Goal: Task Accomplishment & Management: Complete application form

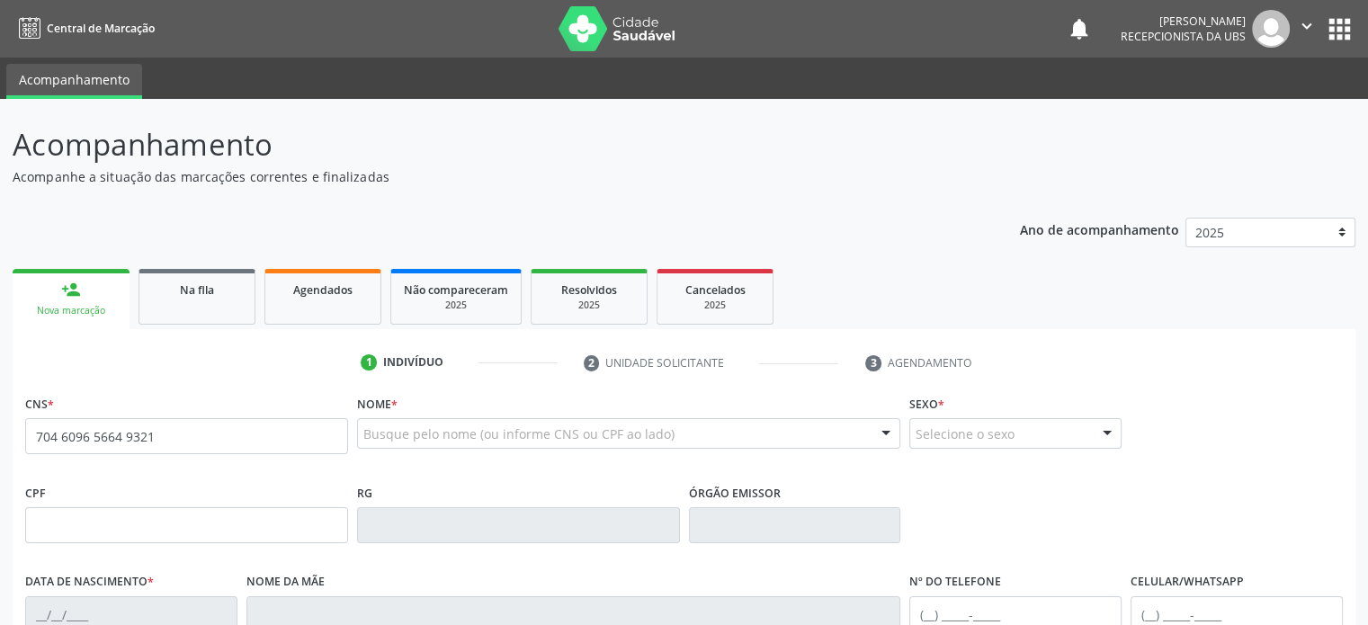
type input "704 6096 5664 9321"
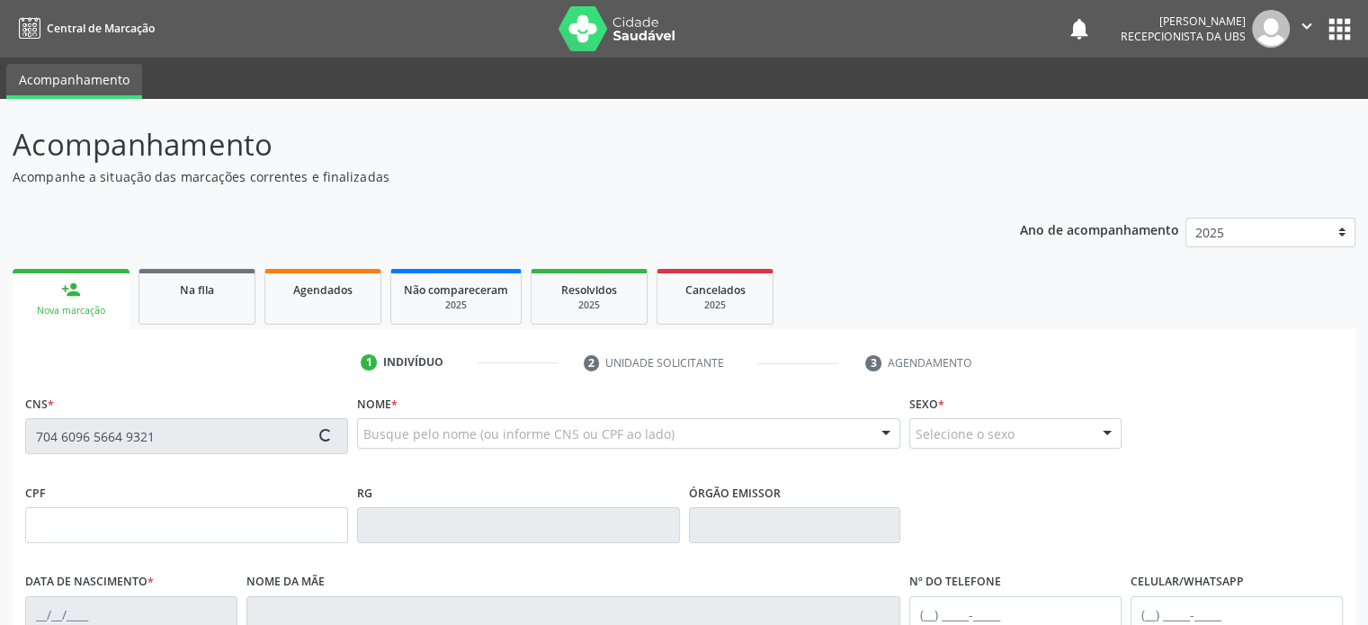
type input "[DATE]"
type input "[PERSON_NAME]"
type input "[PHONE_NUMBER]"
type input "3"
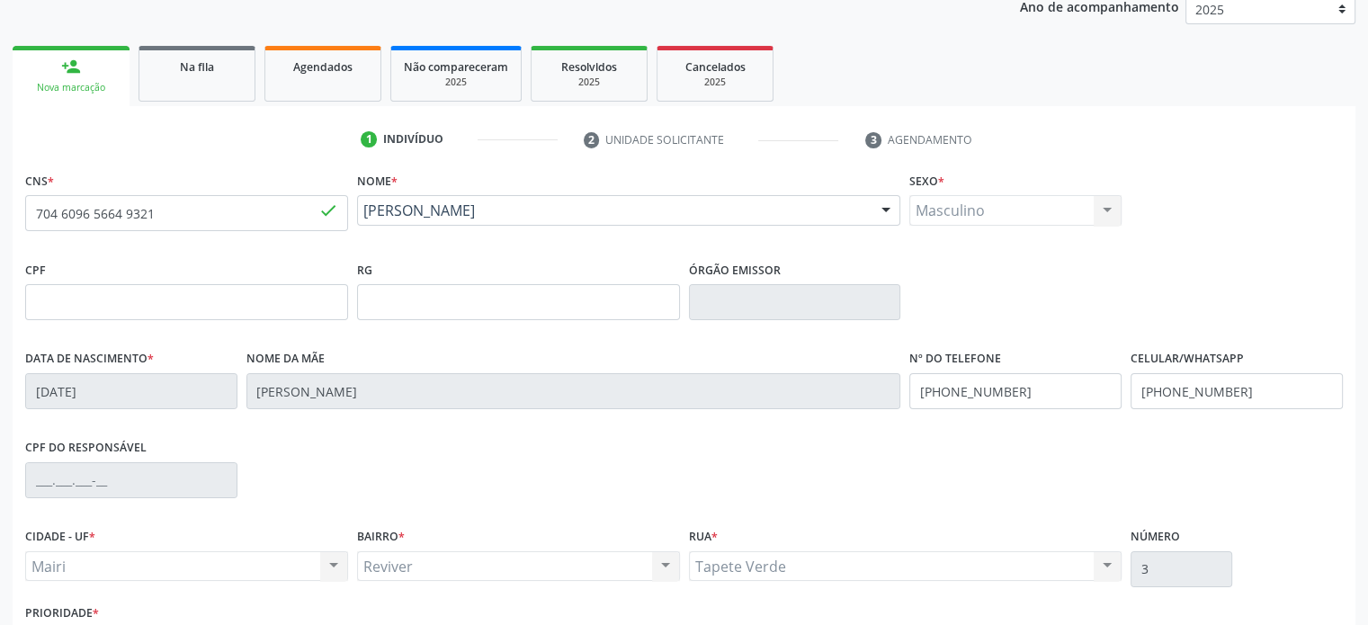
scroll to position [270, 0]
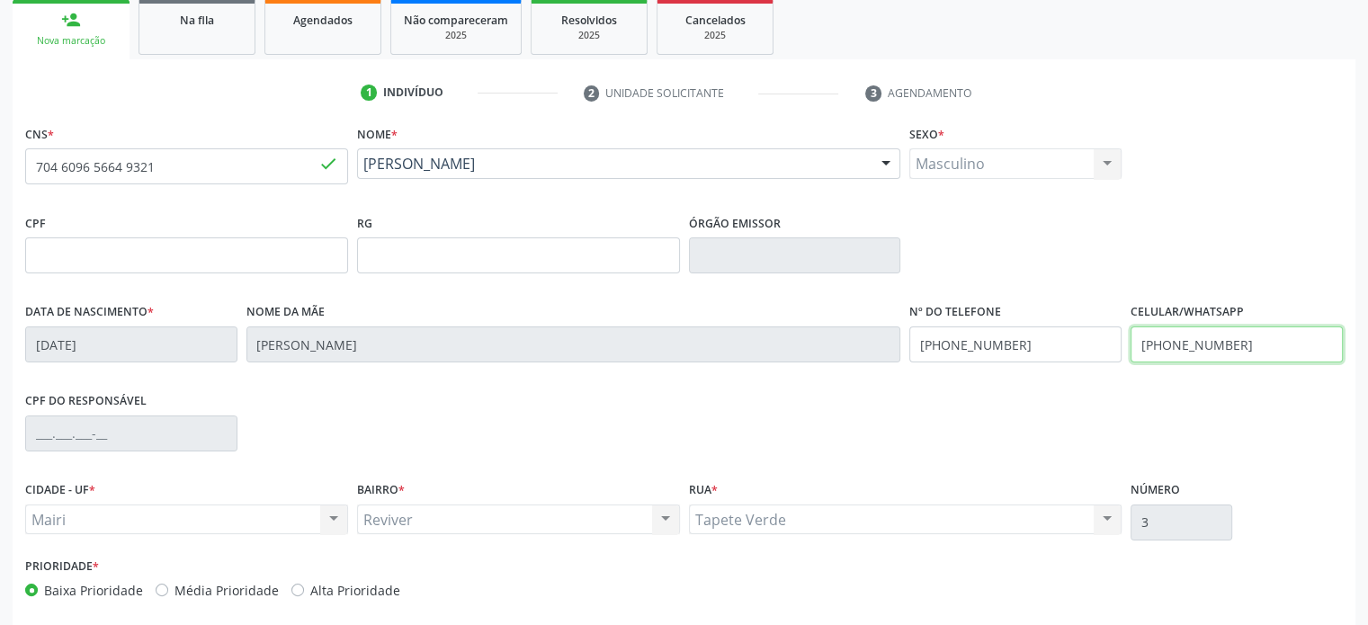
drag, startPoint x: 1261, startPoint y: 344, endPoint x: 1122, endPoint y: 358, distance: 140.1
click at [1122, 358] on div "Data de nascimento * [DATE] Nome da mãe [PERSON_NAME] Nº do Telefone [PHONE_NUM…" at bounding box center [684, 343] width 1327 height 89
click at [1167, 345] on input "[PHONE_NUMBER]" at bounding box center [1237, 344] width 212 height 36
drag, startPoint x: 1255, startPoint y: 339, endPoint x: 1088, endPoint y: 349, distance: 166.7
click at [1088, 349] on div "Data de nascimento * [DATE] Nome da mãe [PERSON_NAME] Nº do Telefone [PHONE_NUM…" at bounding box center [684, 343] width 1327 height 89
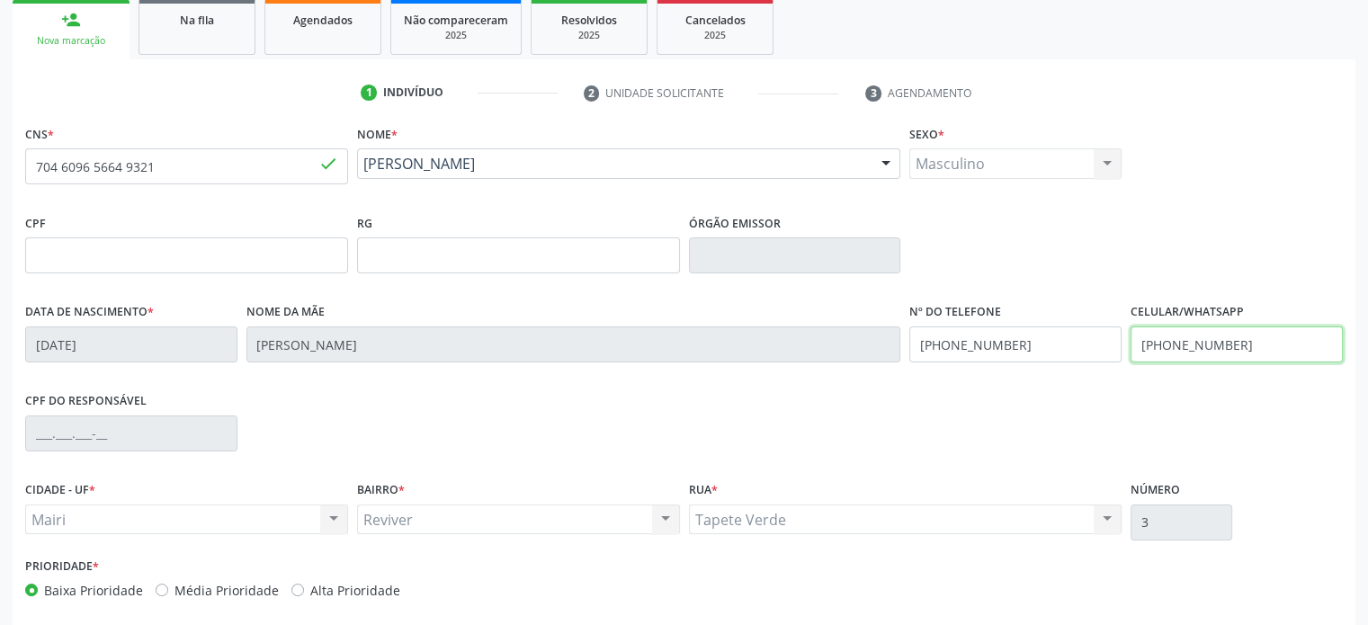
type input "[PHONE_NUMBER]"
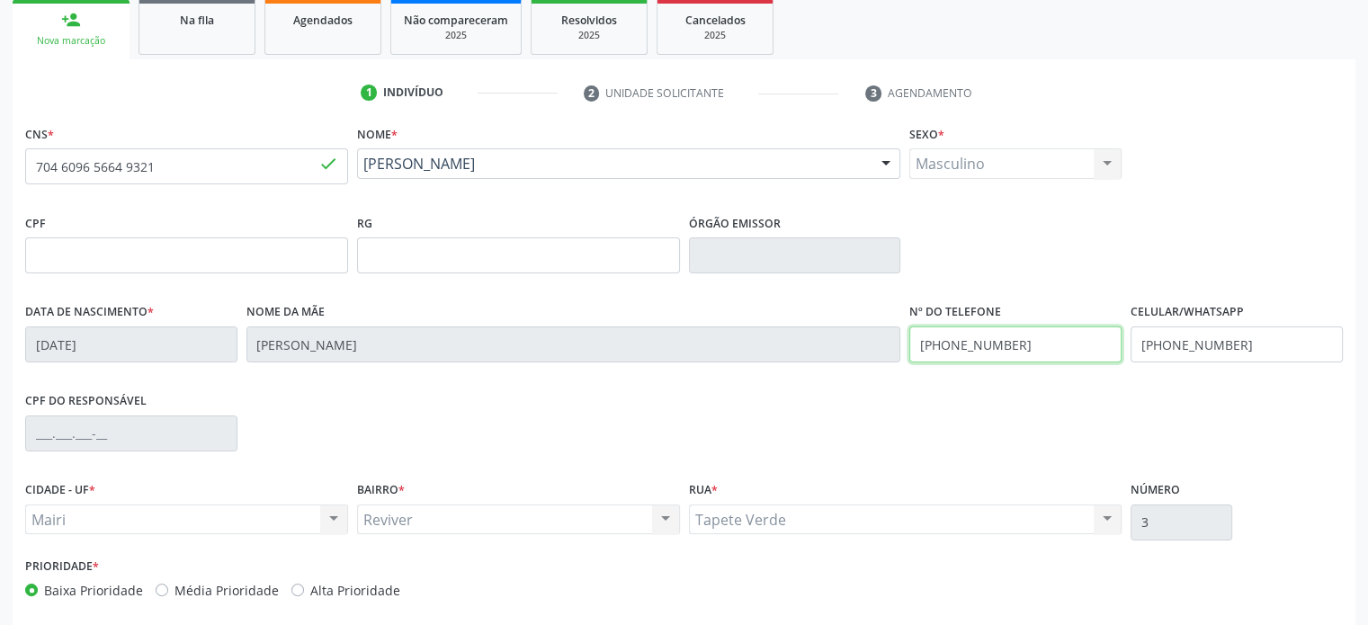
click at [889, 343] on div "Data de nascimento * [DATE] Nome da mãe [PERSON_NAME] Nº do Telefone [PHONE_NUM…" at bounding box center [684, 343] width 1327 height 89
paste input "809-7566"
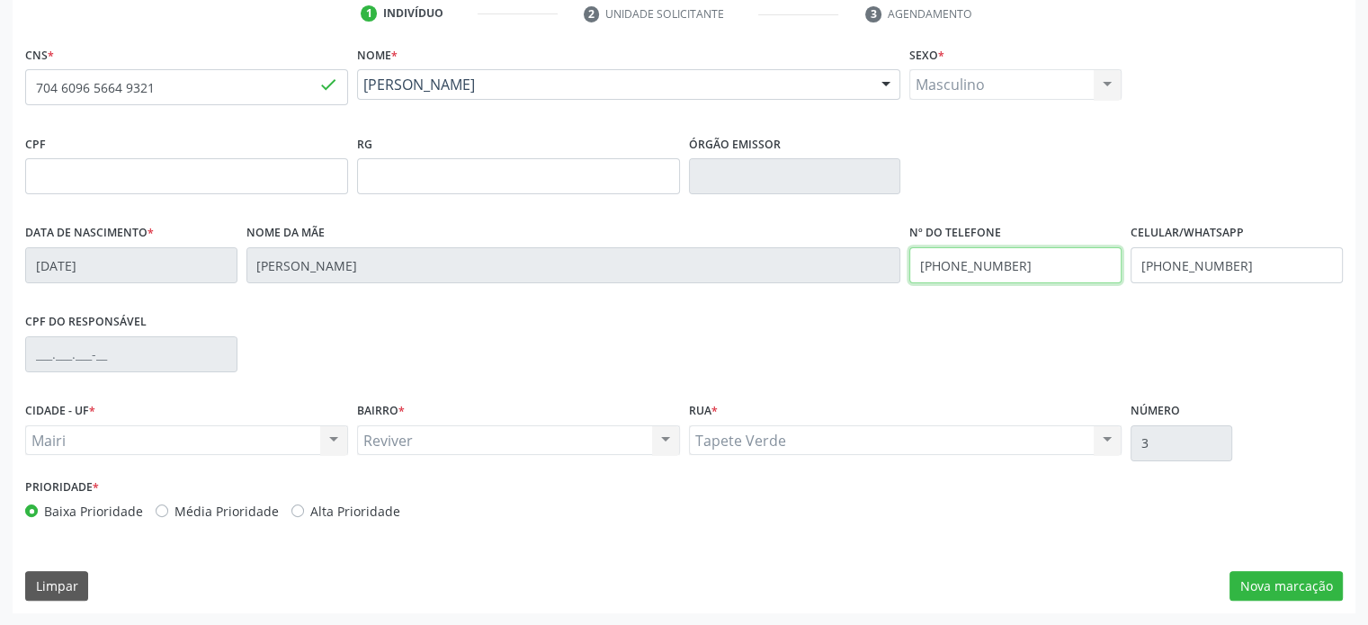
type input "[PHONE_NUMBER]"
click at [209, 506] on label "Média Prioridade" at bounding box center [226, 511] width 104 height 19
click at [168, 506] on input "Média Prioridade" at bounding box center [162, 510] width 13 height 16
radio input "true"
click at [1309, 589] on button "Nova marcação" at bounding box center [1285, 586] width 113 height 31
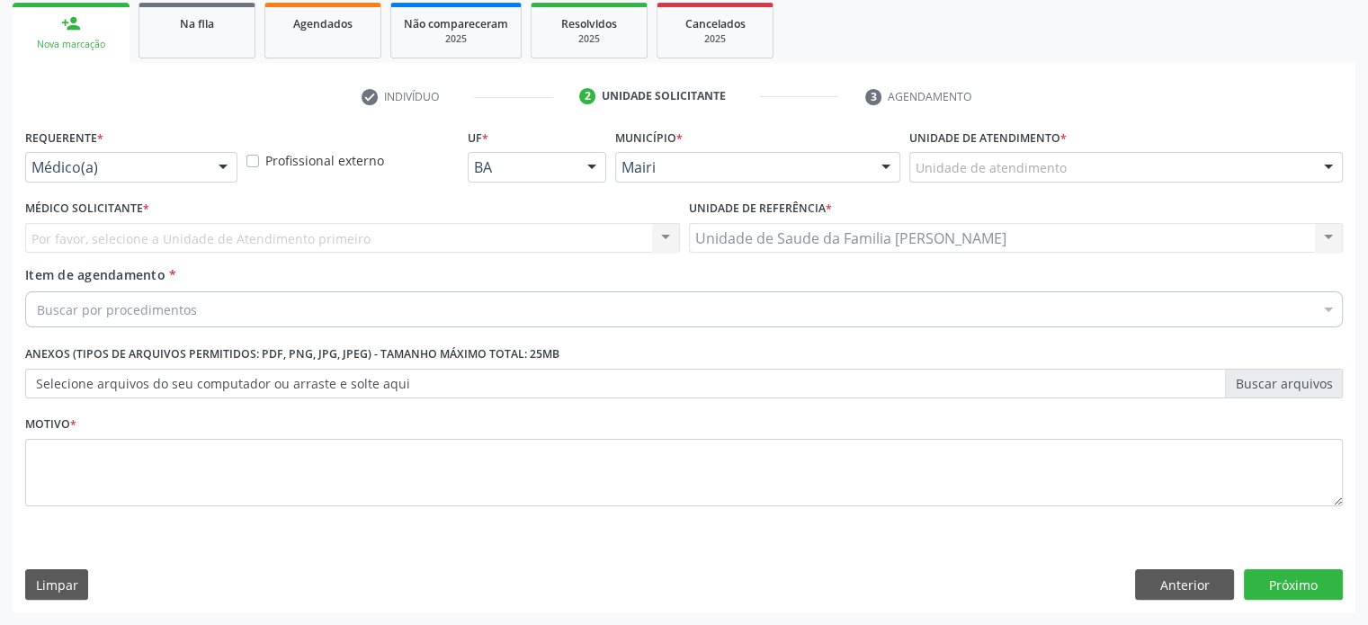
scroll to position [265, 0]
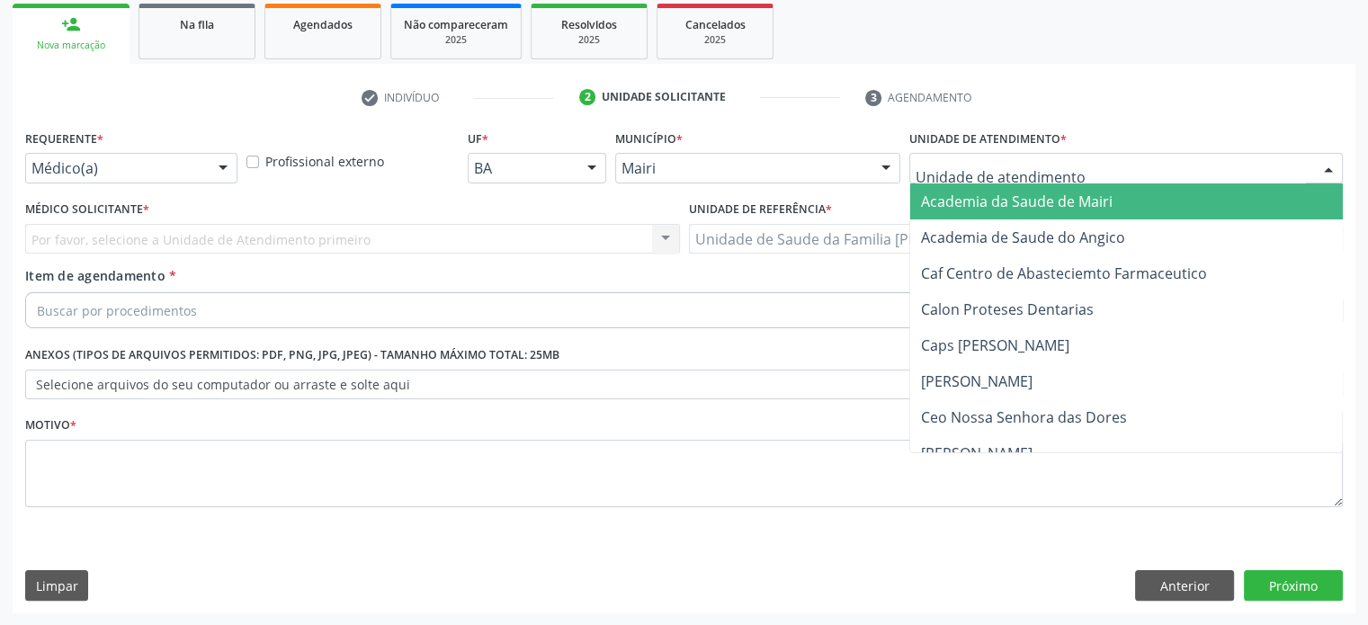
click at [1093, 158] on div at bounding box center [1126, 168] width 434 height 31
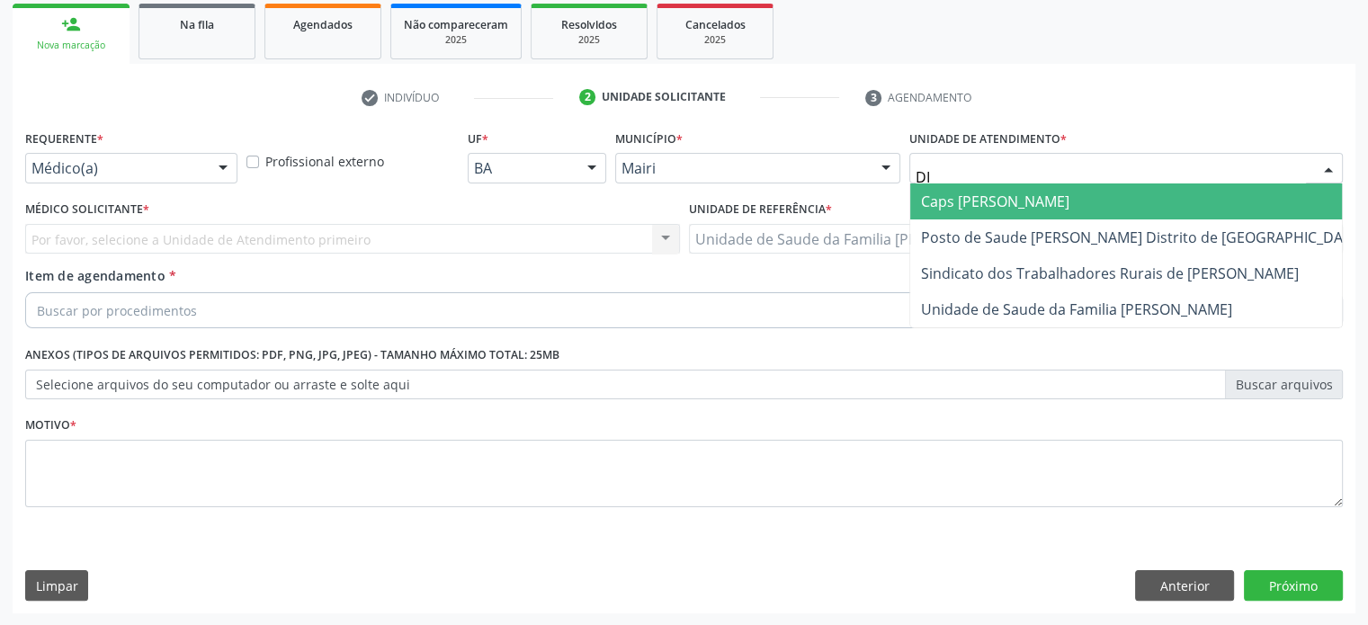
type input "DIL"
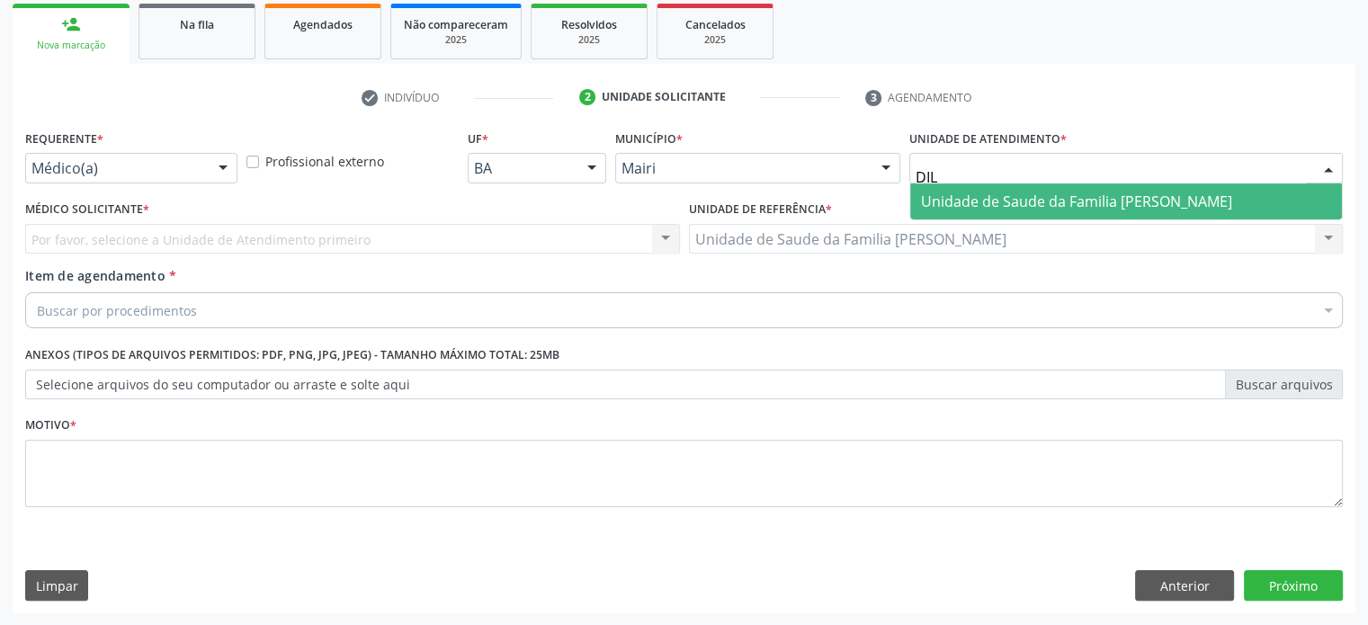
click at [1077, 204] on span "Unidade de Saude da Familia [PERSON_NAME]" at bounding box center [1076, 202] width 311 height 20
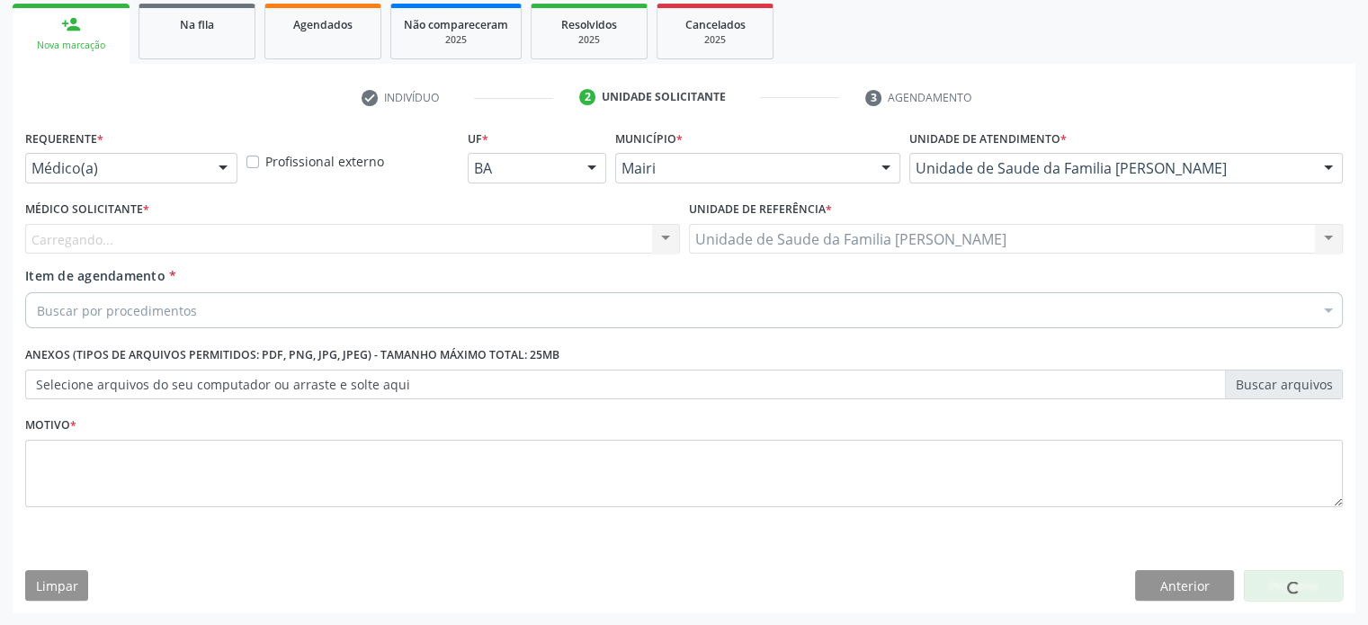
click at [191, 244] on div "Carregando... Nenhum resultado encontrado para: " " Não há nenhuma opção para s…" at bounding box center [352, 239] width 655 height 31
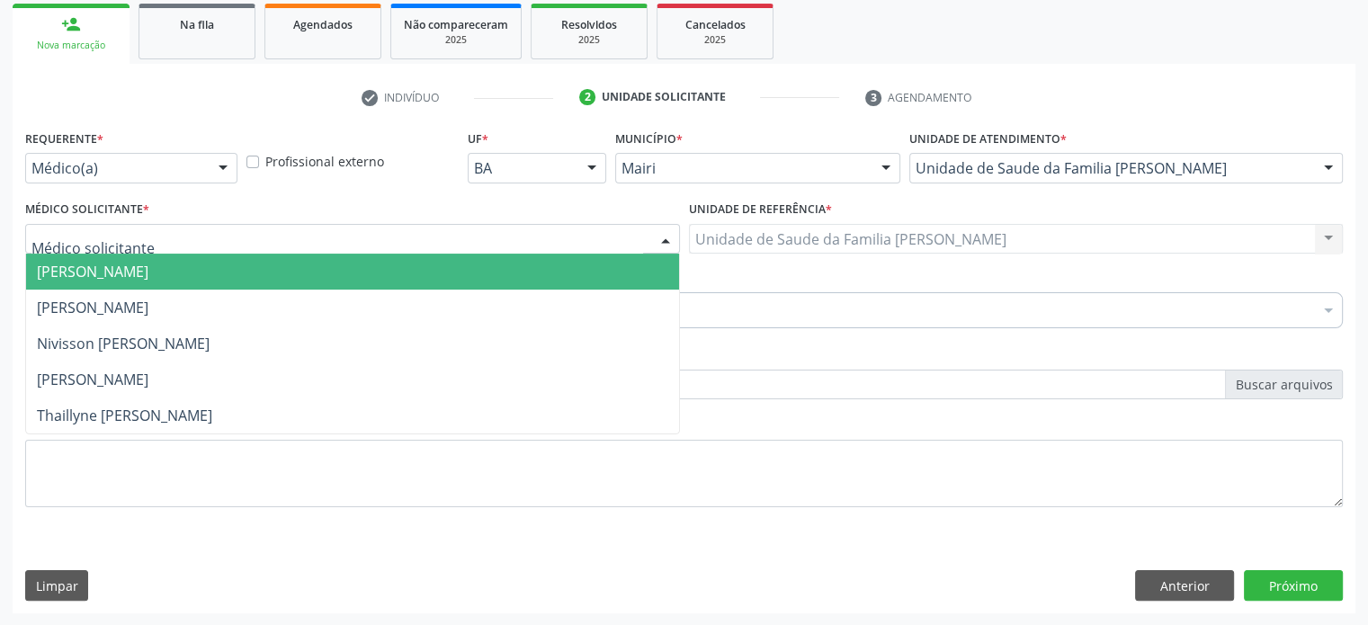
click at [191, 244] on div at bounding box center [352, 239] width 655 height 31
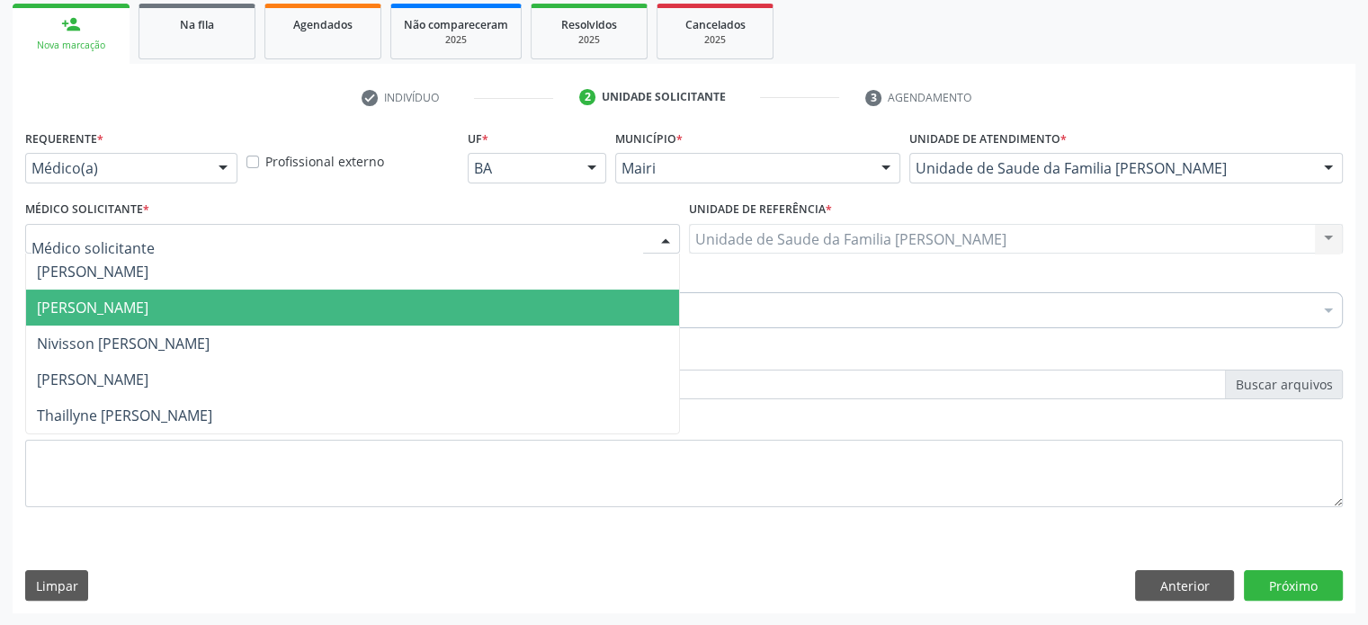
click at [148, 314] on span "[PERSON_NAME]" at bounding box center [93, 308] width 112 height 20
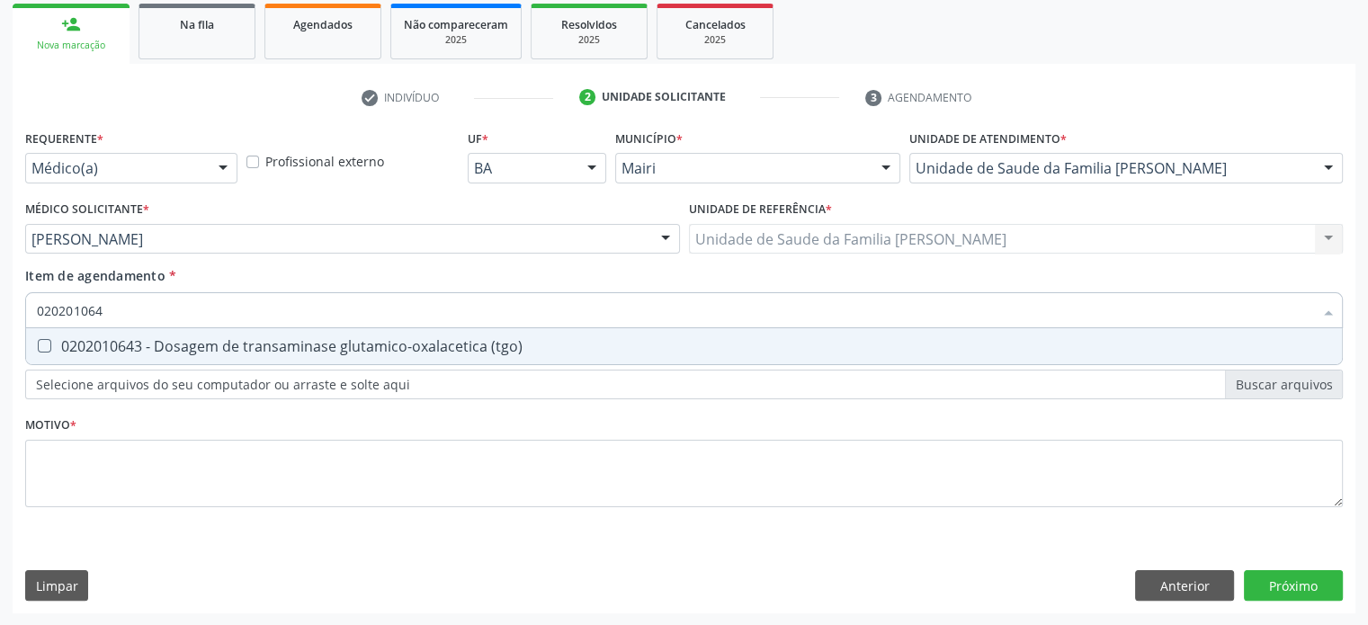
type input "0202010643"
click at [50, 342] on div "0202010643 - Dosagem de transaminase glutamico-oxalacetica (tgo)" at bounding box center [684, 346] width 1294 height 14
checkbox \(tgo\) "true"
type input "02020106"
checkbox \(tgo\) "false"
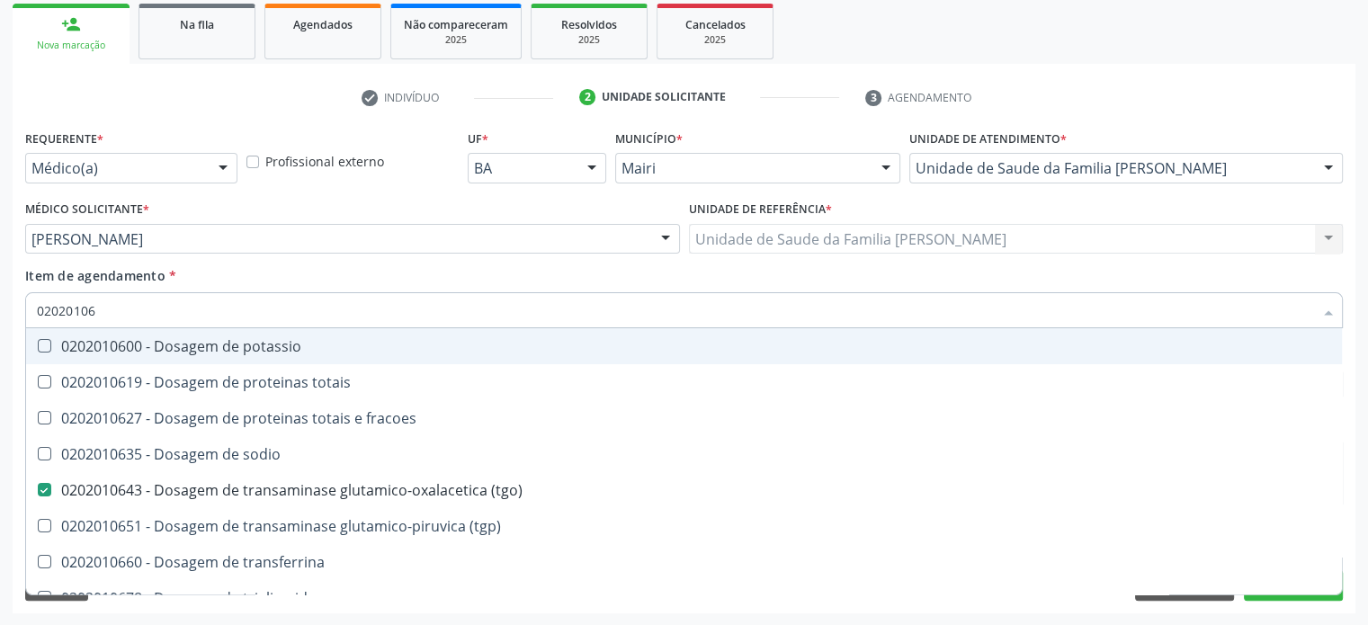
type input "0202010"
checkbox \(tgo\) "false"
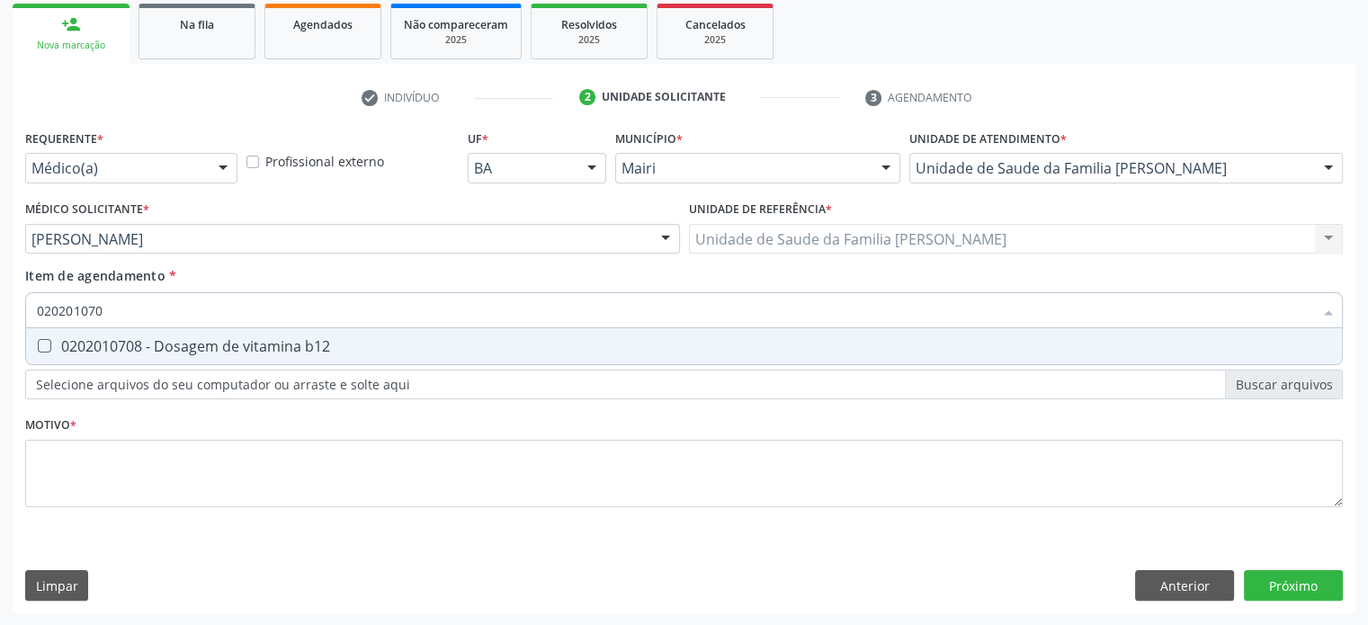
type input "0202010708"
click at [50, 342] on div "0202010708 - Dosagem de vitamina b12" at bounding box center [684, 346] width 1294 height 14
checkbox b12 "true"
type input "02020107"
checkbox b12 "false"
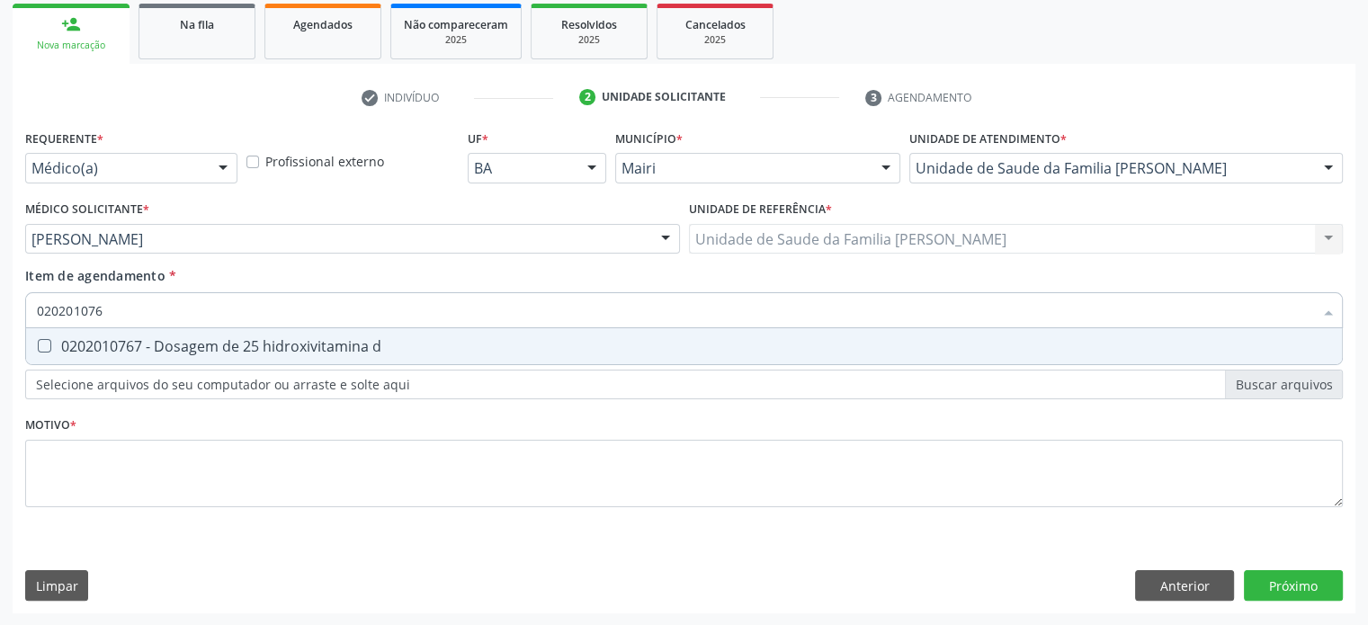
type input "0202010767"
click at [50, 342] on div "0202010767 - Dosagem de 25 hidroxivitamina d" at bounding box center [684, 346] width 1294 height 14
checkbox d "true"
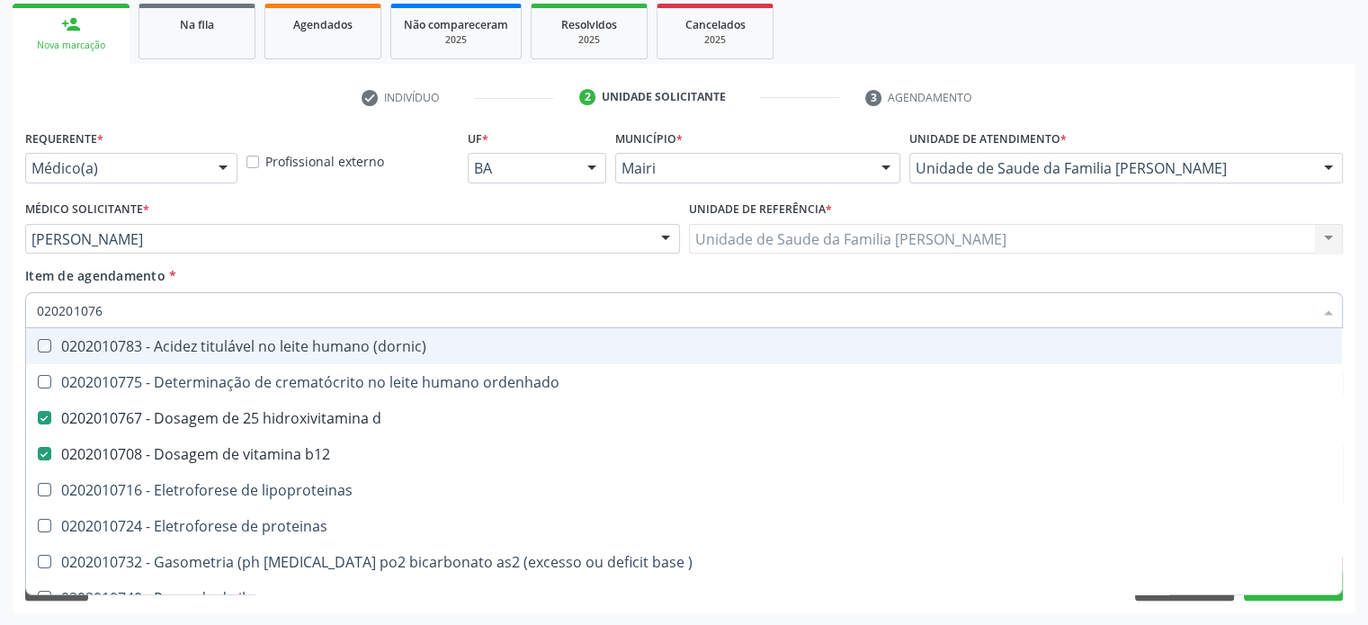
type input "02020107"
checkbox \(dornic\) "false"
type input "0202010"
checkbox d "false"
checkbox b12 "false"
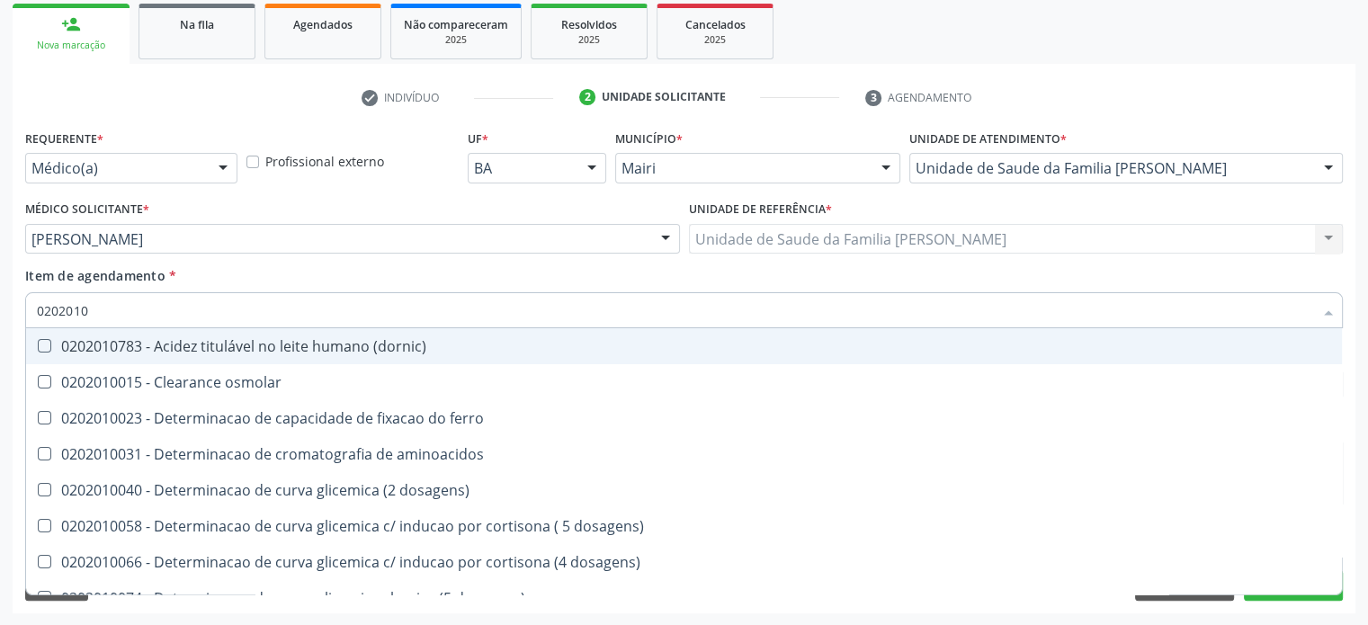
type input "020201"
checkbox d "false"
checkbox vanilmandelico "true"
checkbox \(tgo\) "false"
checkbox b12 "false"
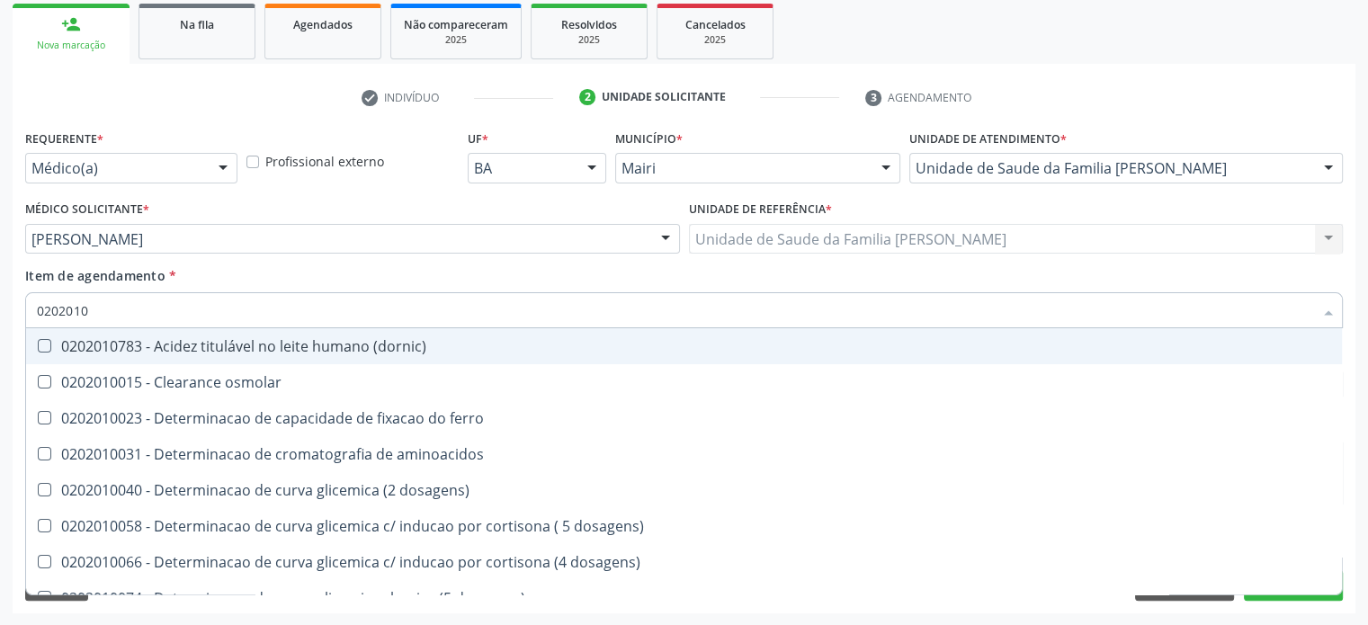
checkbox \) "true"
type input "02020"
checkbox d "false"
checkbox potassio "true"
checkbox \(tgo\) "false"
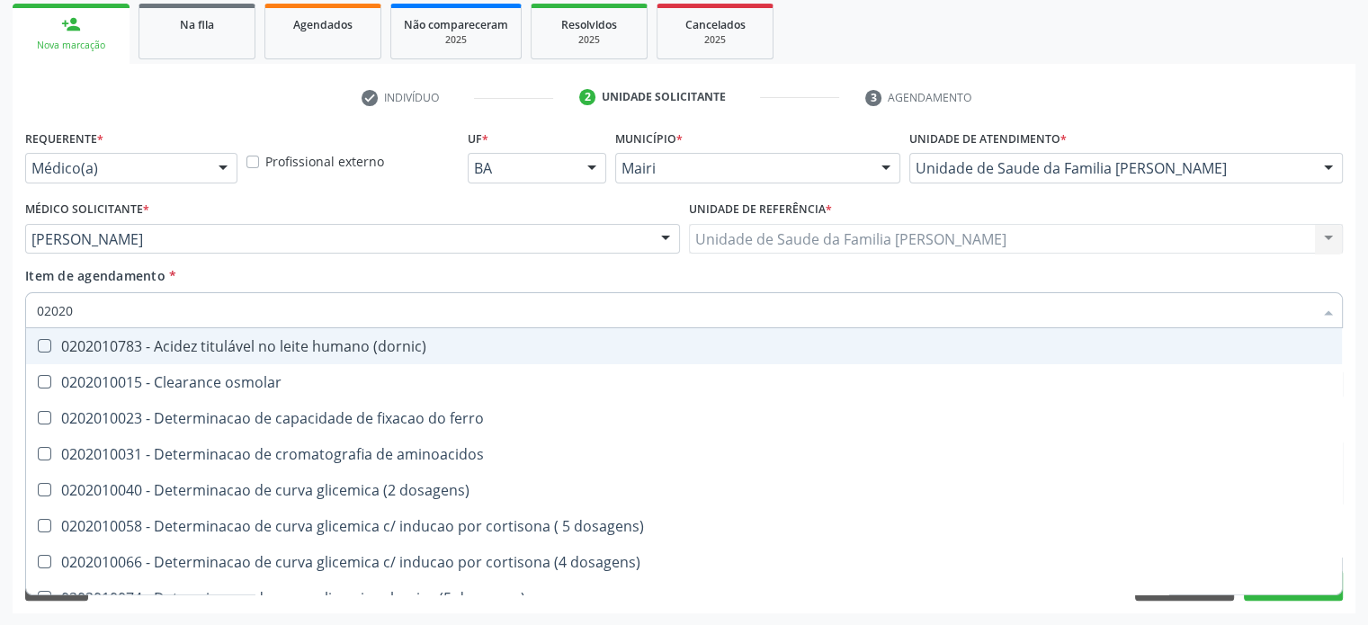
checkbox b12 "false"
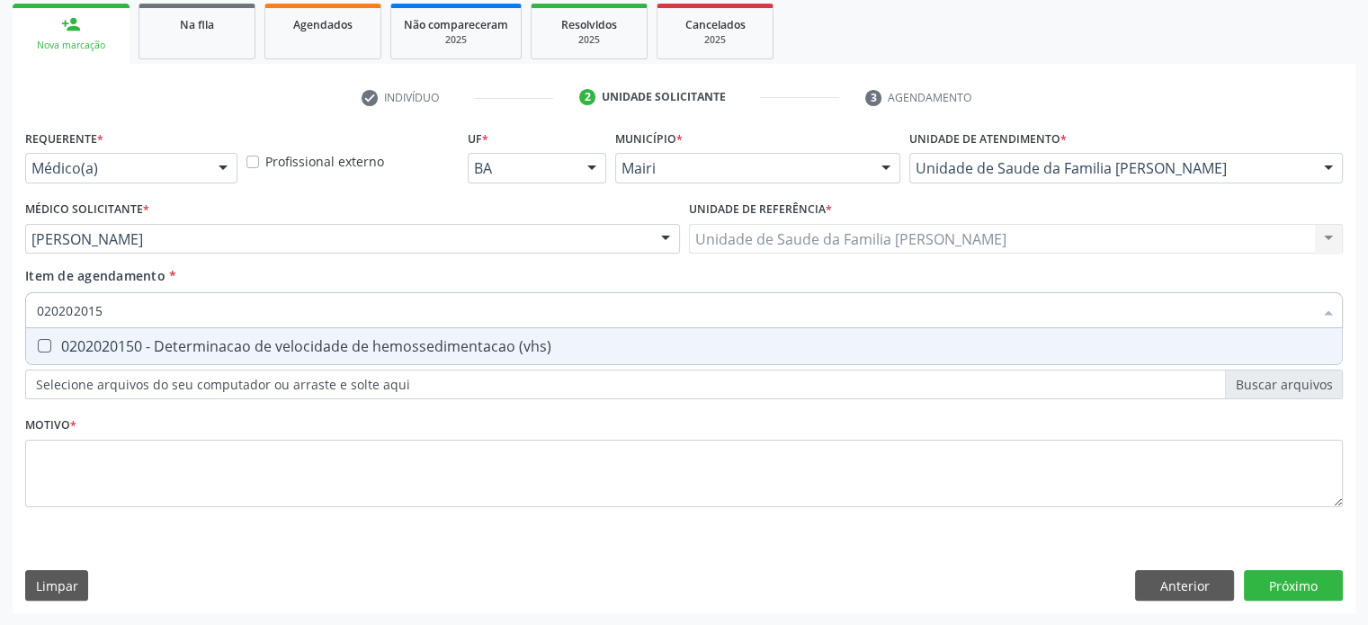
type input "0202020150"
click at [50, 342] on div "0202020150 - Determinacao de velocidade de hemossedimentacao (vhs)" at bounding box center [684, 346] width 1294 height 14
checkbox \(vhs\) "true"
type input "02020201"
checkbox \(vhs\) "false"
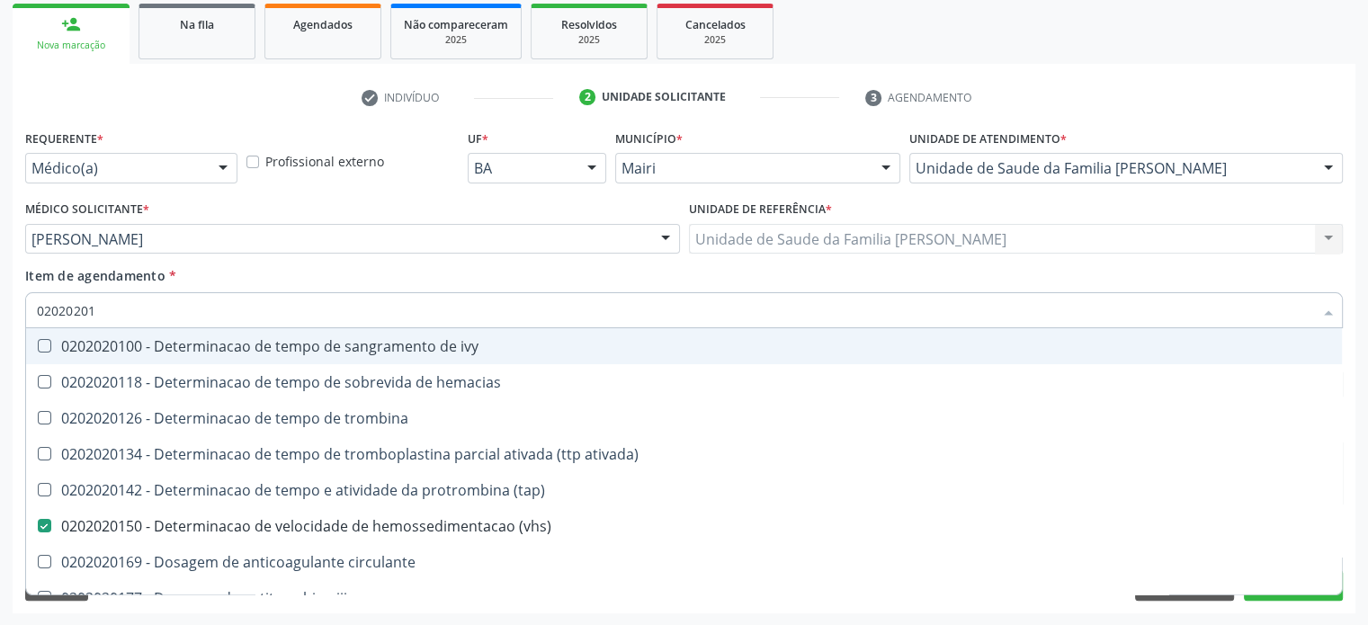
type input "0202020"
checkbox \(vhs\) "false"
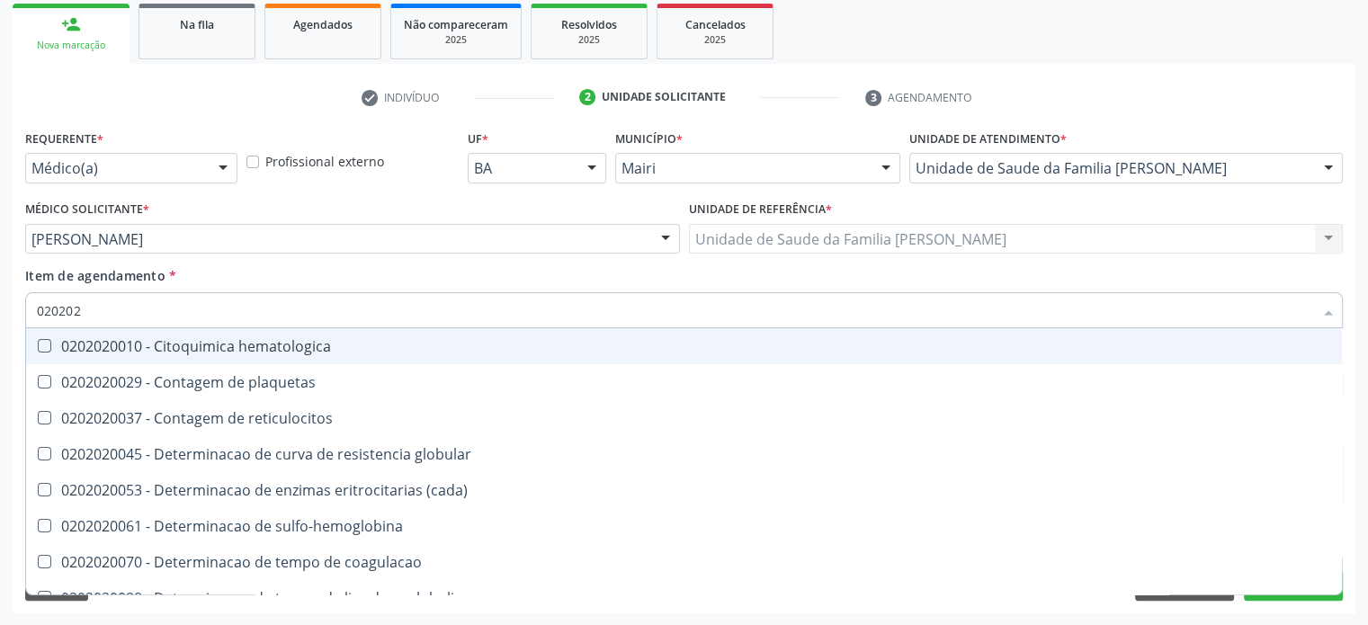
type input "02020"
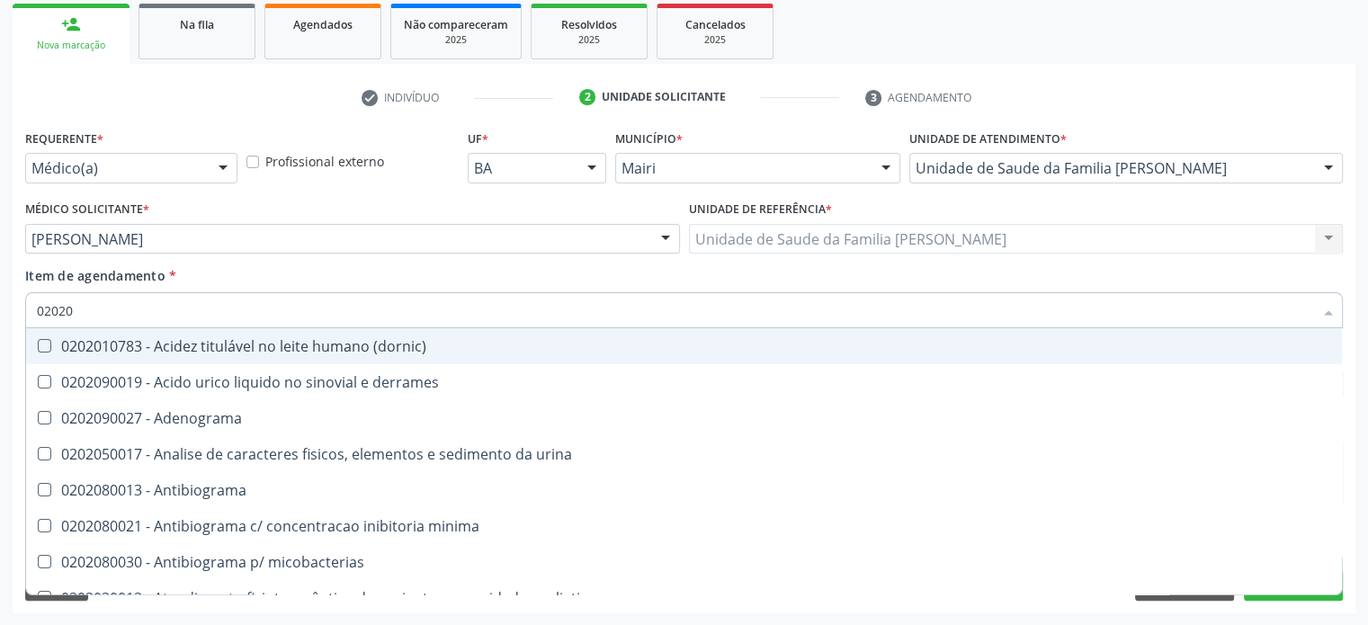
checkbox \(gram\) "false"
type input "020201"
checkbox \(gram\) "true"
checkbox herpesvirus "true"
checkbox \(vhs\) "false"
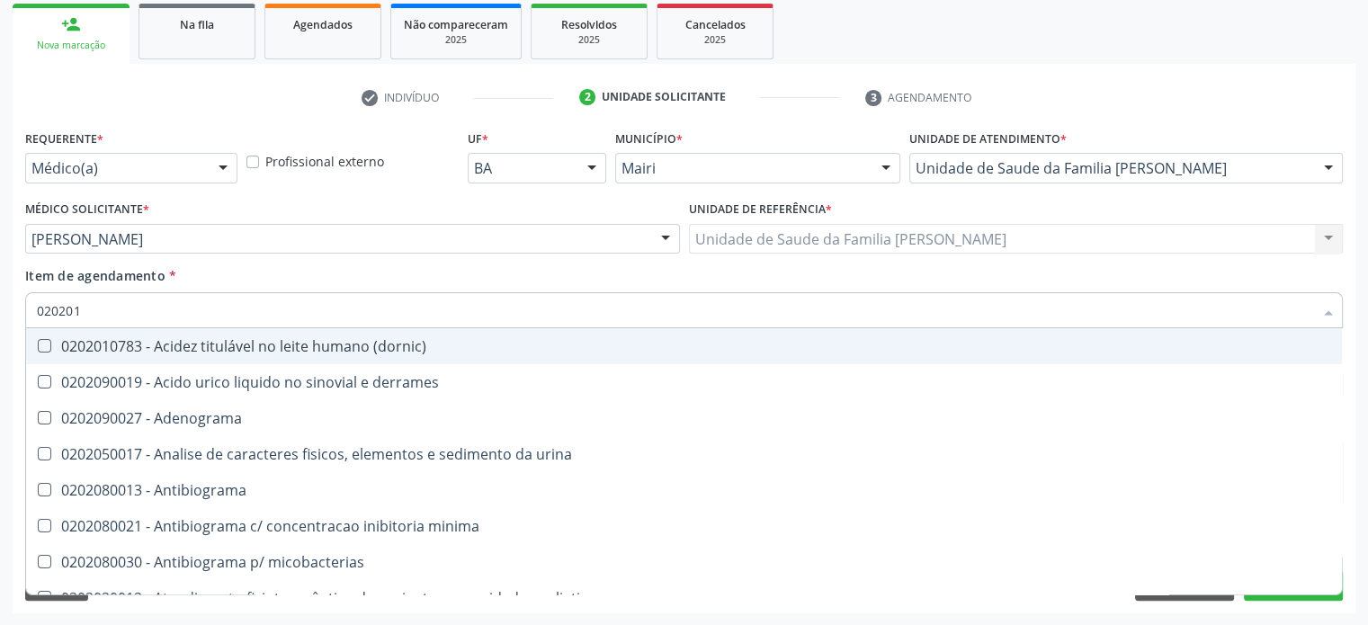
checkbox d "false"
checkbox ascorbico "true"
checkbox valproico "true"
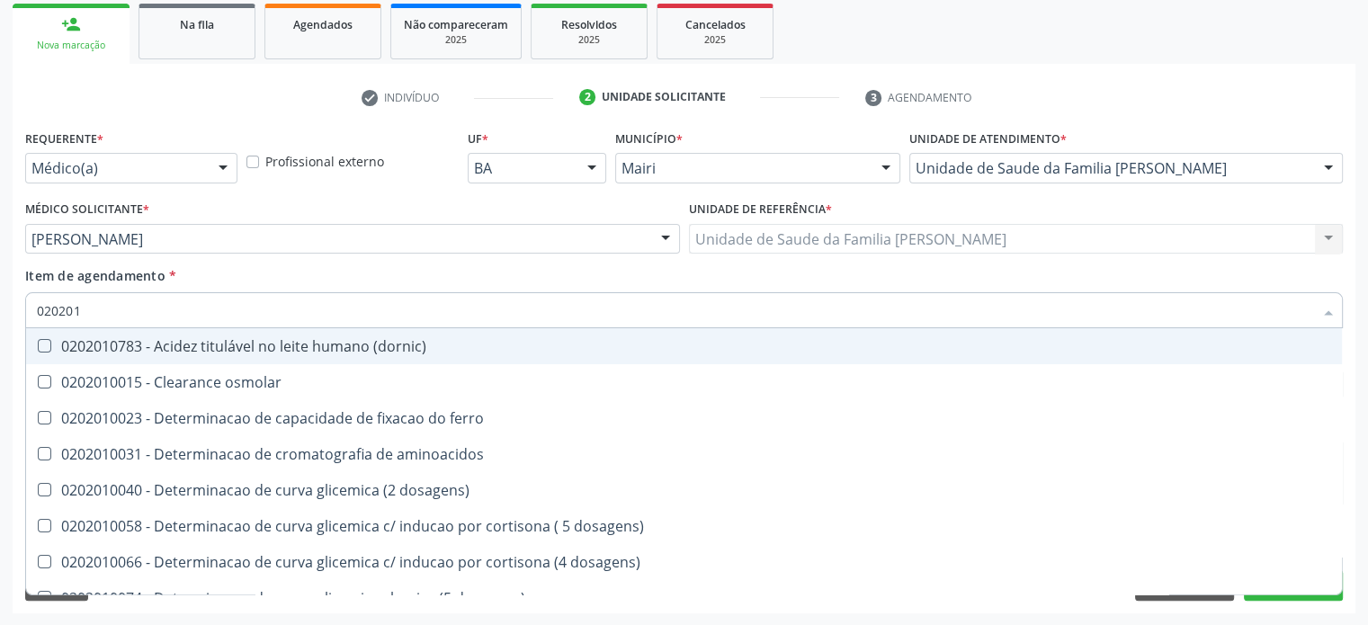
type input "0202010"
checkbox trombina "true"
checkbox \(vhs\) "false"
checkbox d "false"
checkbox lipase "true"
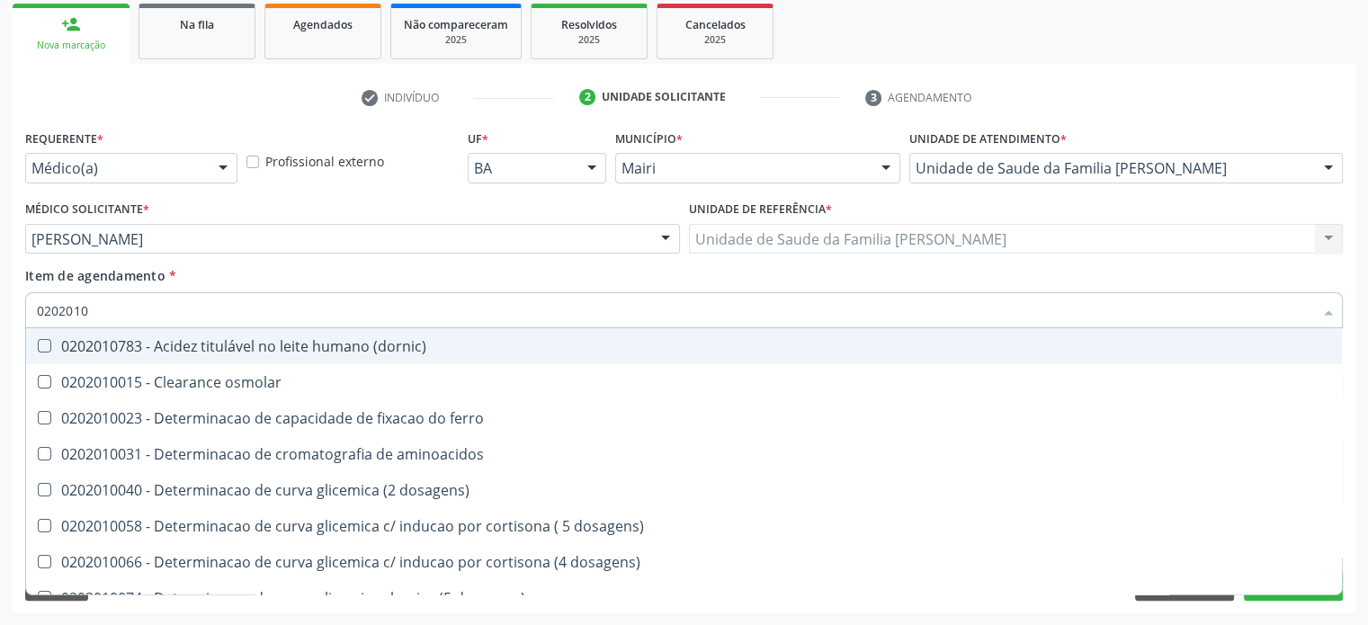
checkbox totais "true"
checkbox \(tgo\) "false"
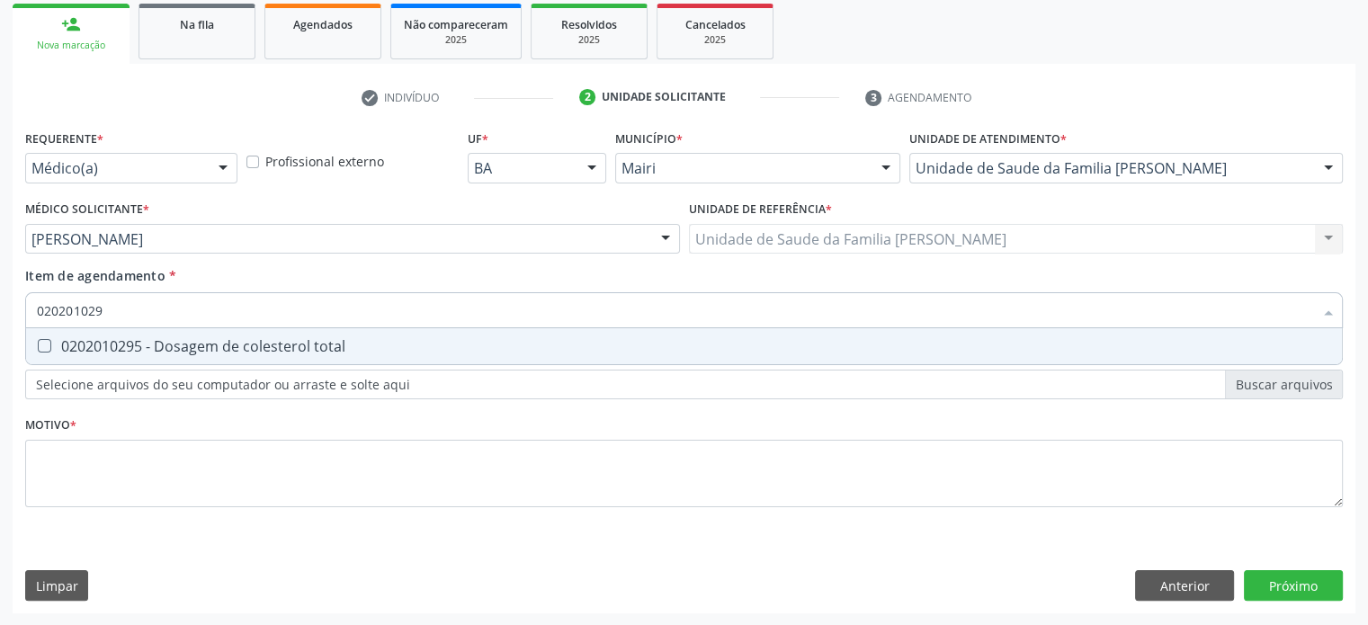
type input "0202010295"
click at [50, 342] on div "0202010295 - Dosagem de colesterol total" at bounding box center [684, 346] width 1294 height 14
checkbox total "true"
type input "02020102"
checkbox total "false"
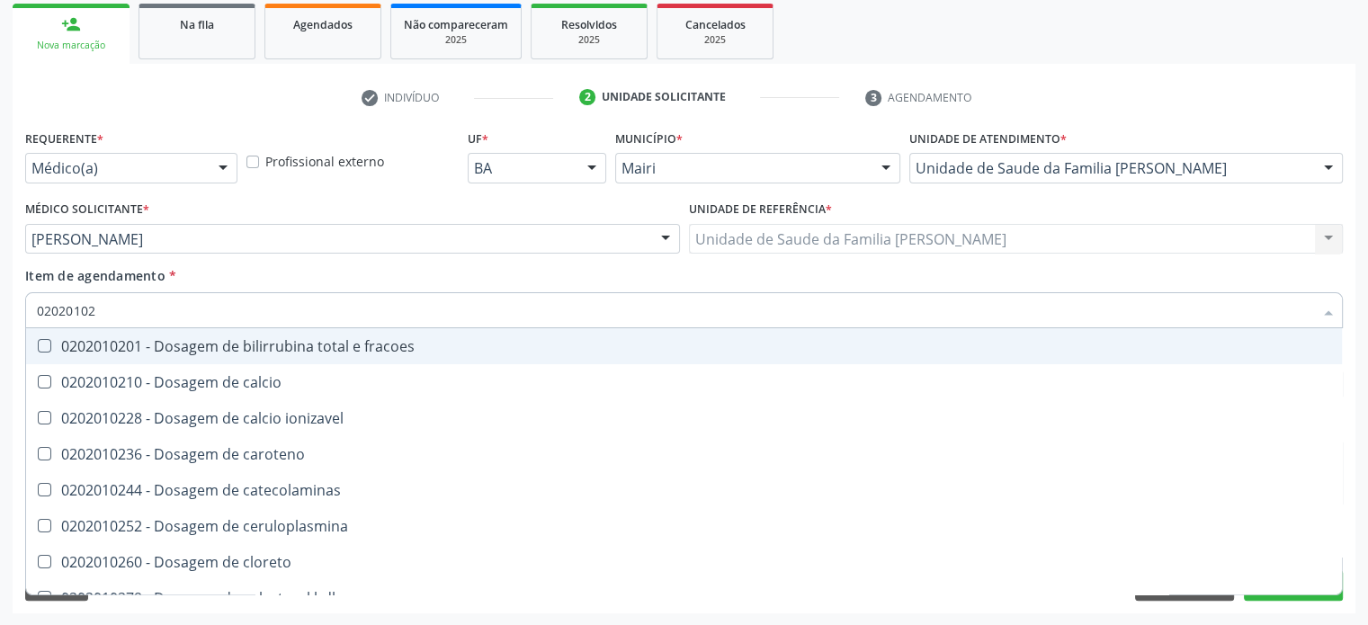
type input "0202010"
checkbox total "false"
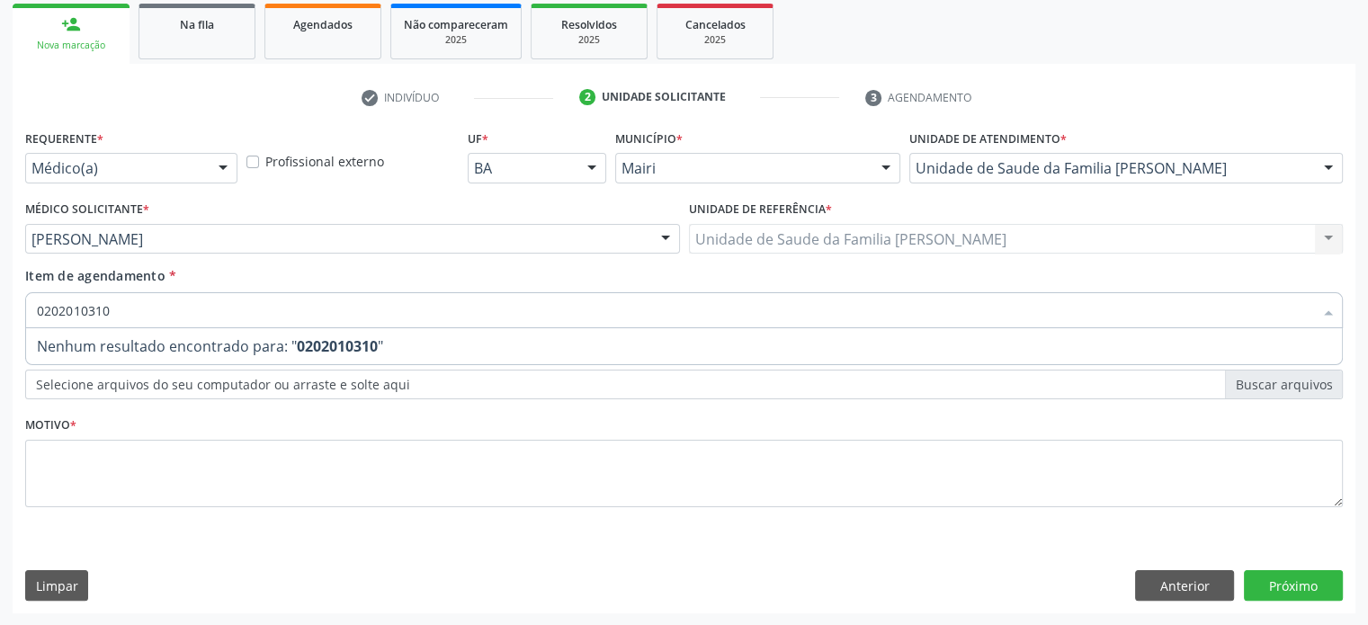
click at [50, 342] on span "Nenhum resultado encontrado para: " 0202010310 "" at bounding box center [684, 346] width 1316 height 36
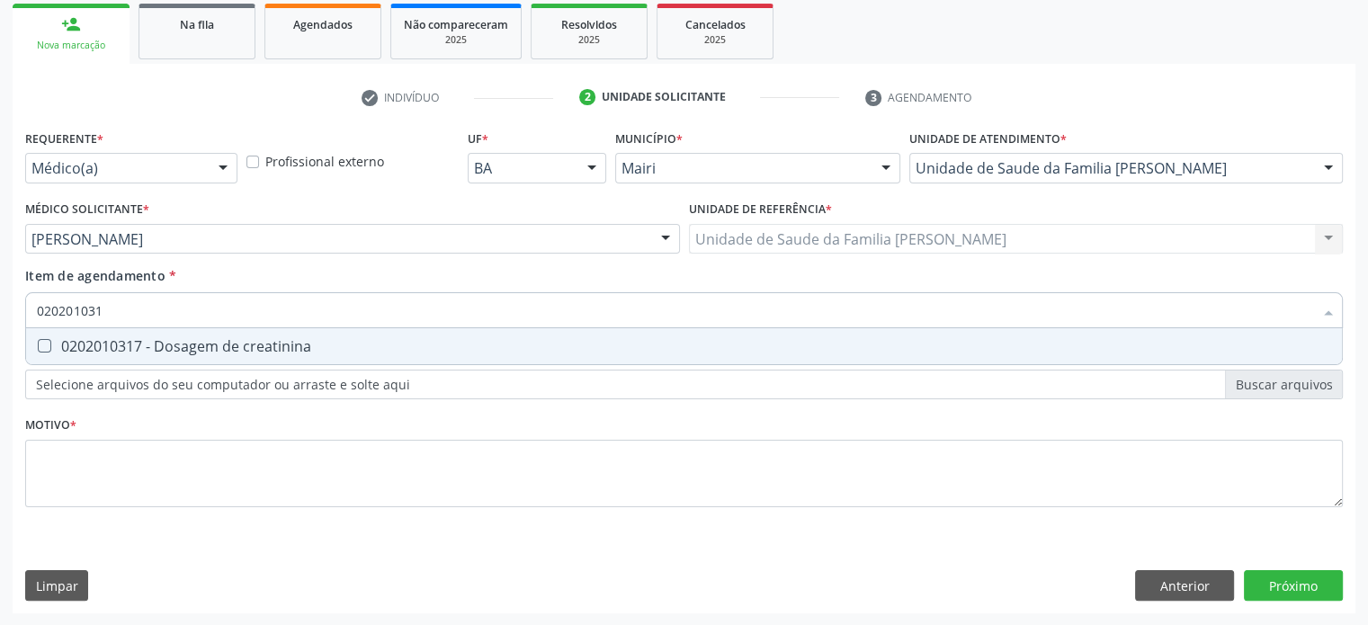
type input "0202010317"
click at [50, 342] on div "0202010317 - Dosagem de creatinina" at bounding box center [684, 346] width 1294 height 14
checkbox creatinina "true"
type input "02020103"
checkbox creatinina "false"
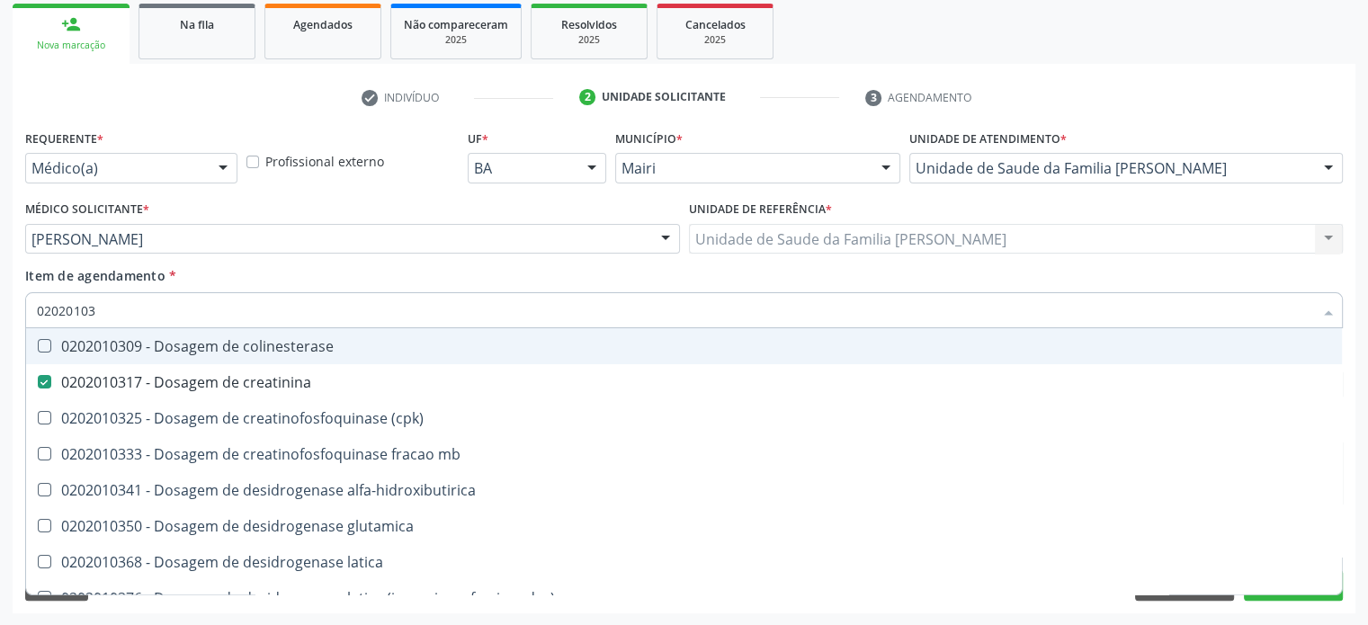
type input "0202010"
checkbox creatinina "false"
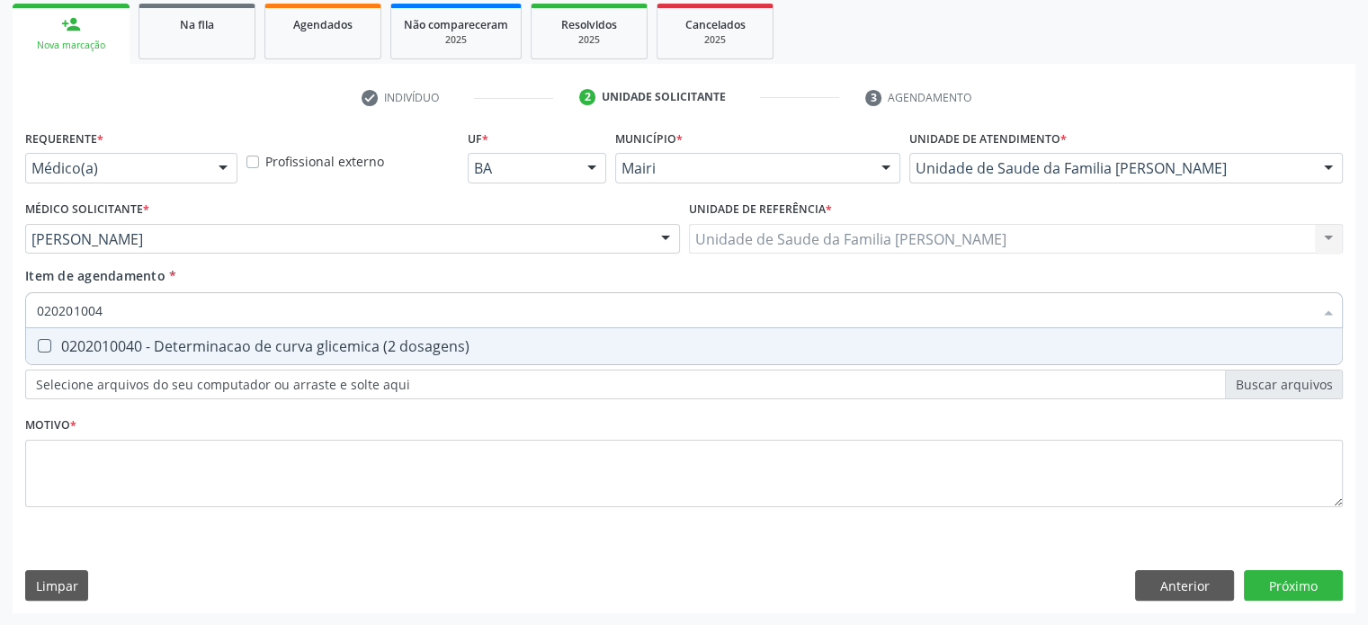
type input "0202010040"
click at [50, 342] on div "0202010040 - Determinacao de curva glicemica (2 dosagens)" at bounding box center [684, 346] width 1294 height 14
checkbox dosagens\) "true"
type input "02020100"
checkbox dosagens\) "false"
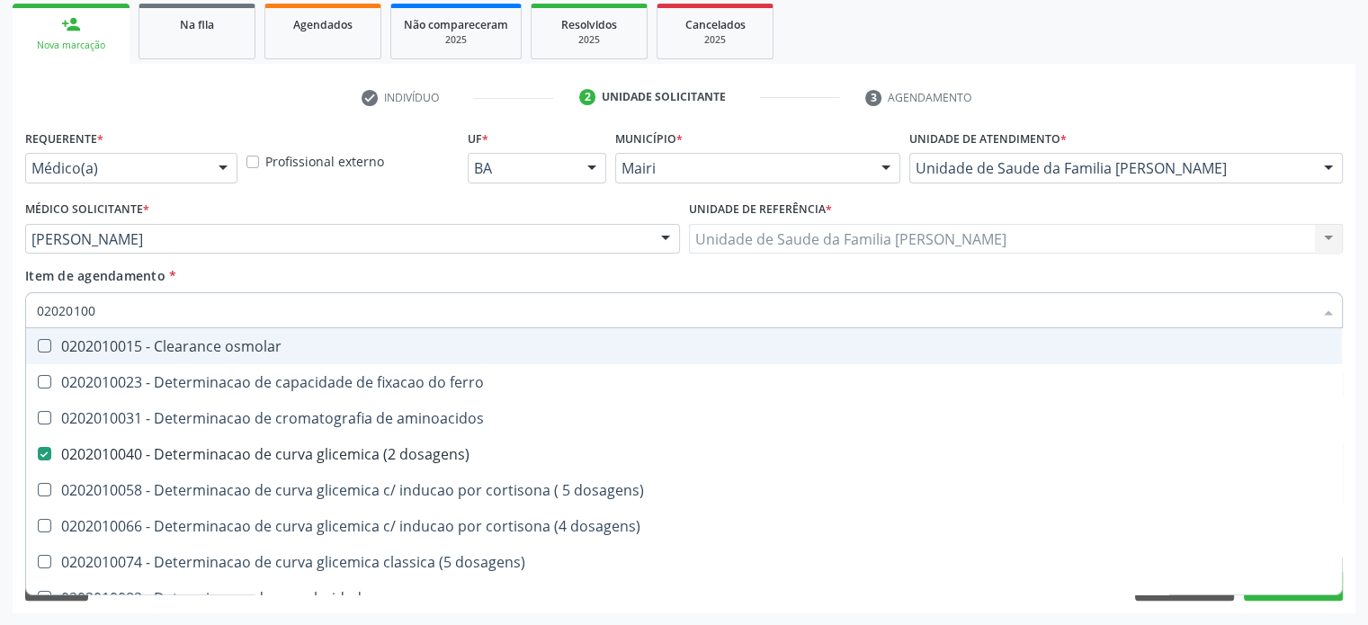
type input "0202010"
checkbox dosagens\) "false"
checkbox dosagens\) "true"
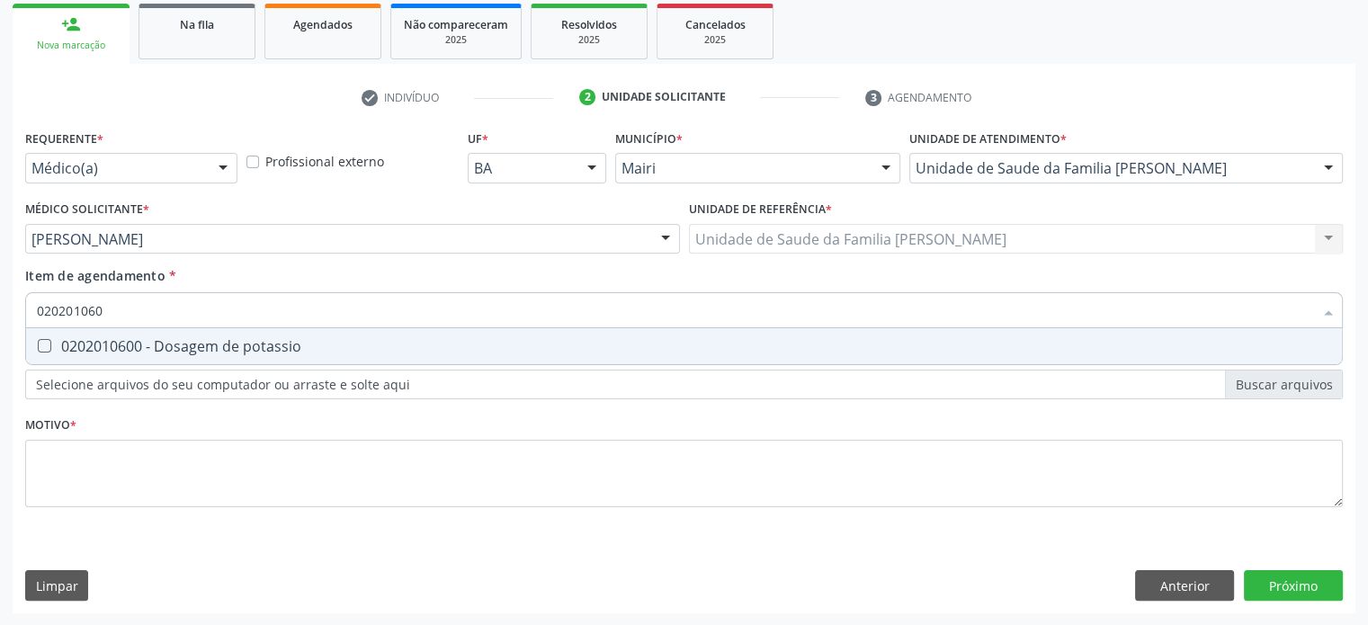
type input "0202010600"
click at [50, 342] on div "0202010600 - Dosagem de potassio" at bounding box center [684, 346] width 1294 height 14
checkbox potassio "true"
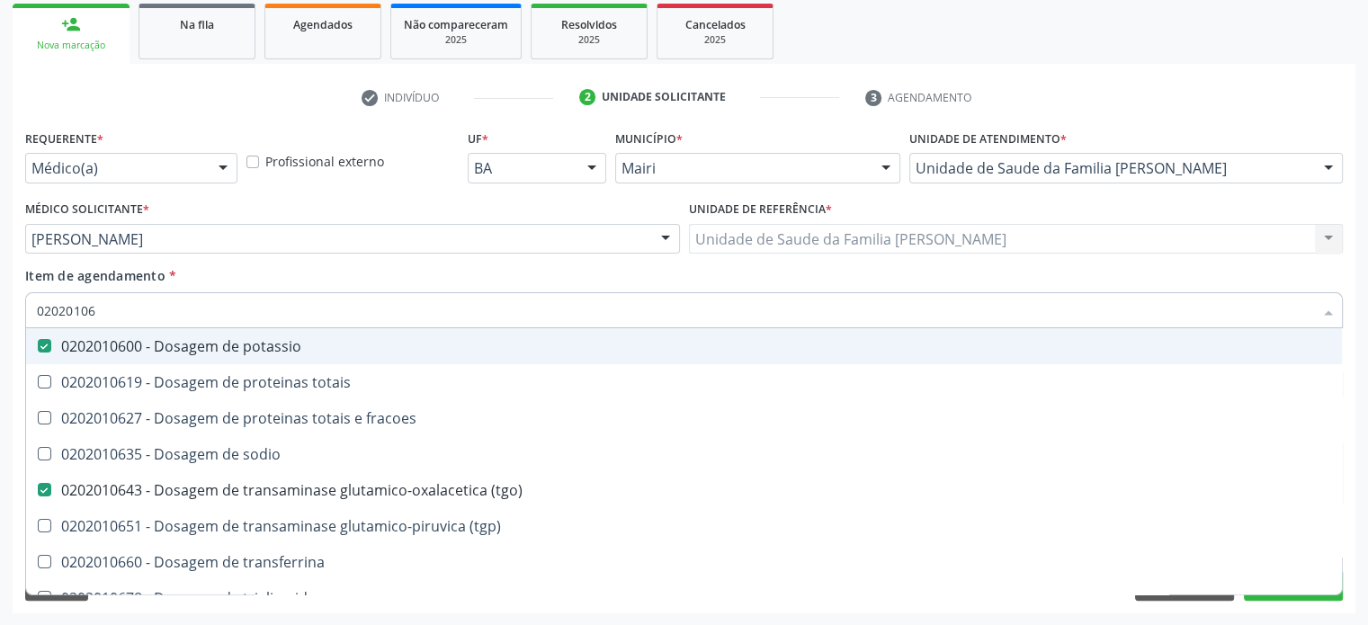
type input "020201067"
checkbox potassio "false"
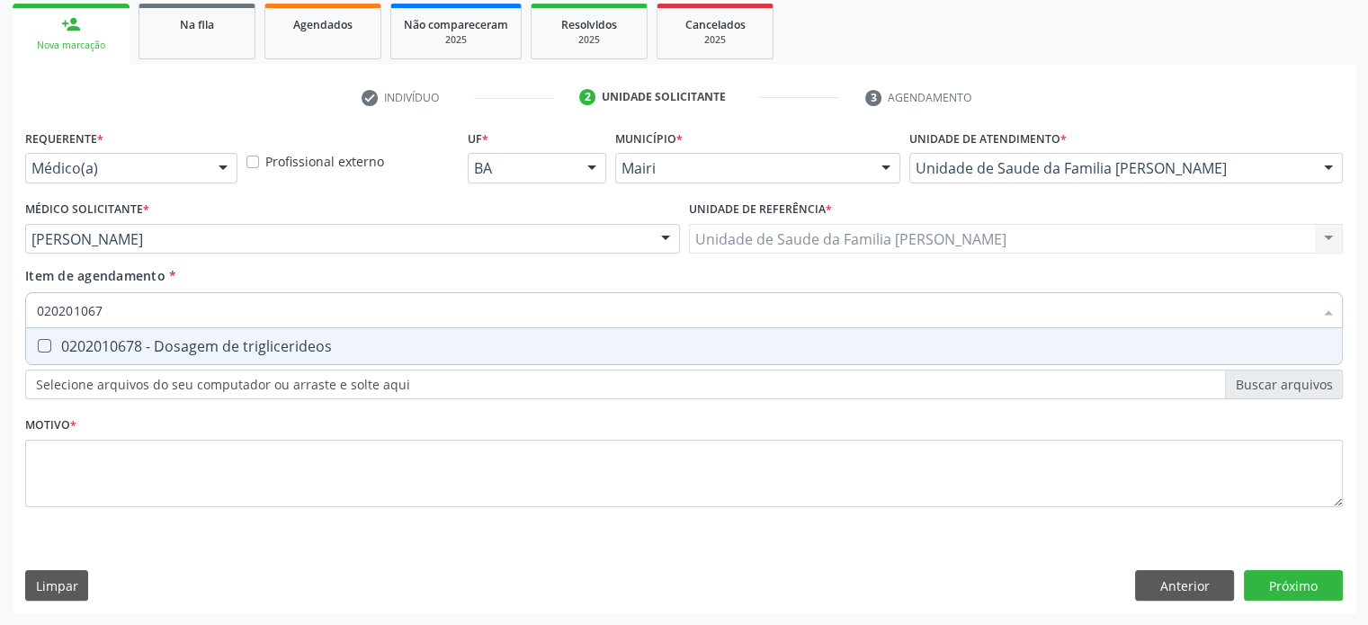
type input "0202010678"
click at [50, 342] on div "0202010678 - Dosagem de triglicerideos" at bounding box center [684, 346] width 1294 height 14
checkbox triglicerideos "true"
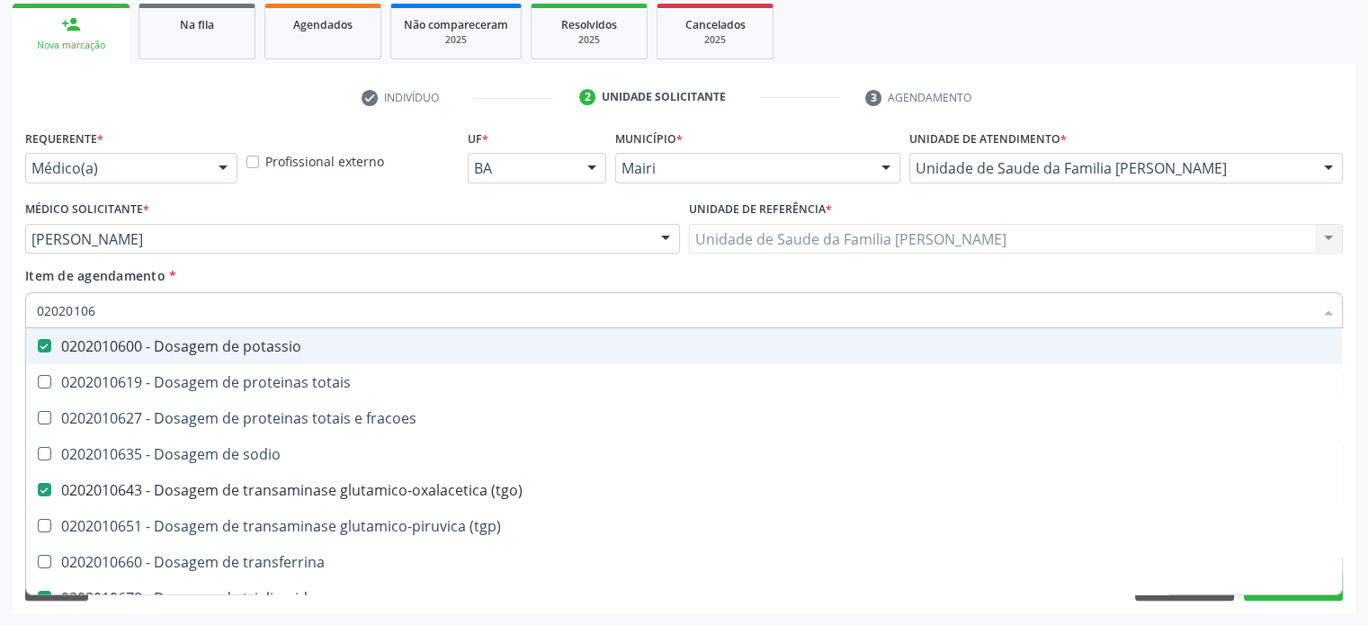
type input "0202010"
checkbox potassio "false"
checkbox triglicerideos "false"
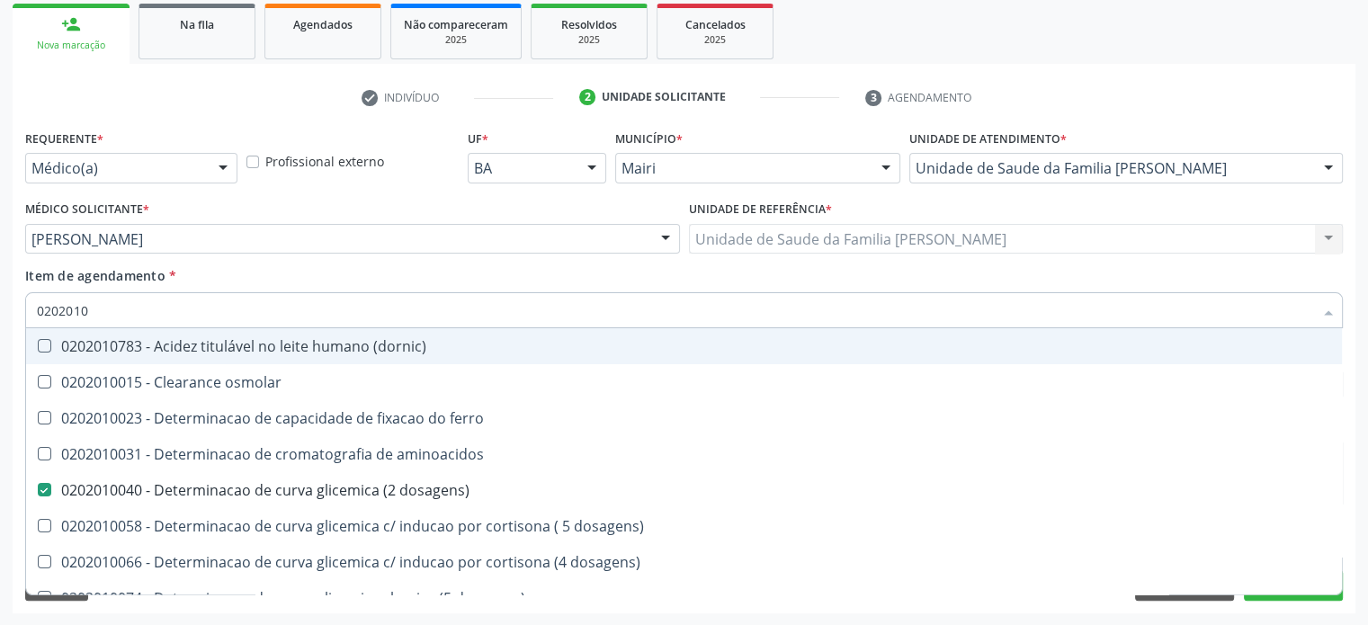
type input "020201"
checkbox d "false"
checkbox ascorbico "true"
checkbox vanilmandelico "true"
checkbox total "false"
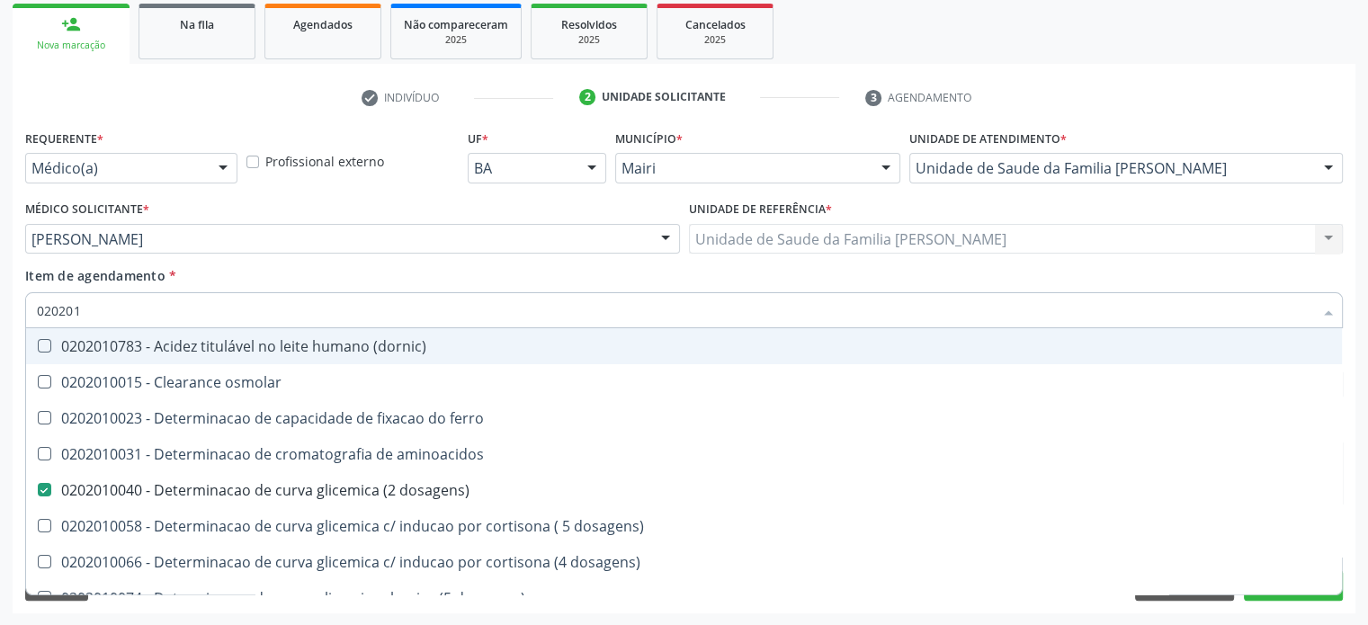
checkbox creatinina "false"
checkbox latica "true"
checkbox ferritina "true"
checkbox potassio "false"
checkbox \(tgo\) "false"
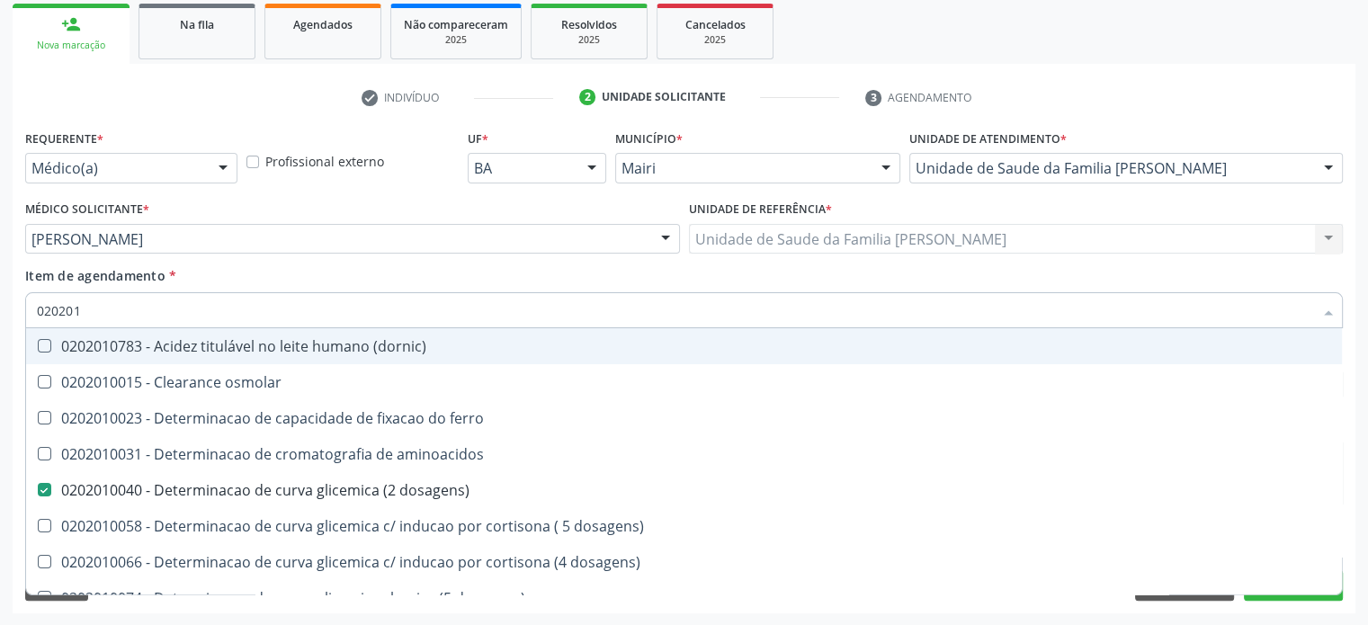
checkbox triglicerideos "false"
checkbox ureia "true"
checkbox b12 "false"
checkbox \) "true"
type input "02020"
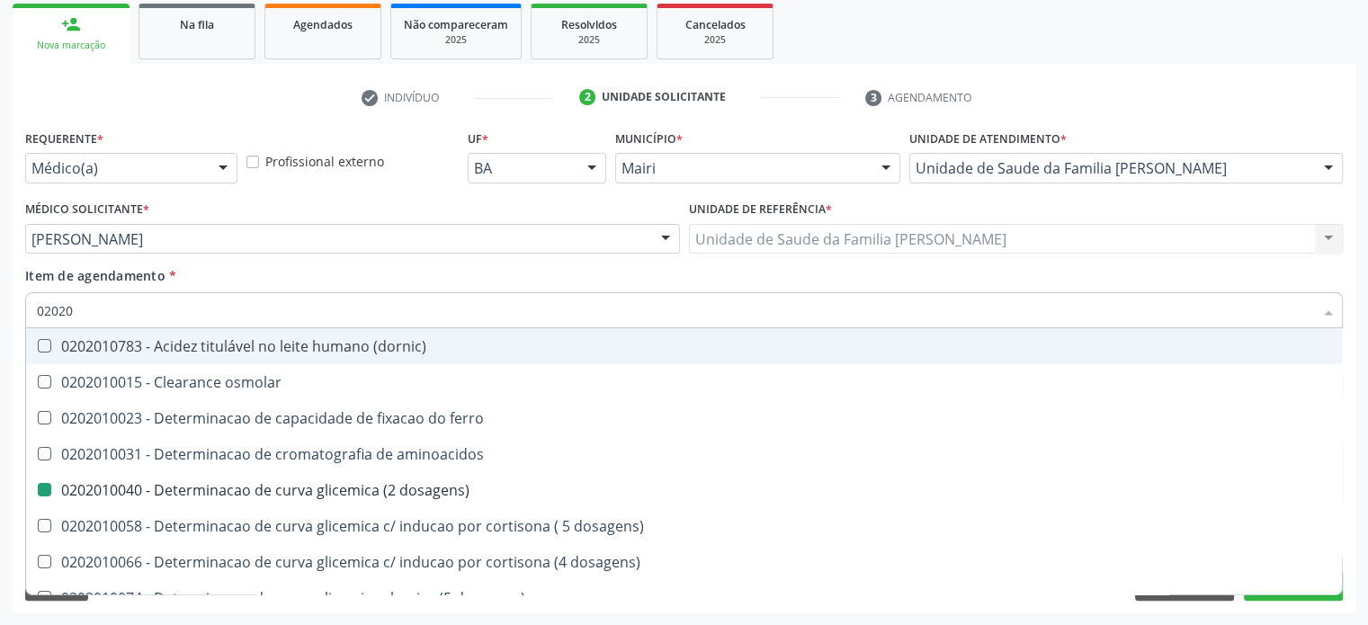
checkbox dosagens\) "false"
checkbox \(vhs\) "false"
checkbox d "false"
checkbox total "false"
checkbox creatinina "false"
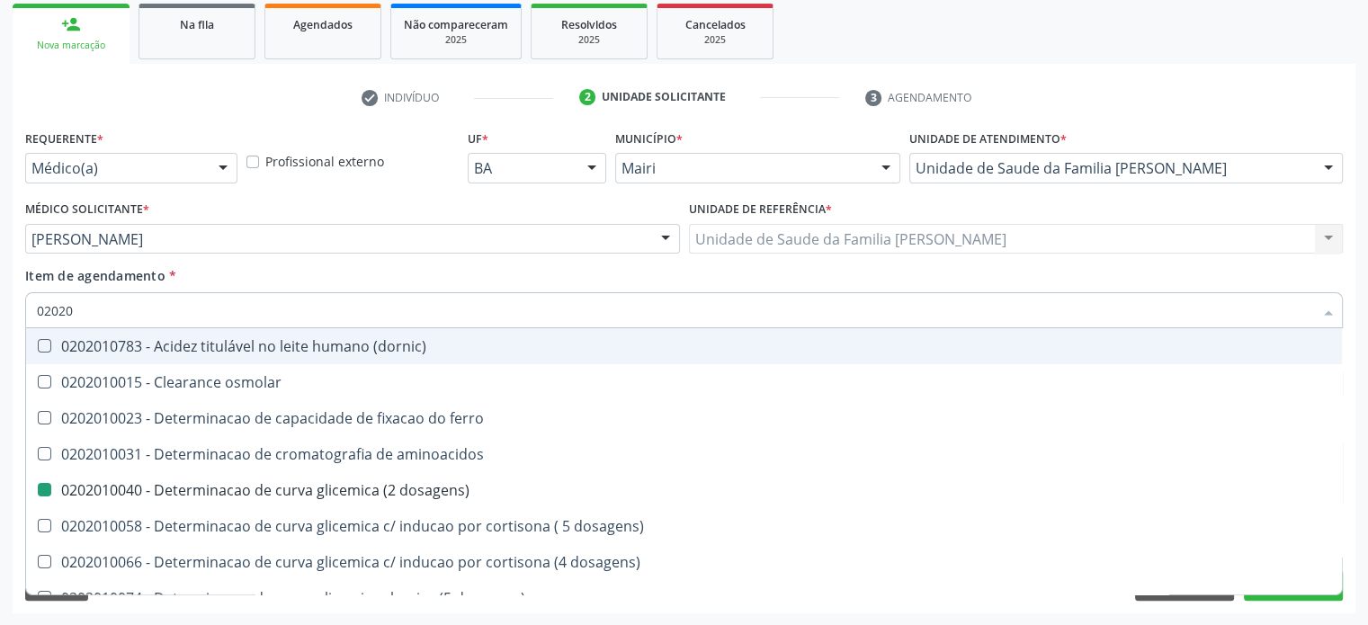
checkbox alfa-hidroxibutirica "true"
checkbox lactato "true"
checkbox \(tgo\) "false"
checkbox triglicerideos "false"
checkbox b12 "false"
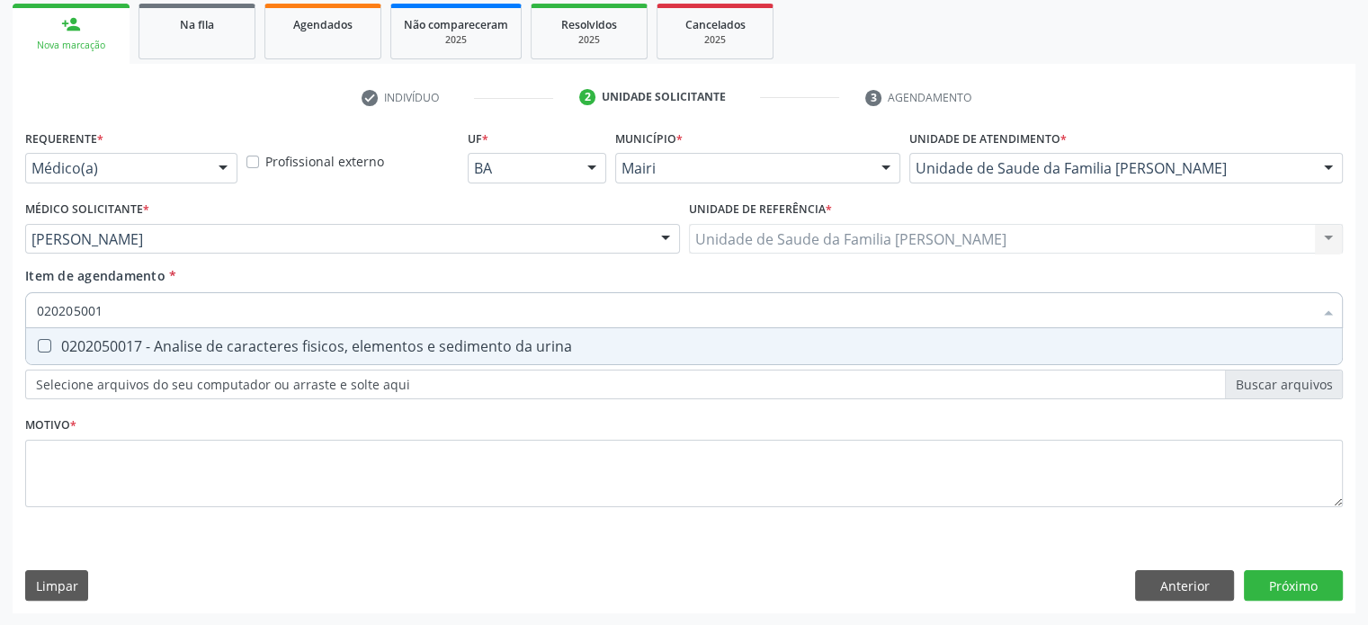
type input "0202050017"
click at [50, 342] on div "0202050017 - Analise de caracteres fisicos, elementos e sedimento da urina" at bounding box center [684, 346] width 1294 height 14
checkbox urina "true"
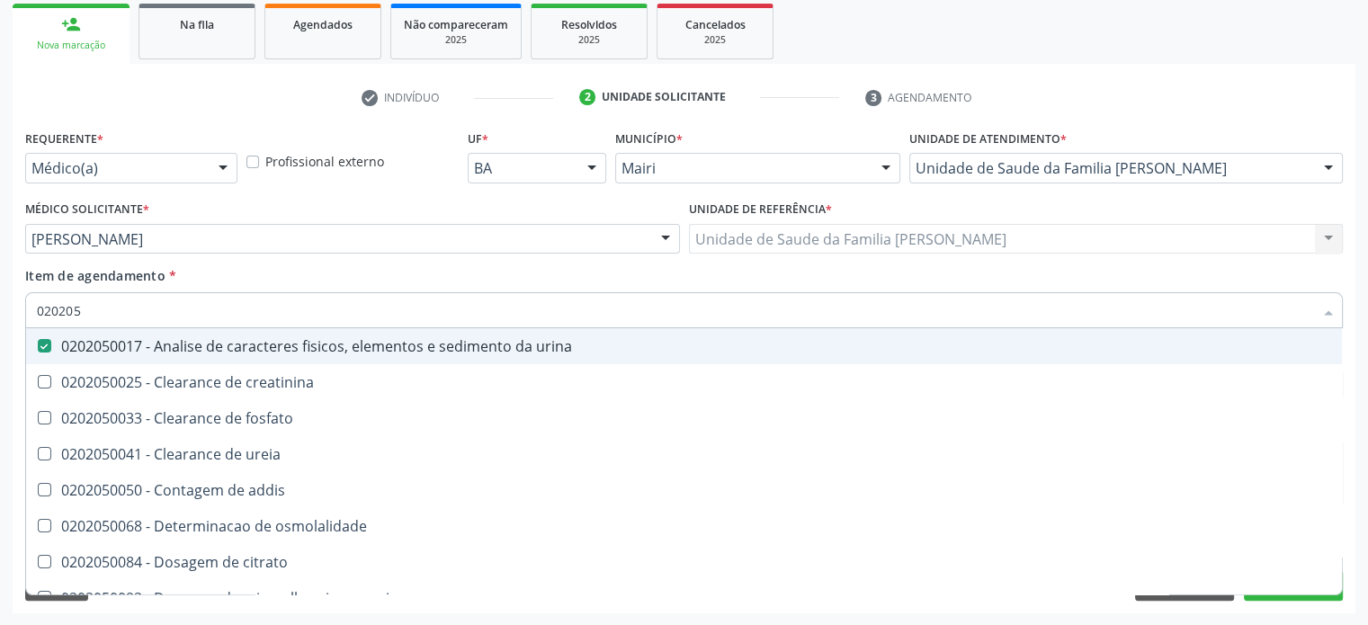
type input "02020"
checkbox urina "false"
checkbox ureia "true"
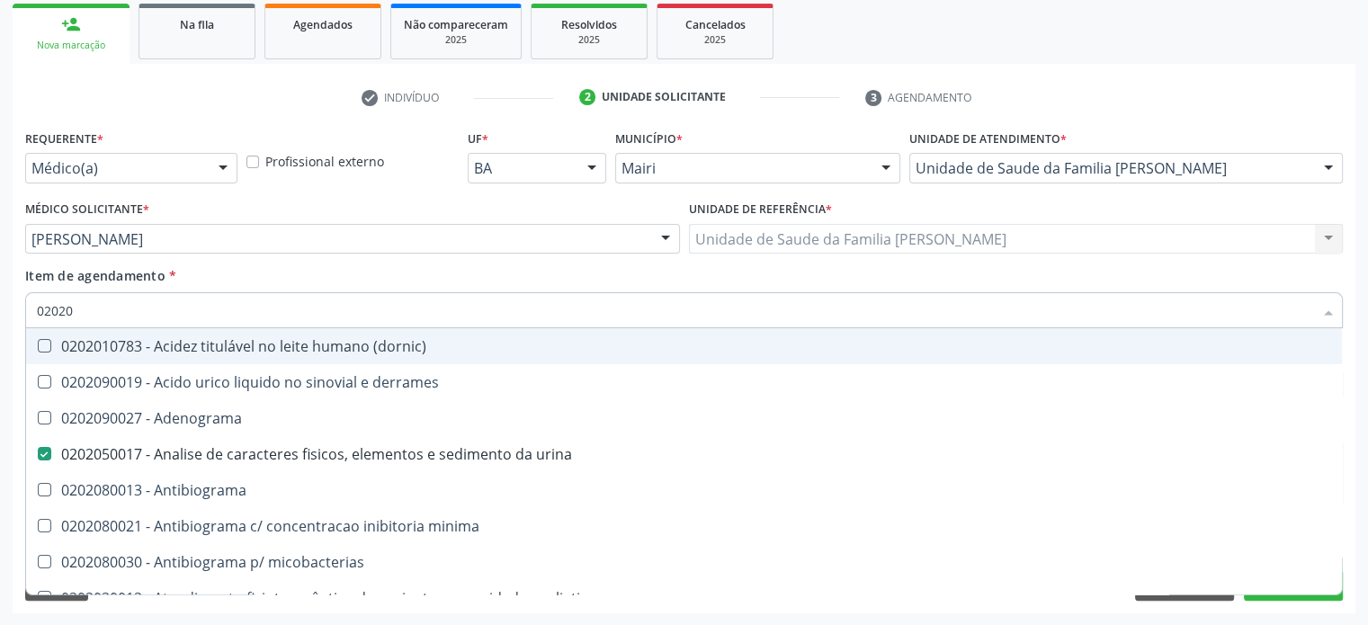
type input "020201"
checkbox urina "false"
checkbox Antibiograma "true"
checkbox \(gram\) "true"
checkbox herpesvirus "true"
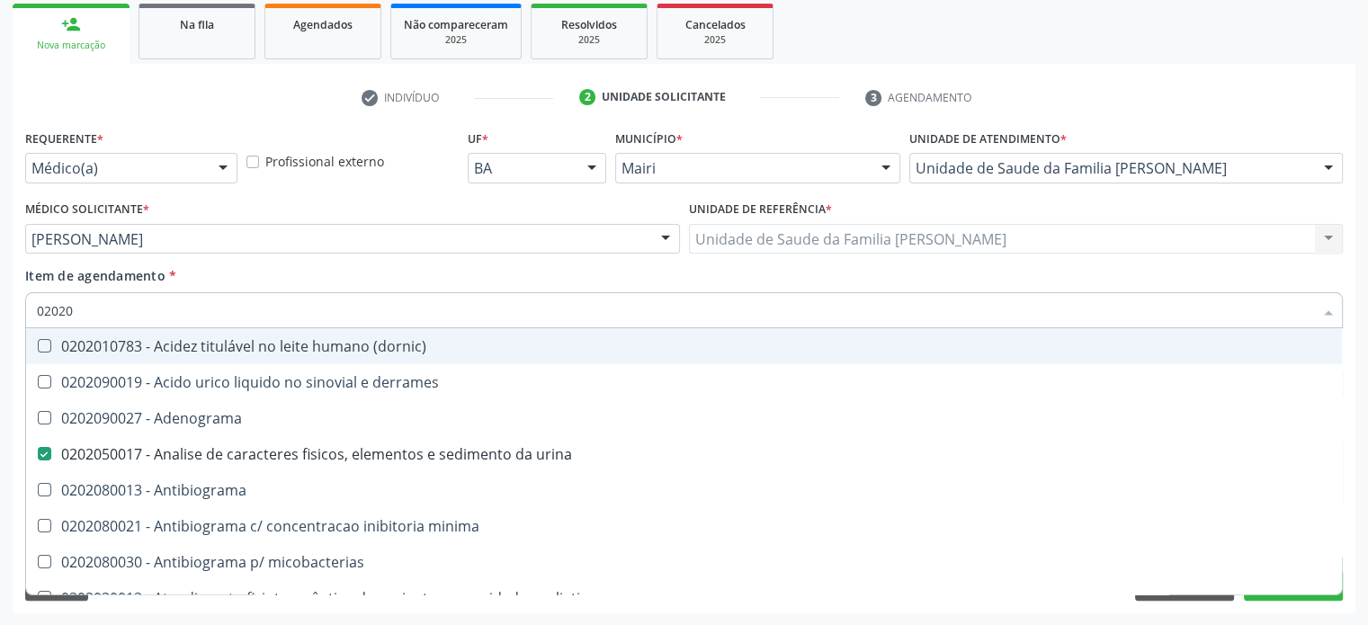
checkbox htlv-1 "true"
checkbox \(ch50\) "true"
checkbox dosagens\) "false"
checkbox \(vhs\) "false"
checkbox ascorbico "true"
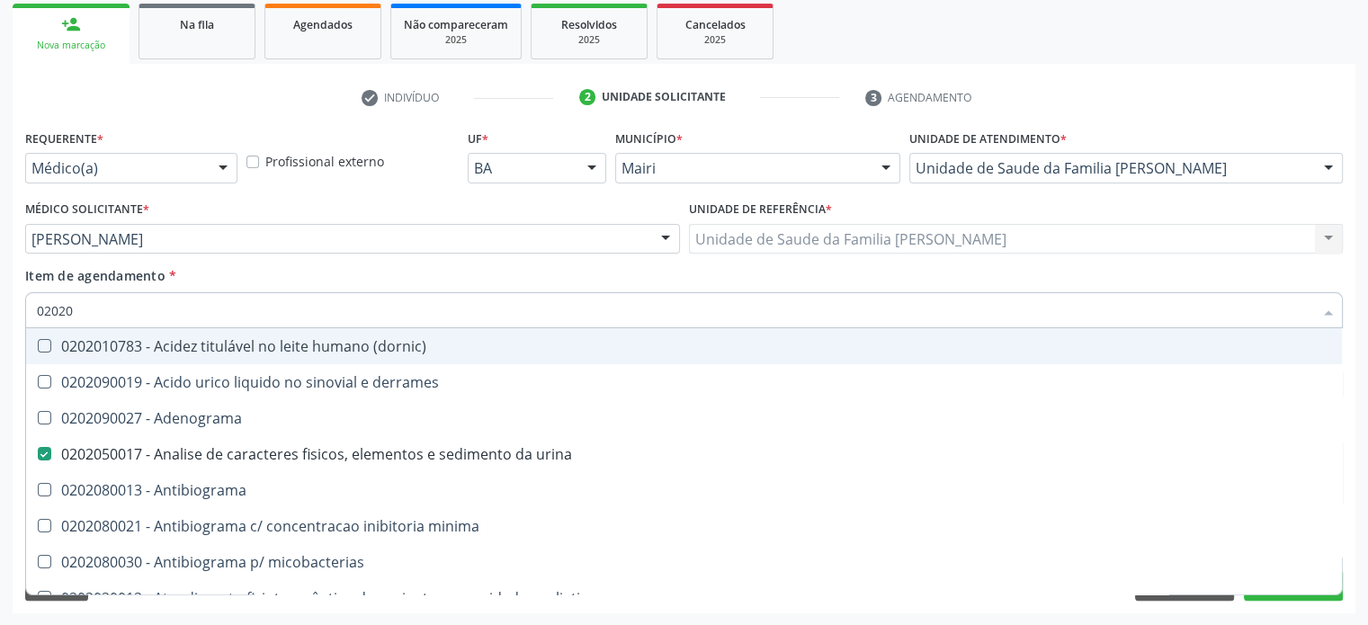
checkbox mandelico "true"
checkbox valproico "true"
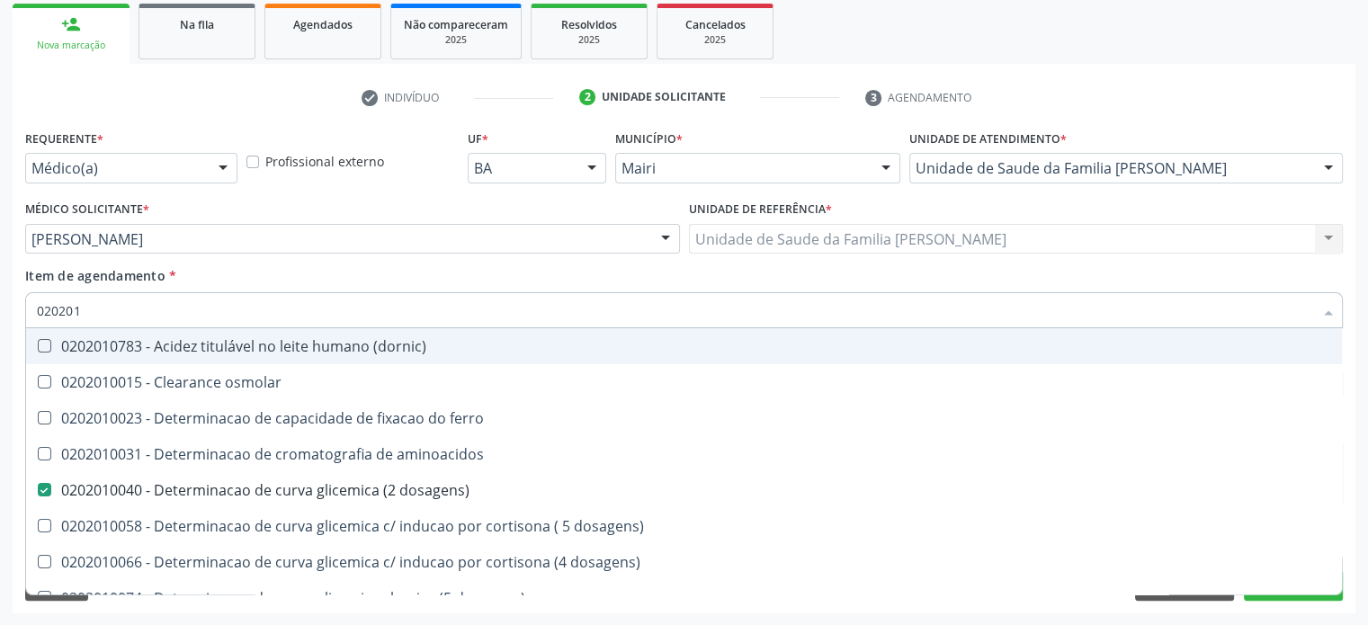
type input "0202010"
checkbox trombina "true"
checkbox \(vhs\) "false"
checkbox d "false"
checkbox ionizavel "true"
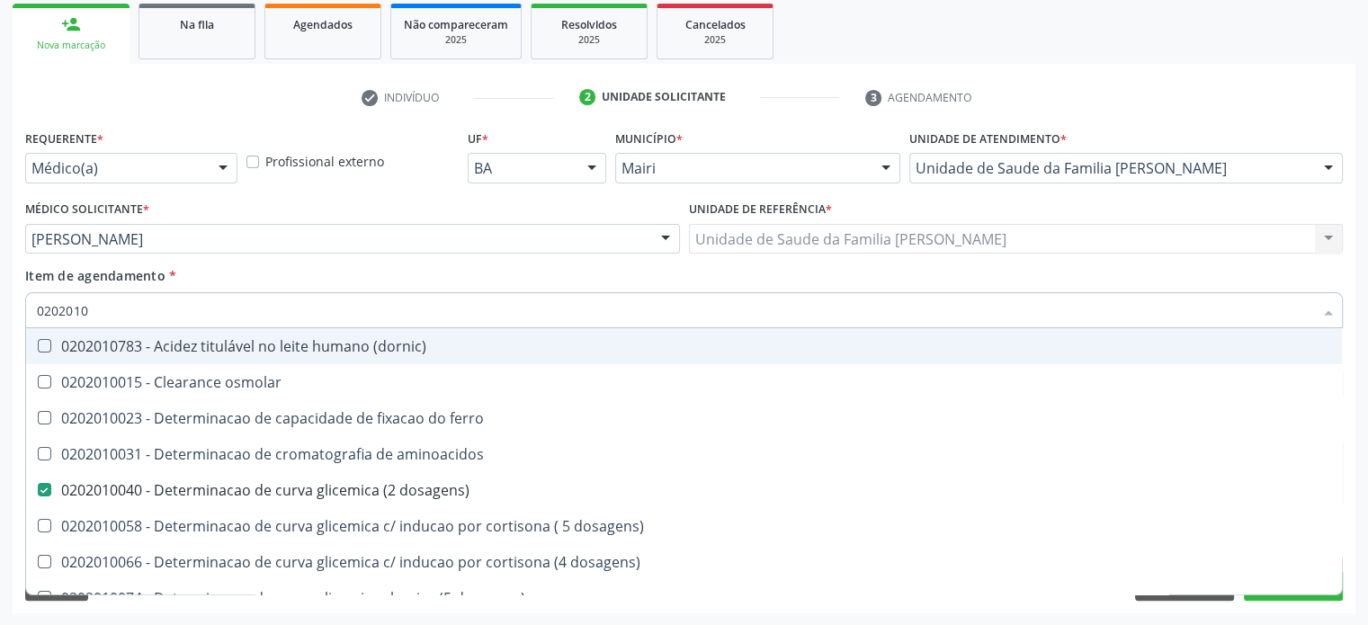
checkbox catecolaminas "true"
checkbox total "false"
checkbox creatinina "false"
checkbox hidroxiprolina "true"
checkbox lipase "true"
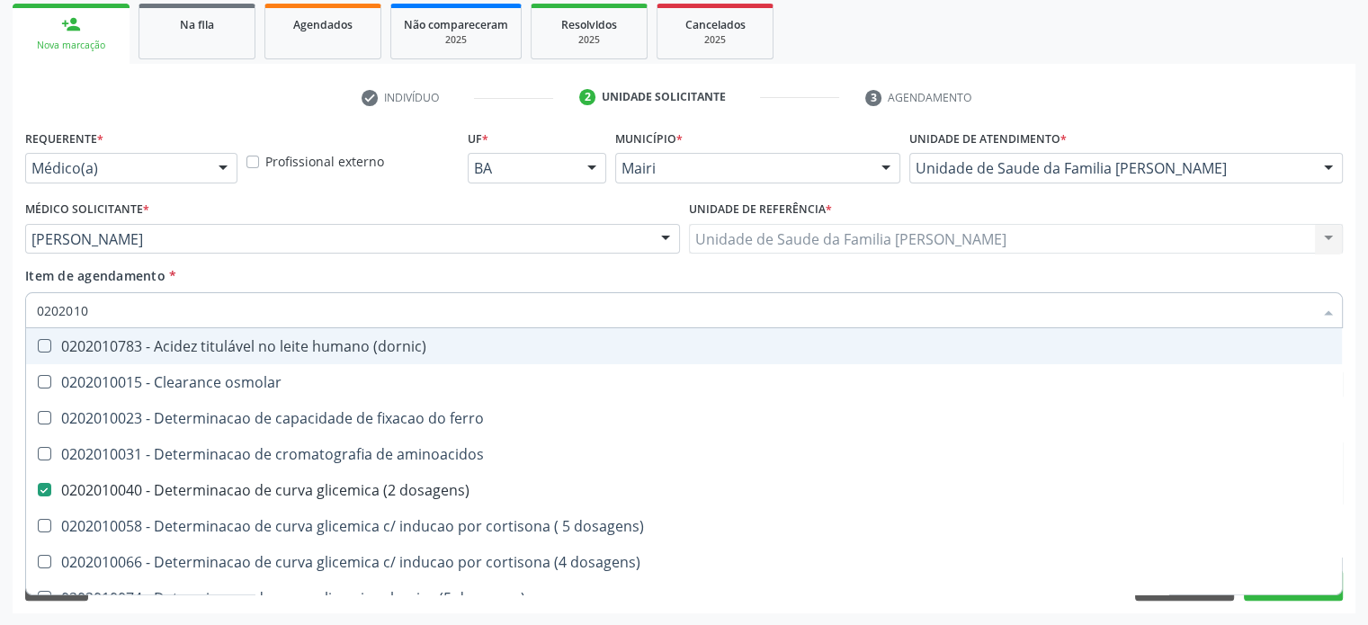
checkbox piruvato "true"
checkbox potassio "false"
checkbox totais "true"
checkbox \(tgo\) "false"
type input "02020104"
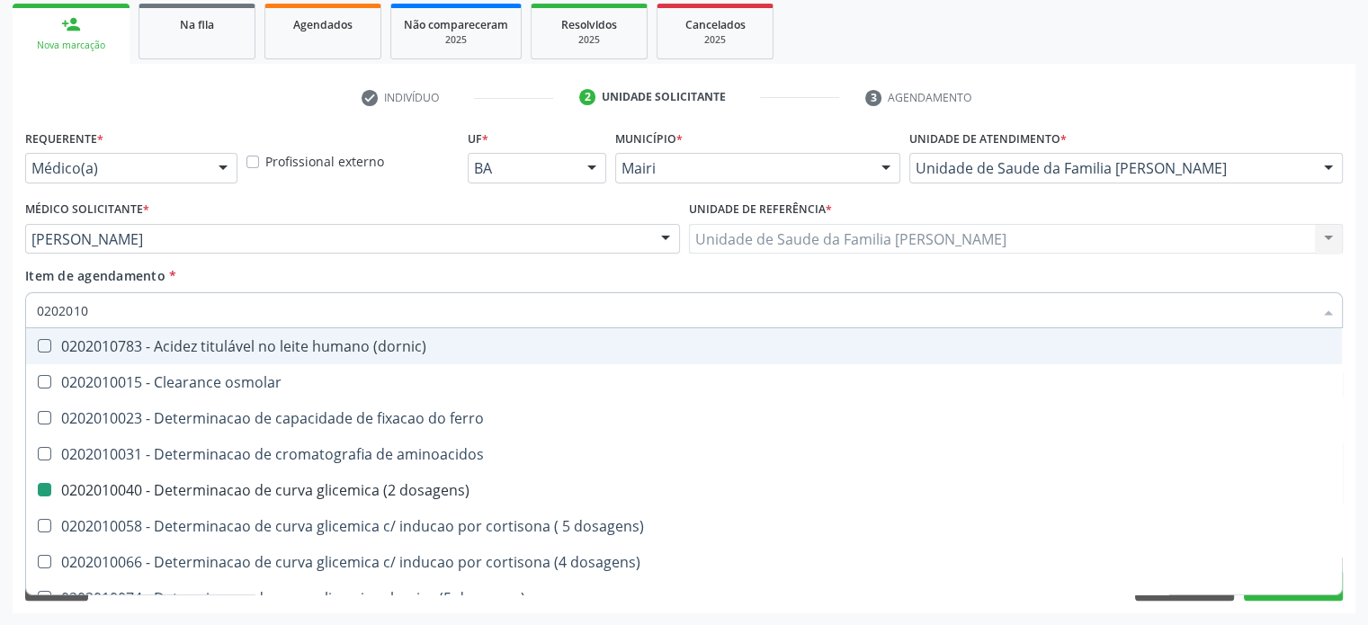
checkbox dosagens\) "false"
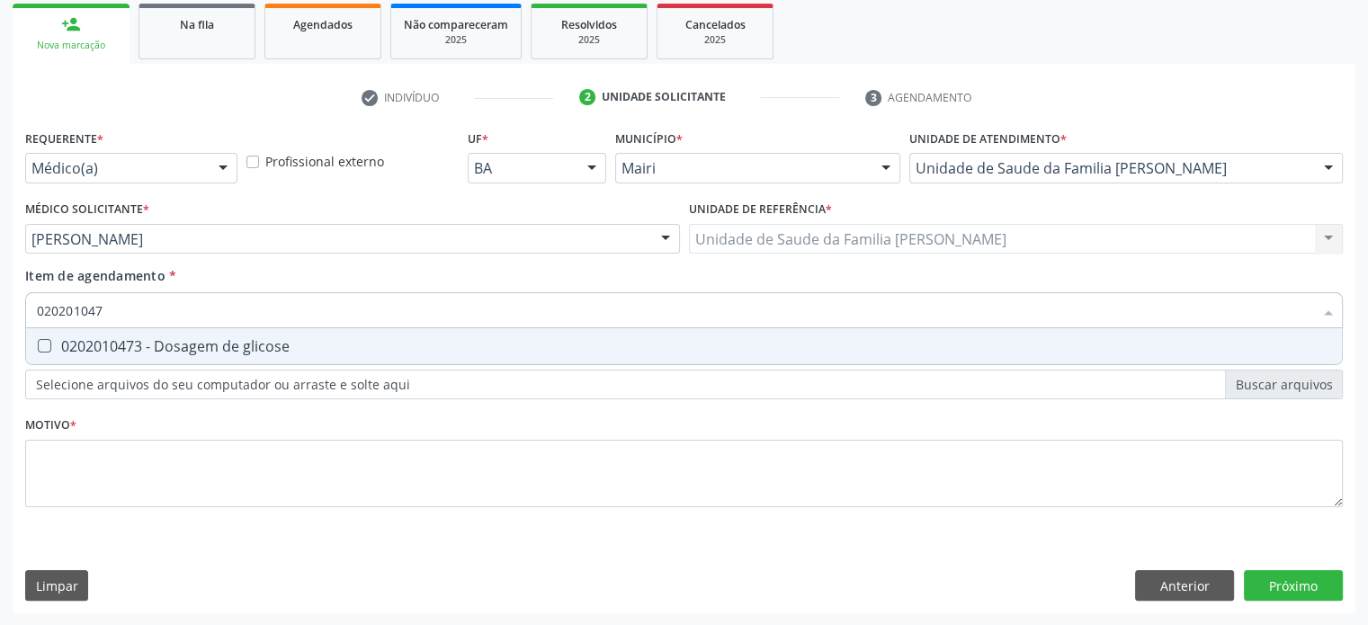
type input "0202010473"
click at [50, 342] on div "0202010473 - Dosagem de glicose" at bounding box center [684, 346] width 1294 height 14
checkbox glicose "true"
type input "02020104"
checkbox glicose "false"
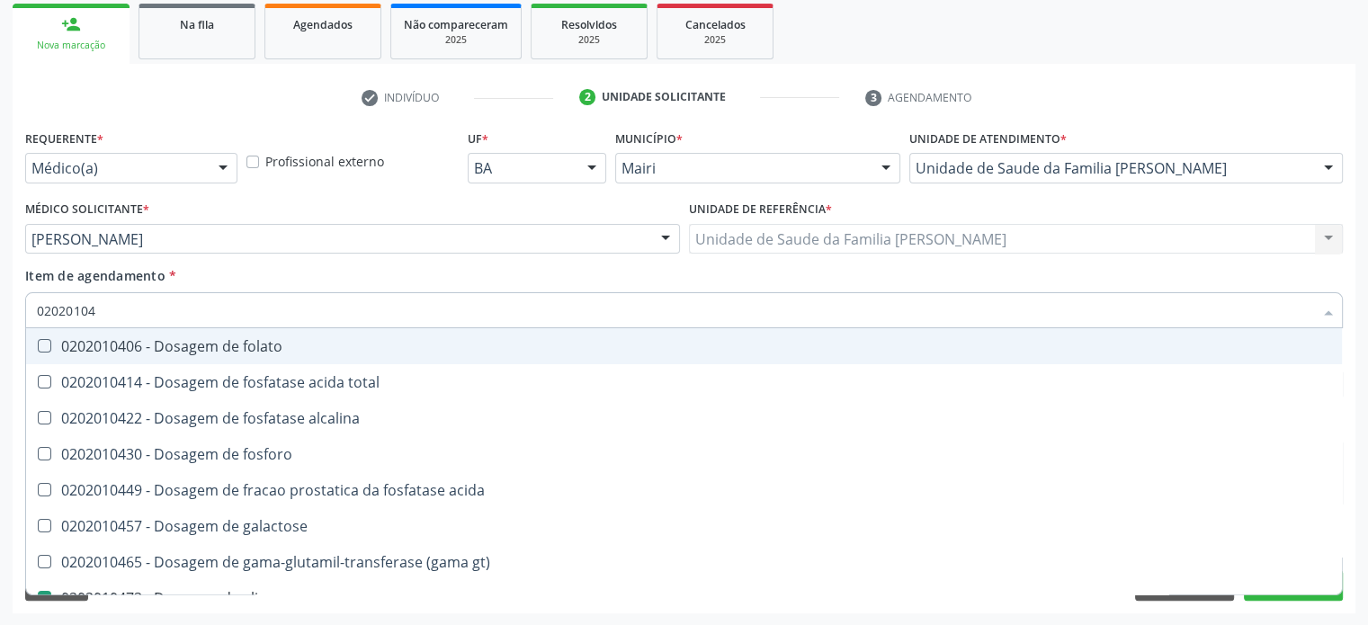
type input "0202010"
checkbox acida "true"
checkbox glicose "false"
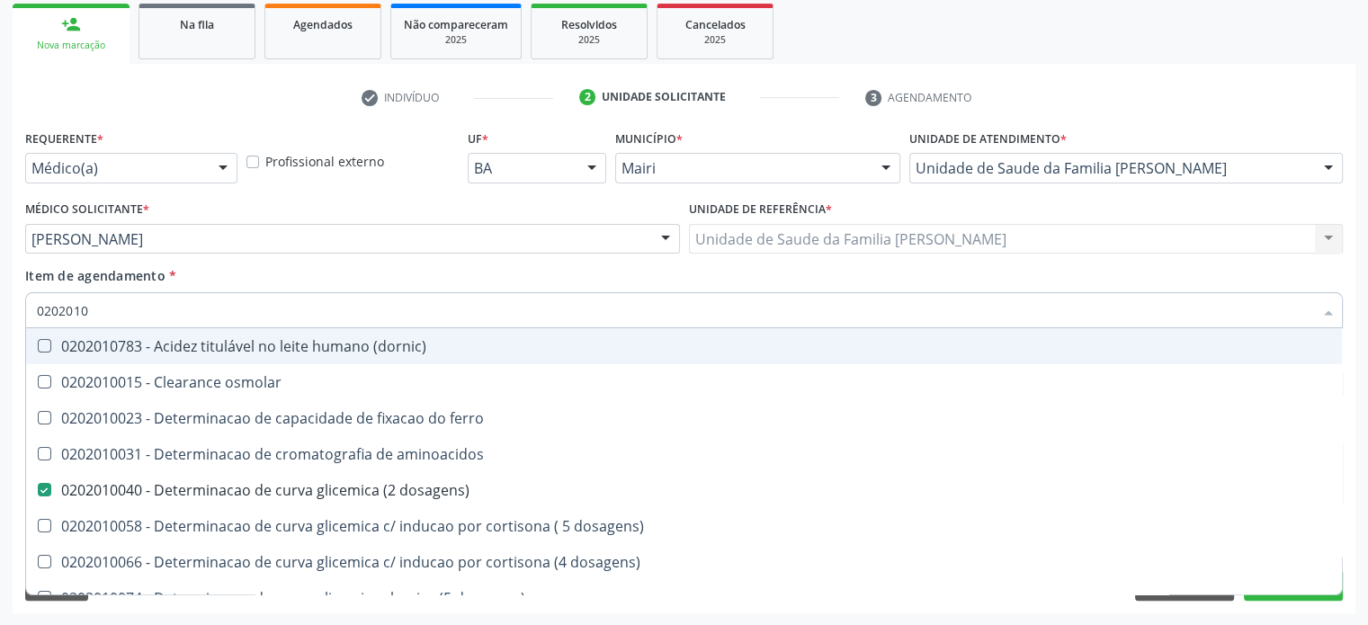
type input "02020102"
checkbox dosagens\) "false"
checkbox ivy "true"
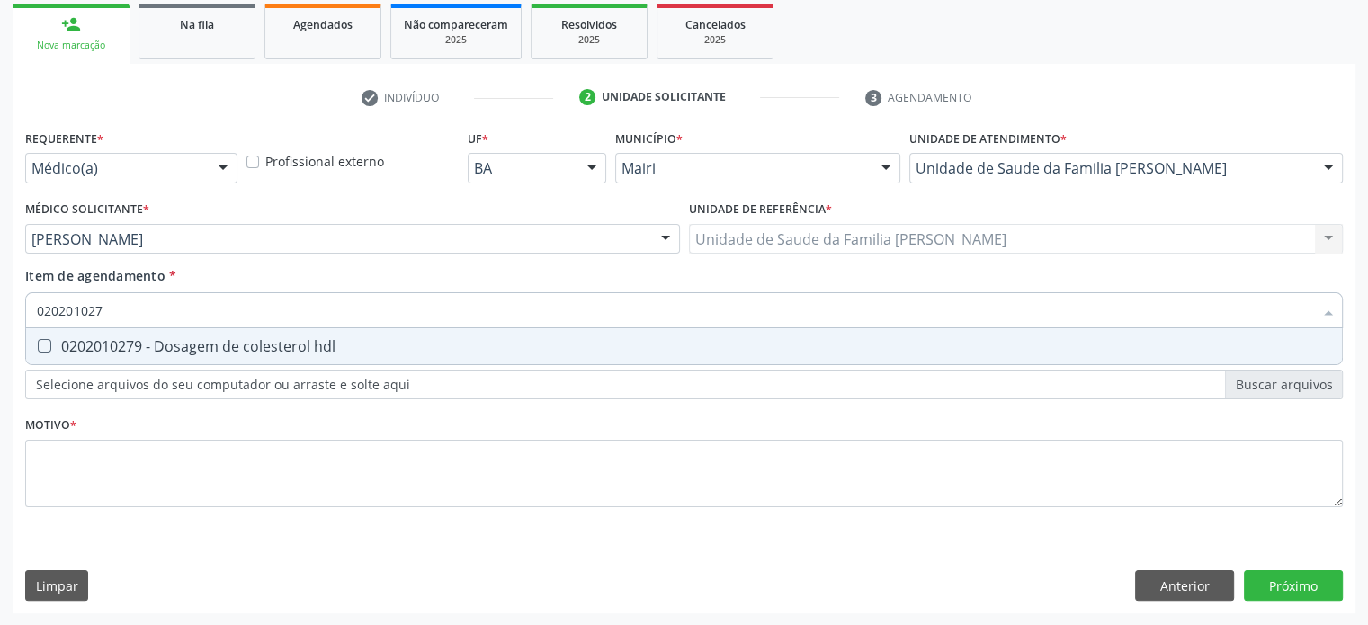
type input "0202010279"
click at [50, 342] on div "0202010279 - Dosagem de colesterol hdl" at bounding box center [684, 346] width 1294 height 14
checkbox hdl "true"
type input "02020102"
checkbox hdl "false"
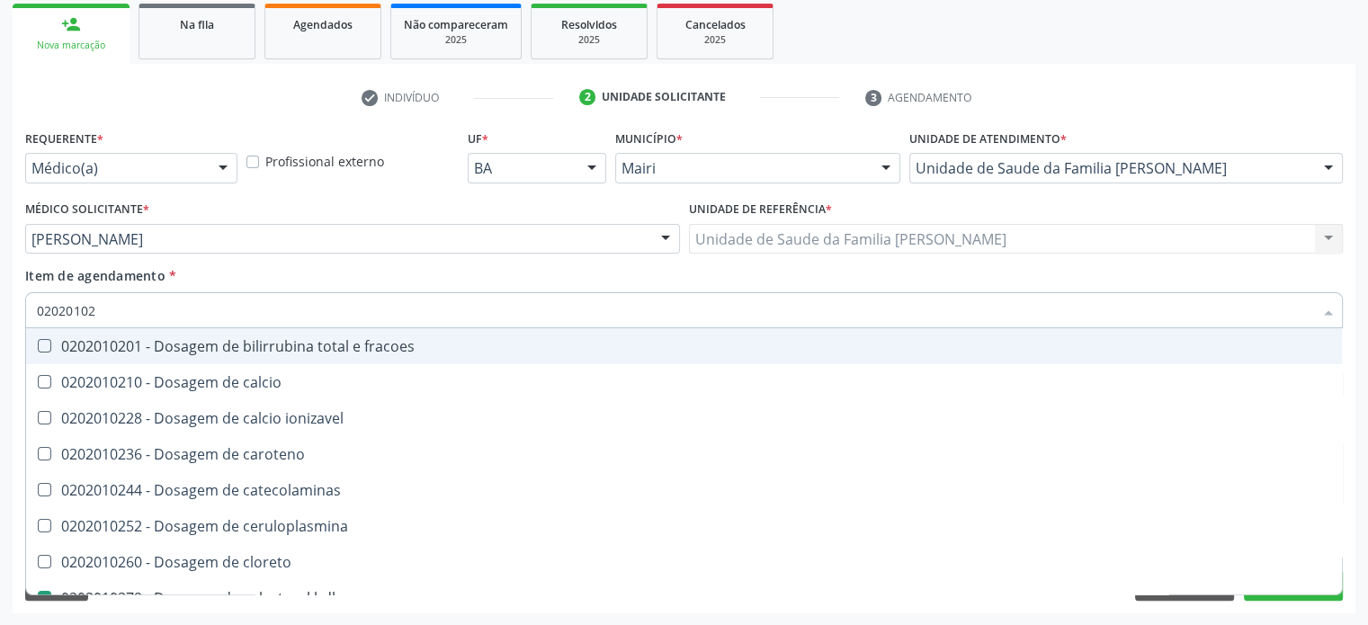
type input "0202010"
checkbox catecolaminas "true"
checkbox hdl "false"
checkbox total "false"
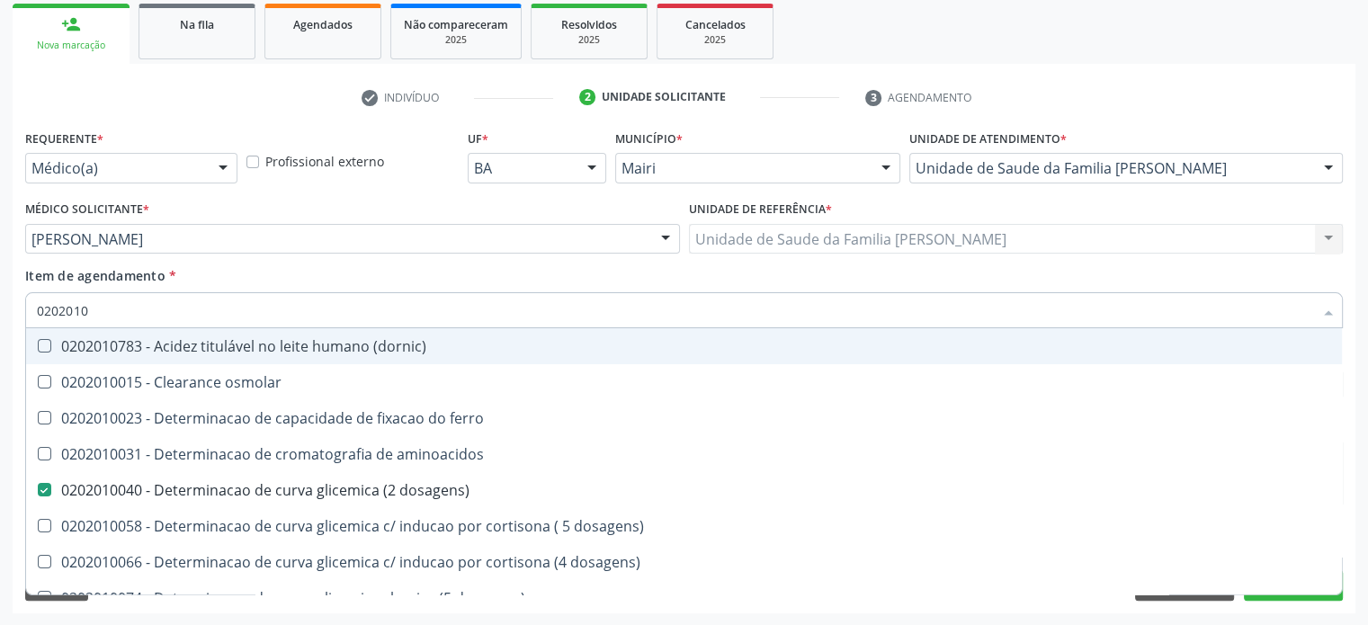
type input "02020105"
checkbox dosagens\) "false"
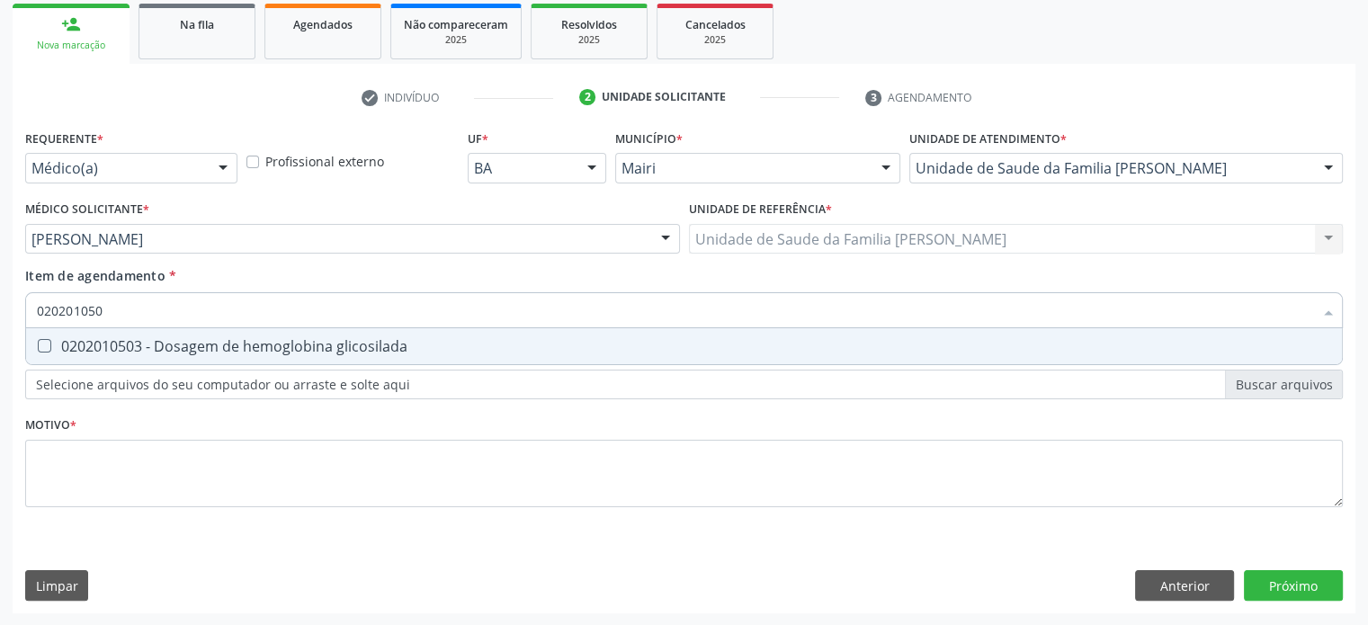
type input "0202010503"
click at [50, 342] on div "0202010503 - Dosagem de hemoglobina glicosilada" at bounding box center [684, 346] width 1294 height 14
checkbox glicosilada "true"
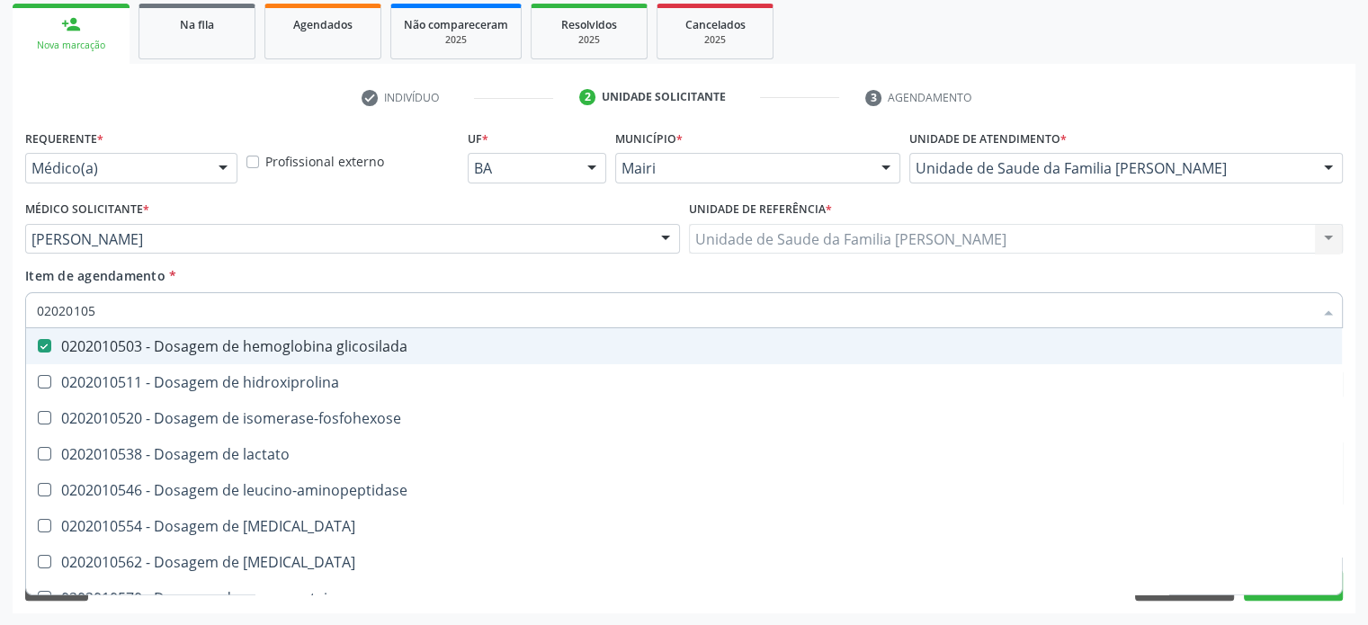
type input "0202010"
checkbox glicosilada "false"
checkbox leucino-aminopeptidase "true"
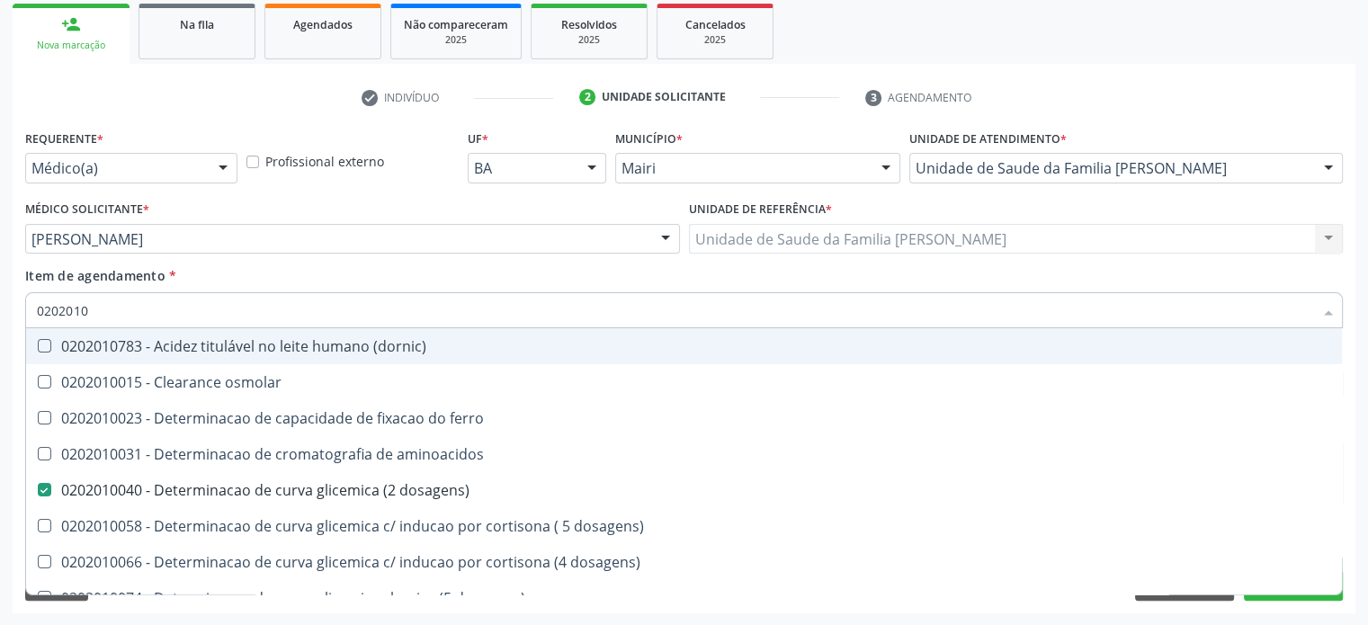
type input "02020102"
checkbox dosagens\) "false"
checkbox dosagens\) "true"
checkbox ivy "true"
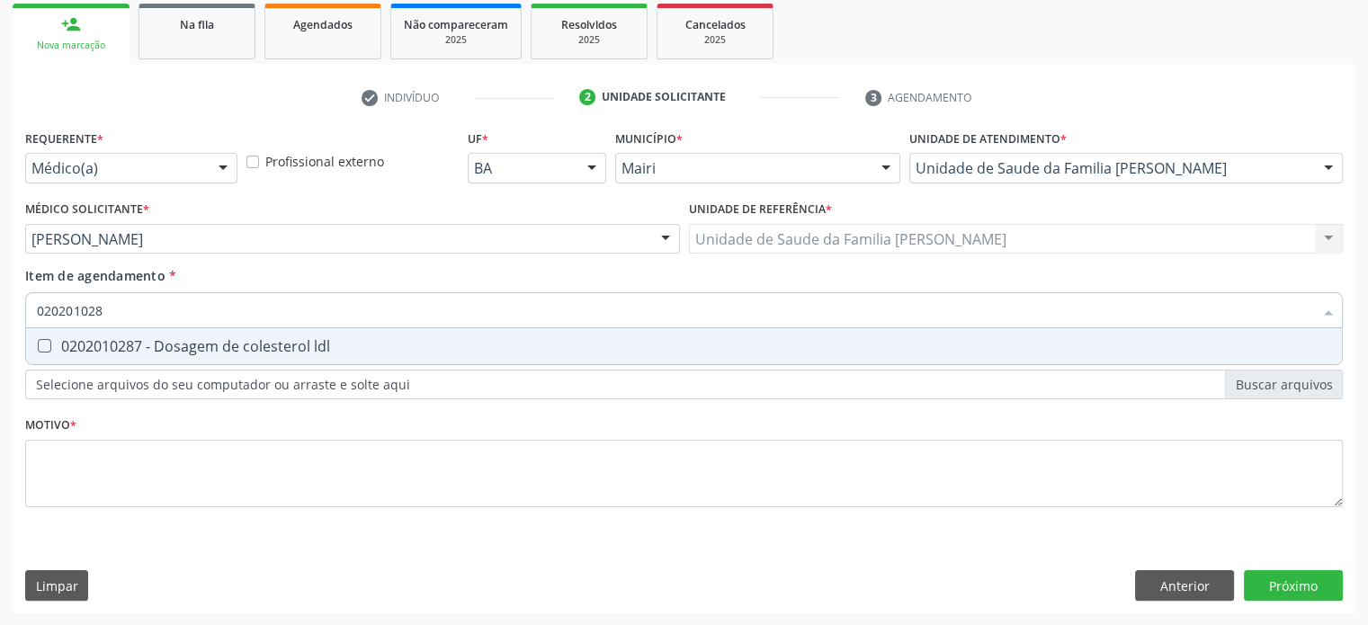
type input "0202010287"
click at [50, 342] on div "0202010287 - Dosagem de colesterol ldl" at bounding box center [684, 346] width 1294 height 14
checkbox ldl "true"
type input "02020102"
checkbox ldl "false"
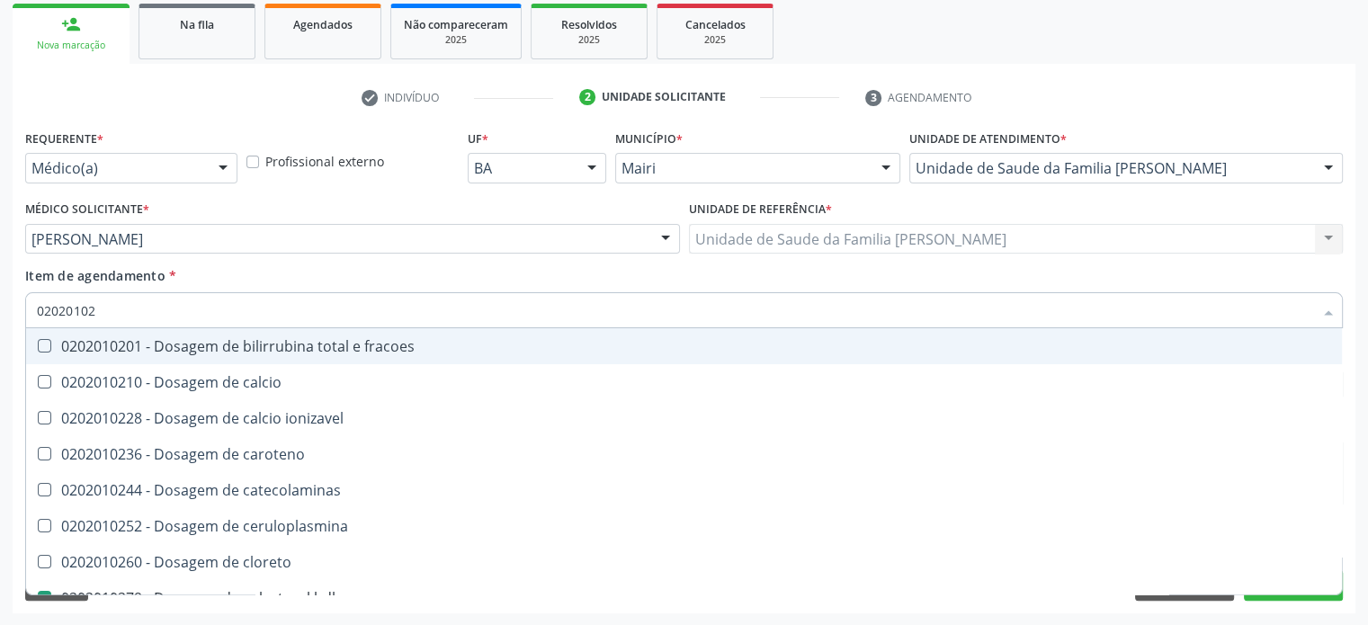
type input "0202010"
checkbox catecolaminas "true"
checkbox hdl "false"
checkbox ldl "false"
checkbox total "false"
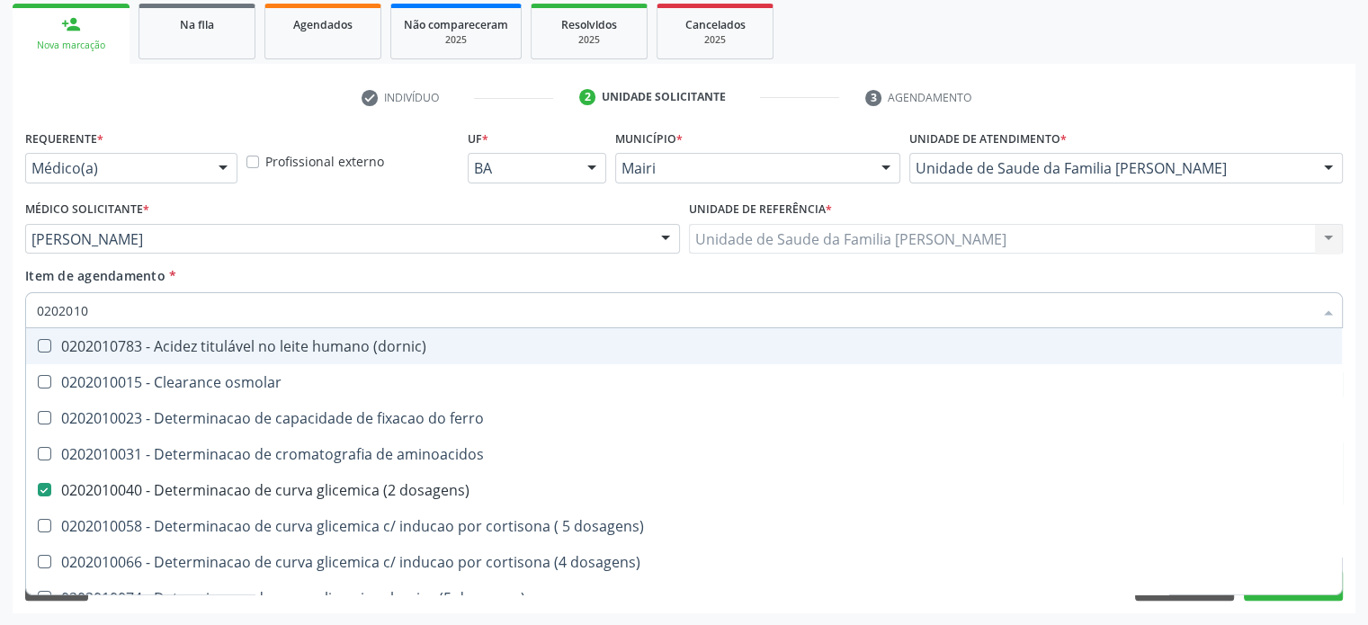
type input "020201"
checkbox d "false"
checkbox ascorbico "true"
checkbox vanilmandelico "true"
checkbox hdl "false"
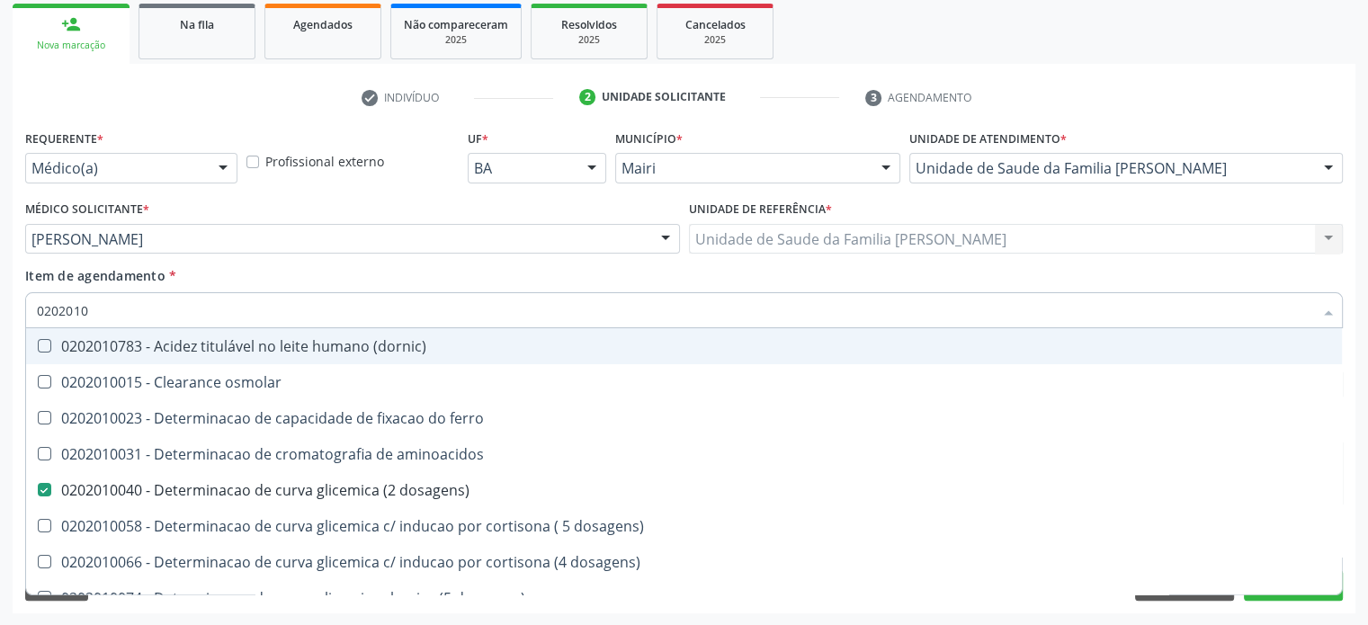
checkbox ldl "false"
checkbox total "false"
checkbox creatinina "false"
checkbox alfa-hidroxibutirica "true"
checkbox glutamica "true"
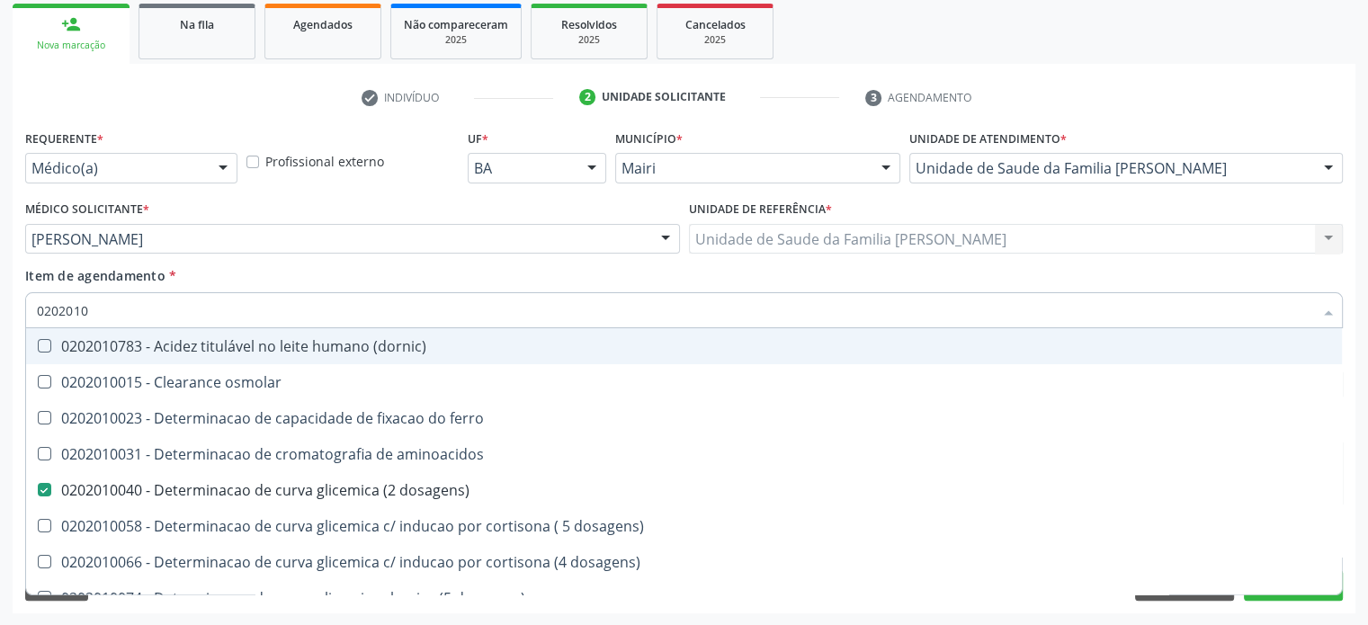
checkbox latica "true"
checkbox ferritina "true"
checkbox glicose "false"
checkbox glicosilada "false"
checkbox magnesio "true"
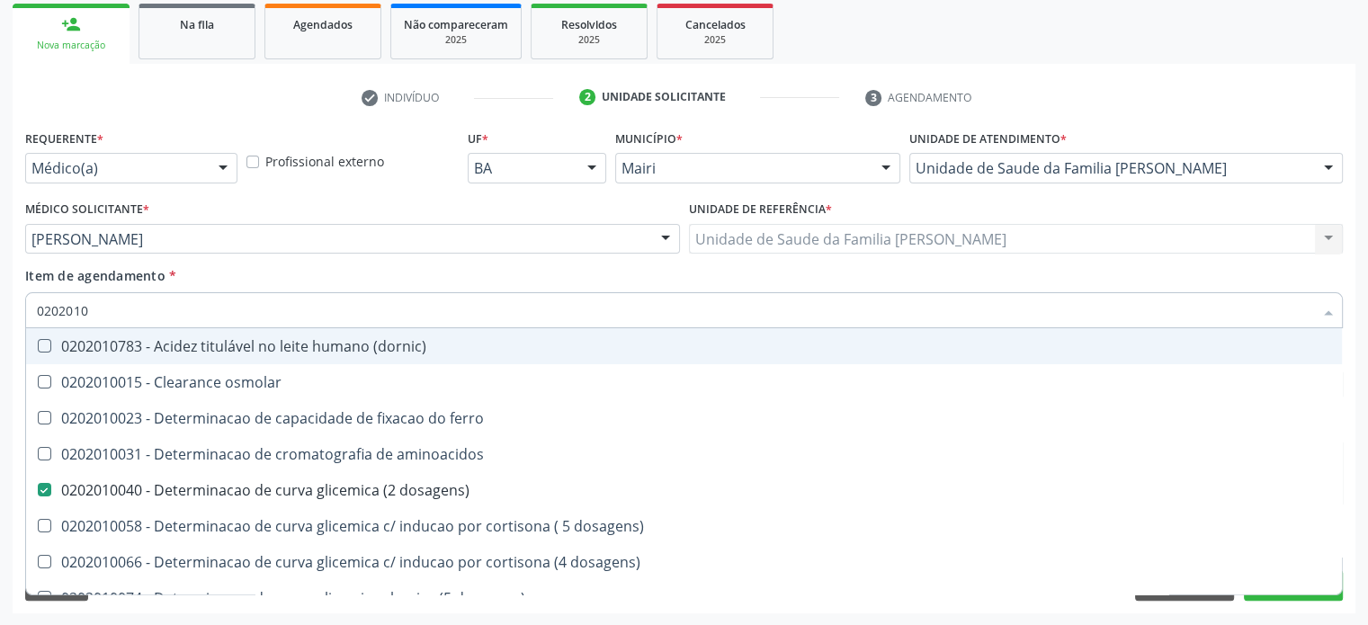
checkbox porfirinas "true"
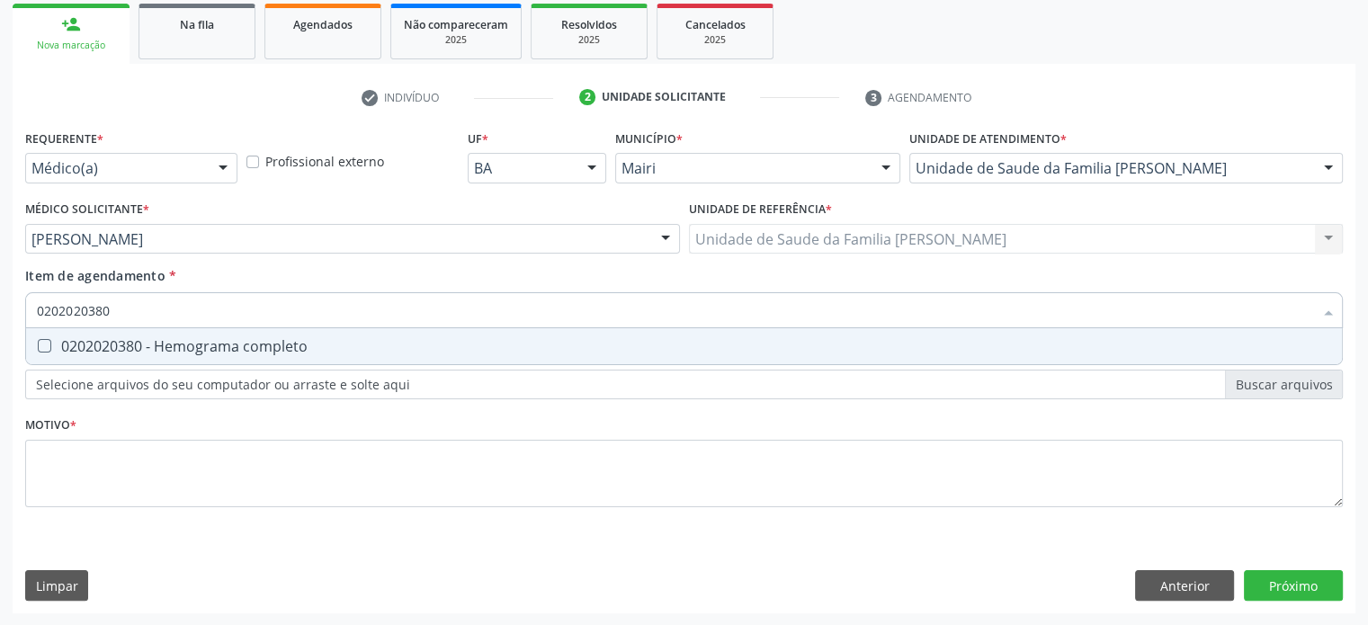
click at [50, 342] on div "0202020380 - Hemograma completo" at bounding box center [684, 346] width 1294 height 14
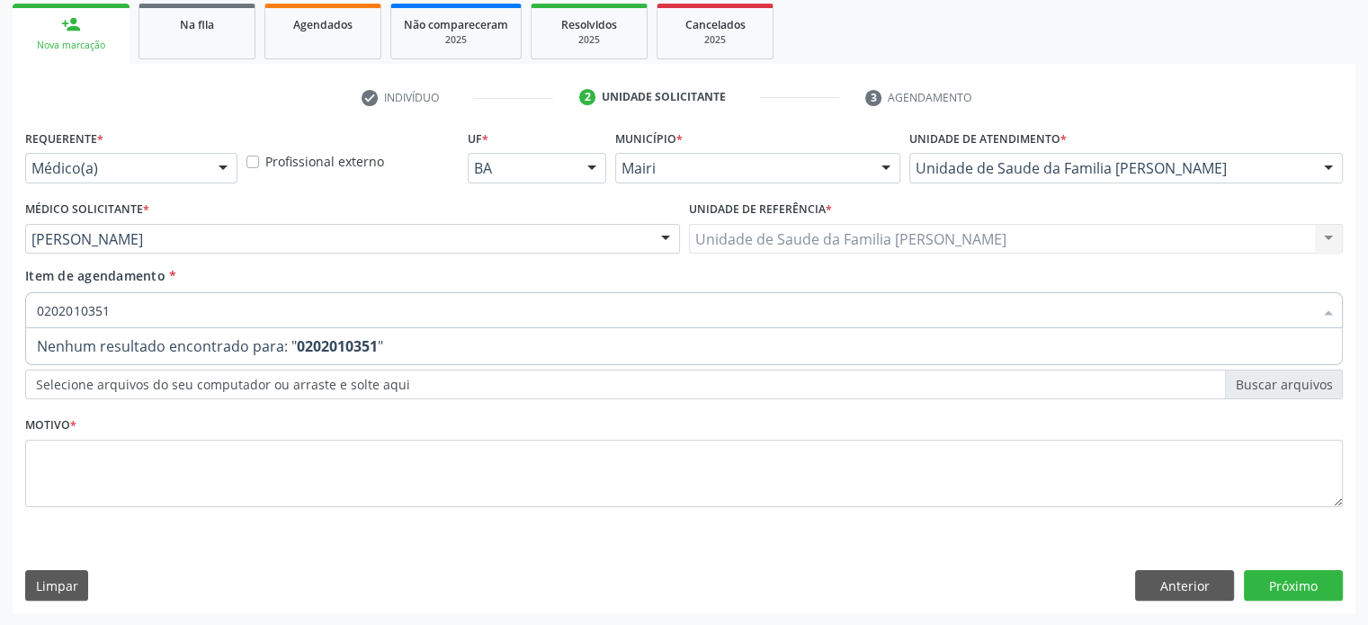
click at [50, 342] on span "Nenhum resultado encontrado para: " 0202010351 "" at bounding box center [684, 346] width 1316 height 36
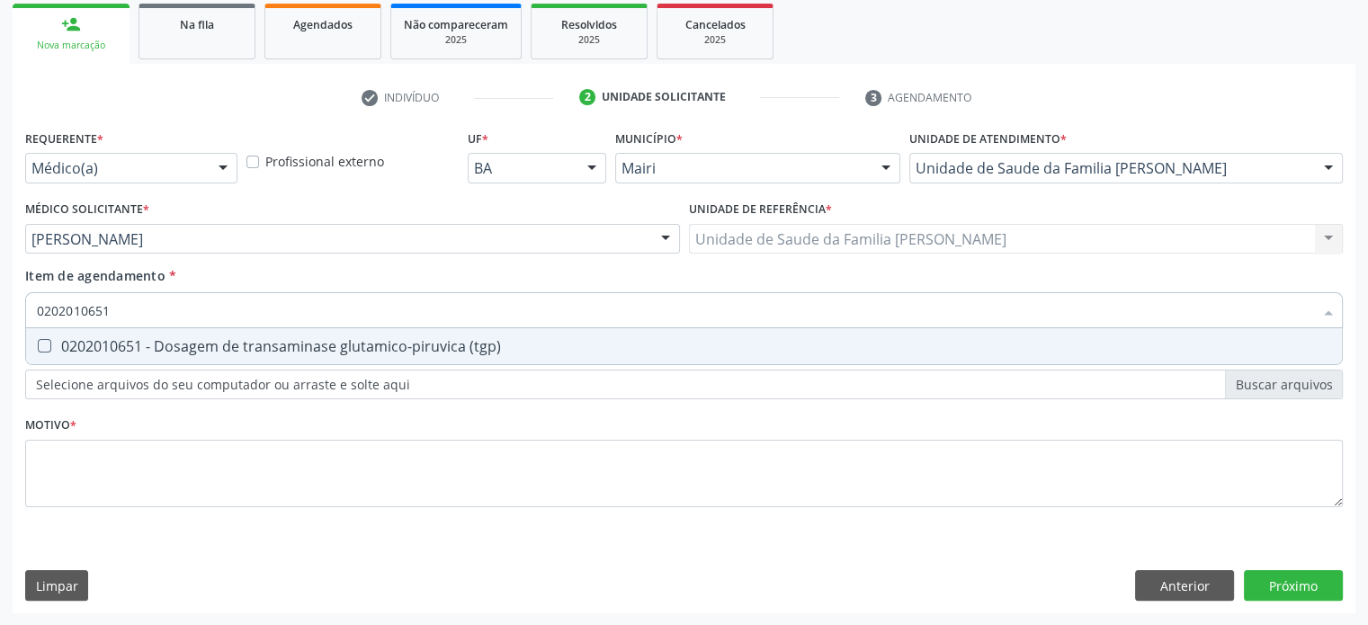
click at [50, 342] on div "0202010651 - Dosagem de transaminase glutamico-piruvica (tgp)" at bounding box center [684, 346] width 1294 height 14
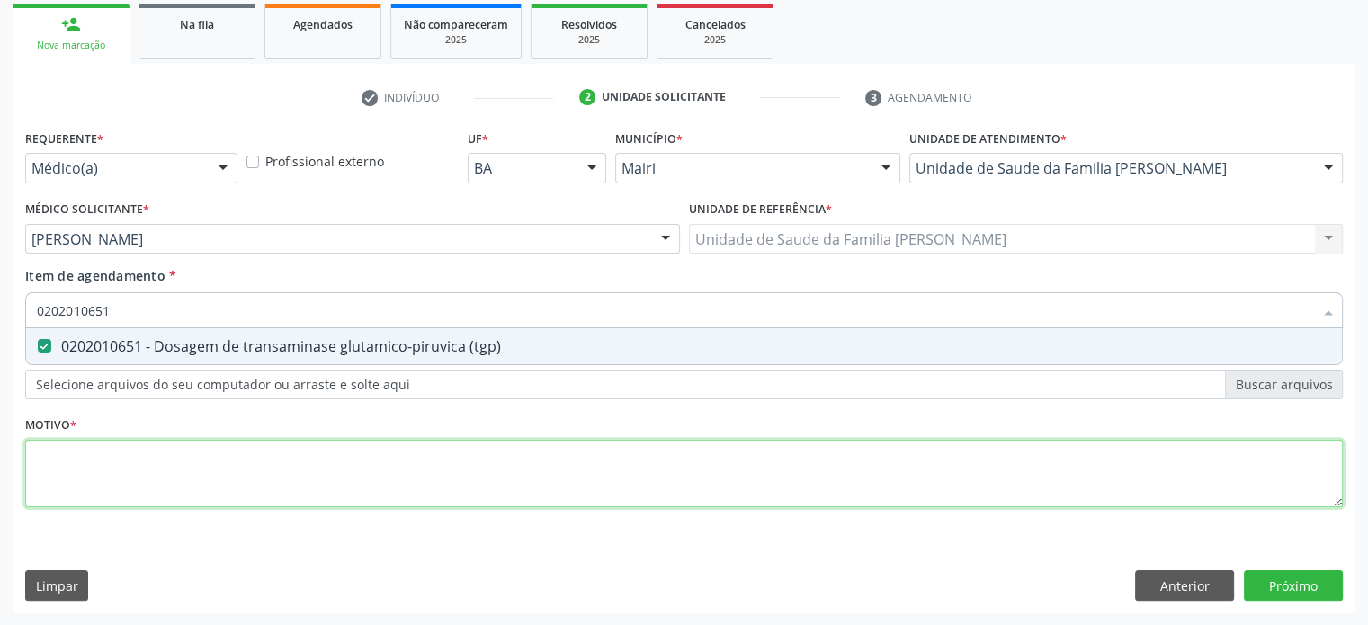
click at [114, 469] on div "Requerente * Médico(a) Médico(a) Enfermeiro(a) Paciente Nenhum resultado encont…" at bounding box center [684, 328] width 1318 height 407
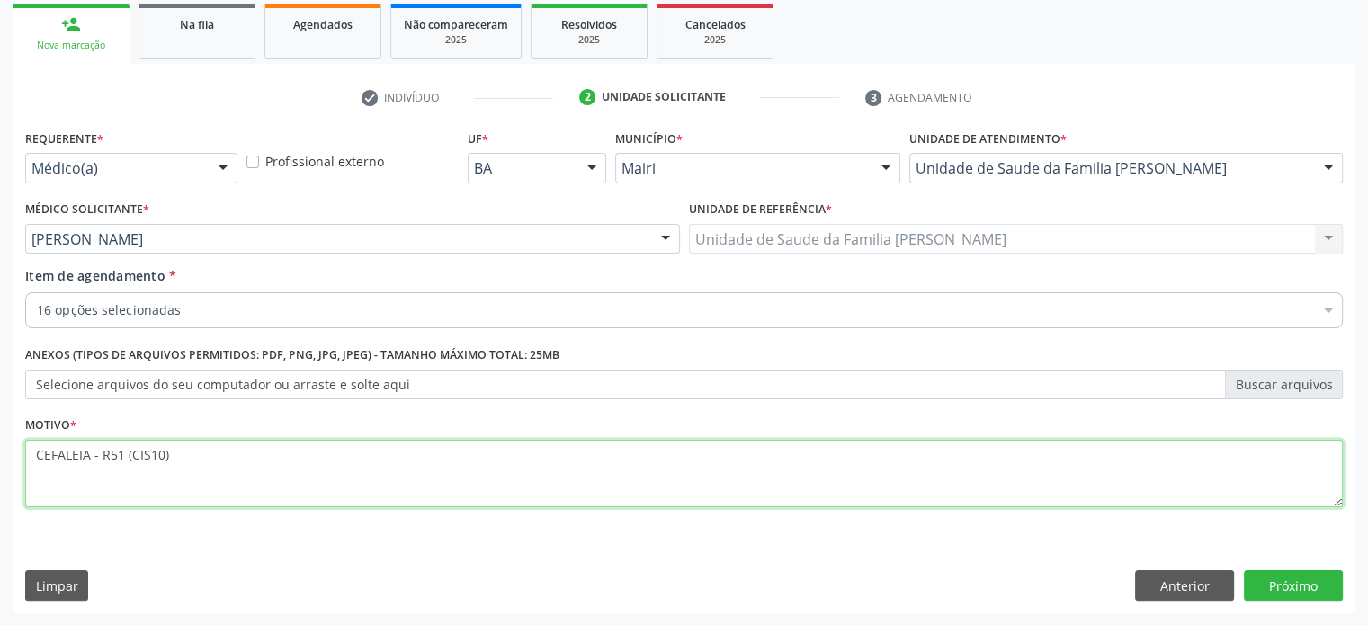
click at [147, 454] on textarea "CEFALEIA - R51 (CIS10)" at bounding box center [684, 474] width 1318 height 68
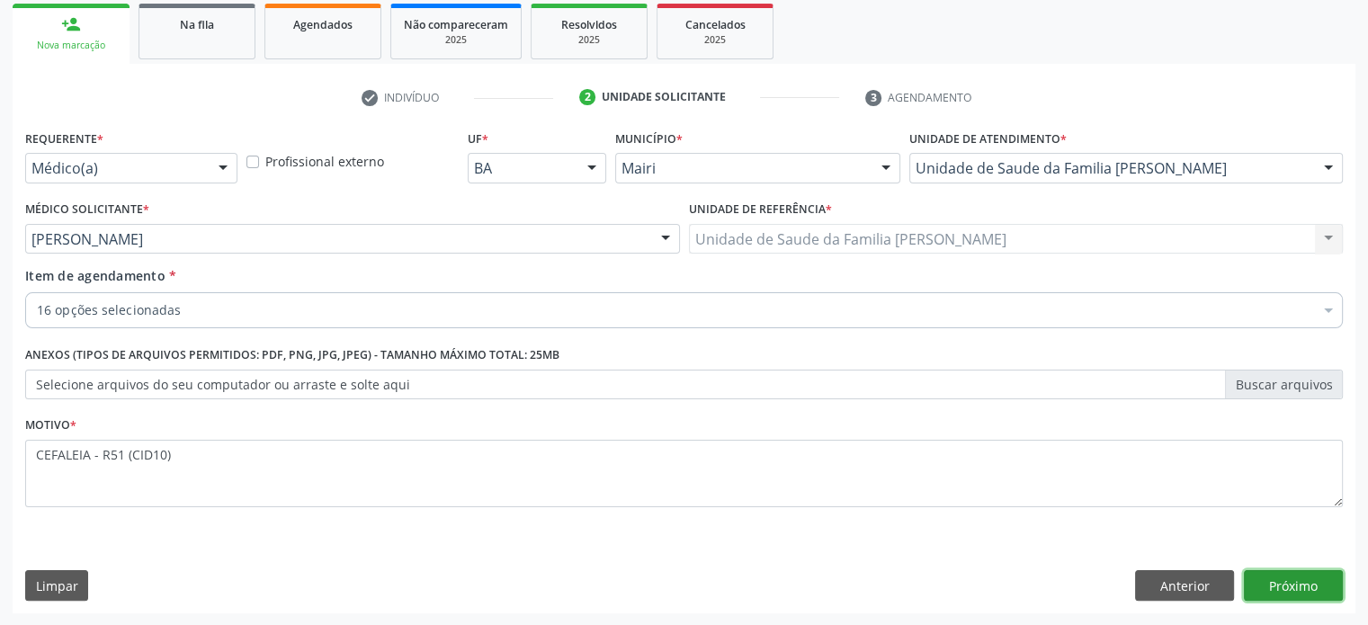
click at [1307, 586] on button "Próximo" at bounding box center [1293, 585] width 99 height 31
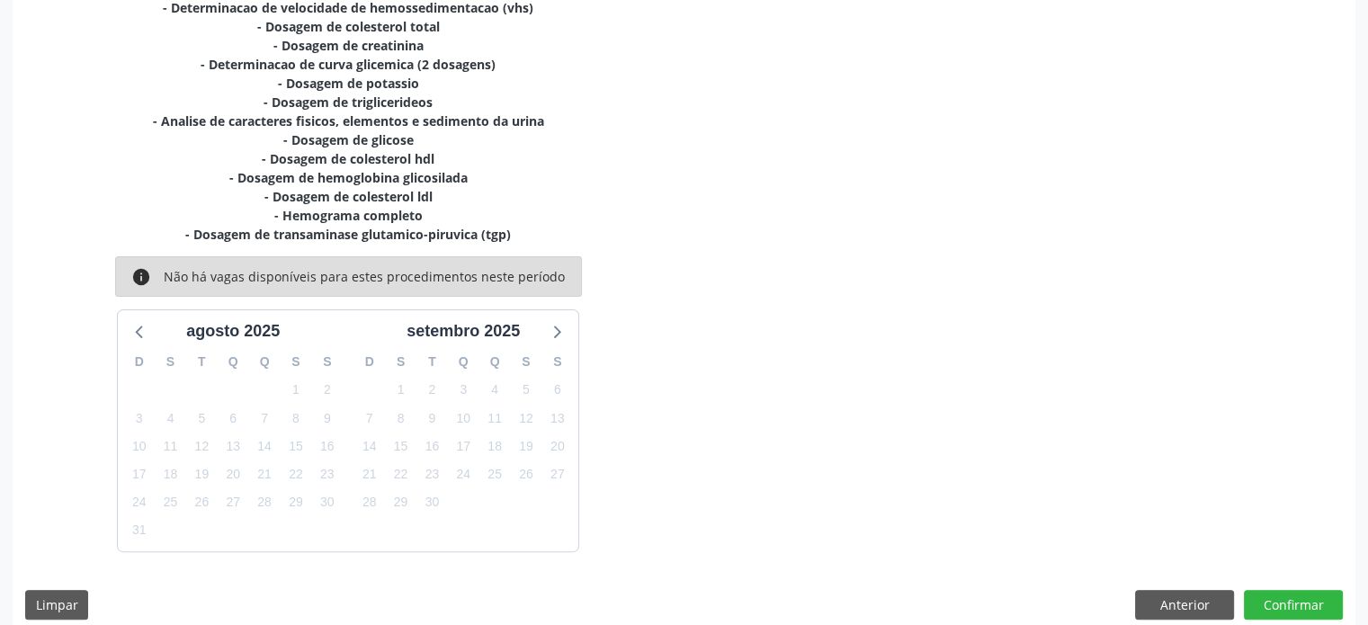
scroll to position [493, 0]
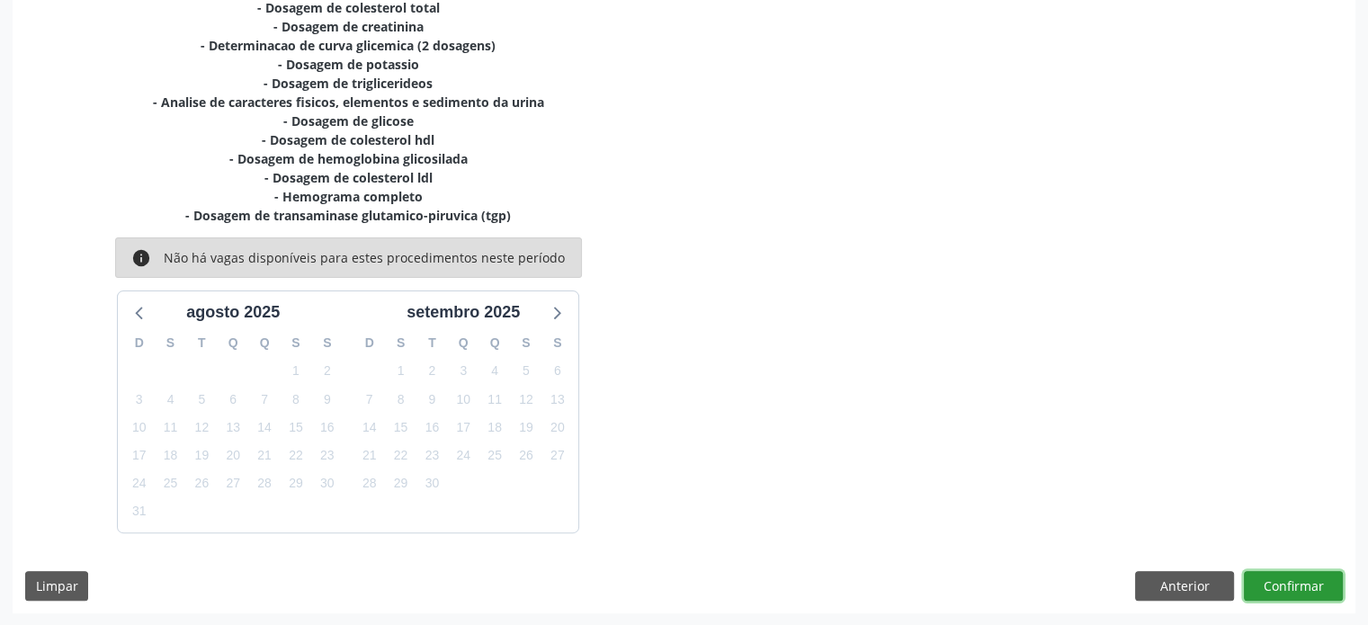
click at [1286, 579] on button "Confirmar" at bounding box center [1293, 586] width 99 height 31
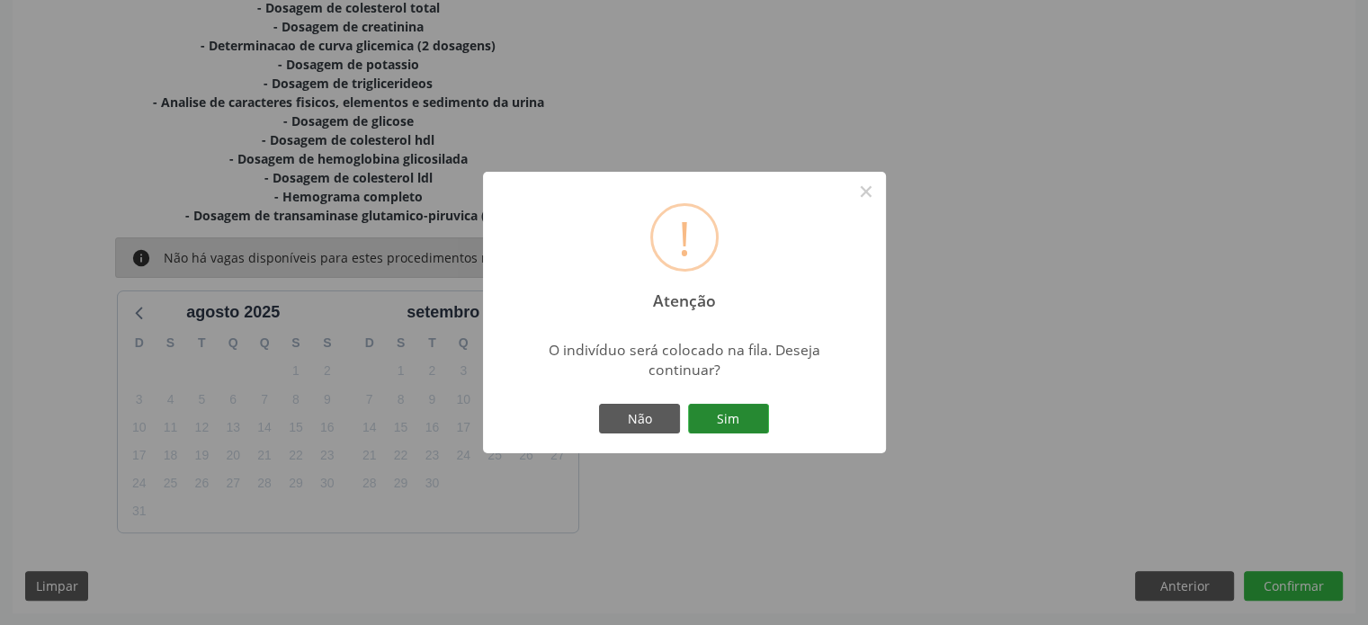
click at [718, 422] on button "Sim" at bounding box center [728, 419] width 81 height 31
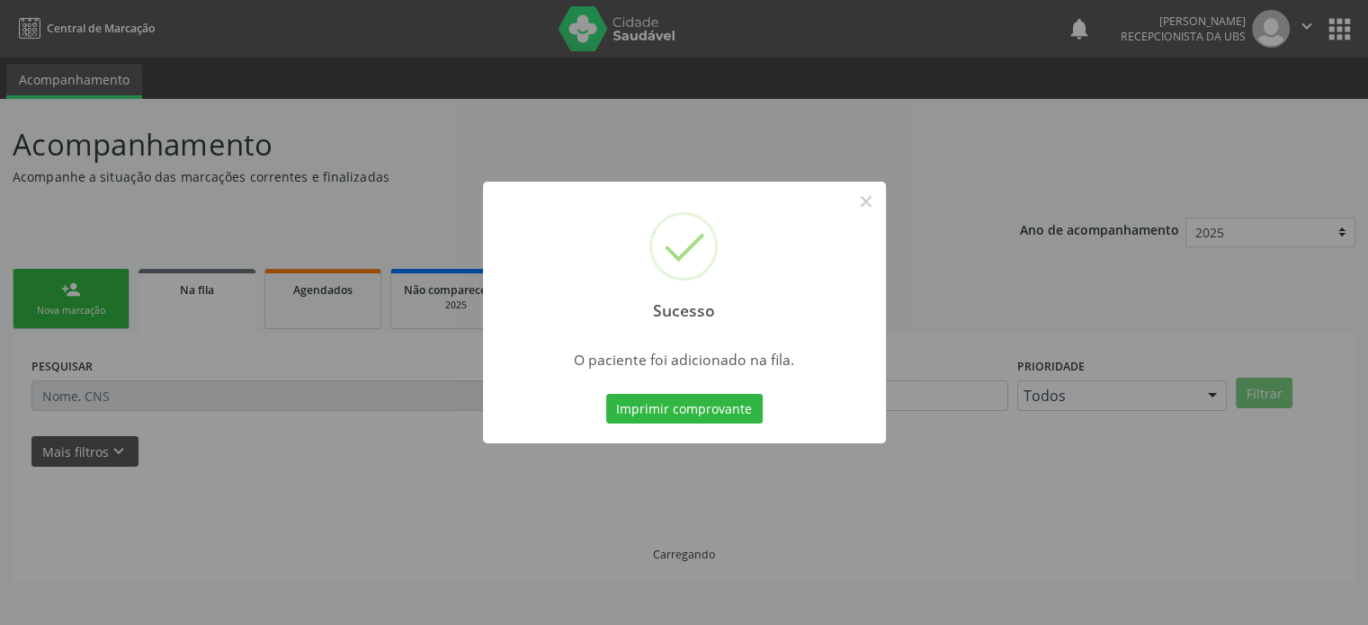
scroll to position [0, 0]
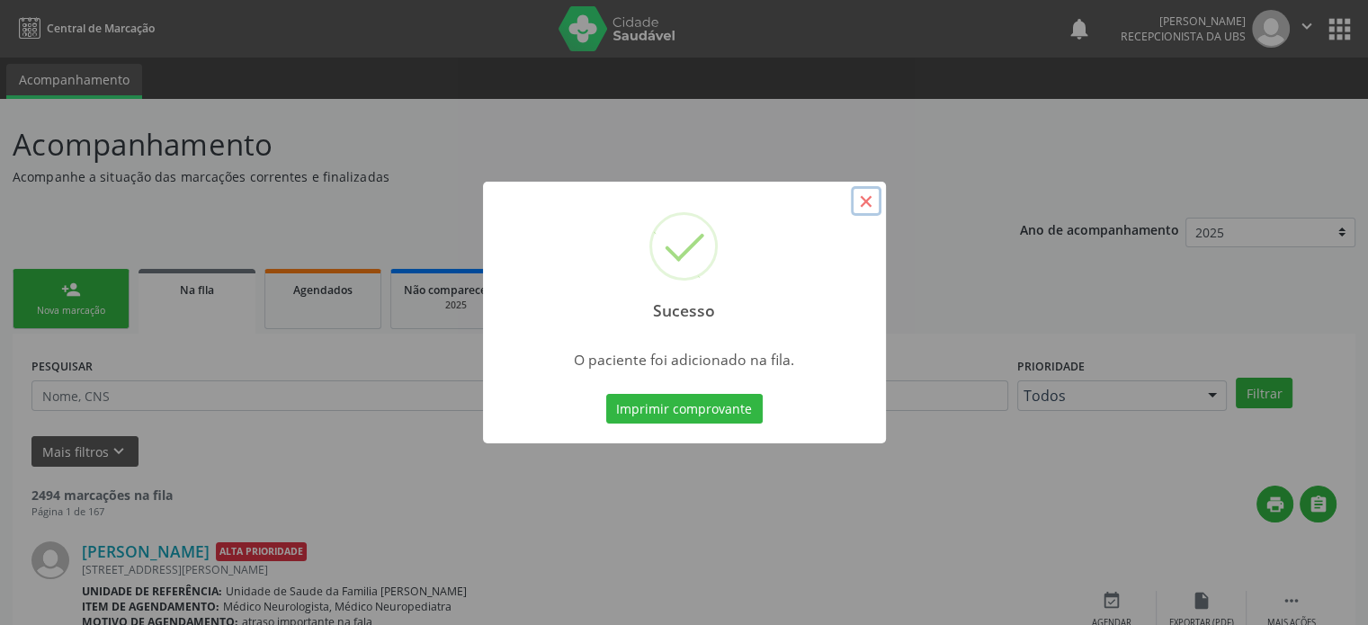
click at [872, 197] on button "×" at bounding box center [866, 201] width 31 height 31
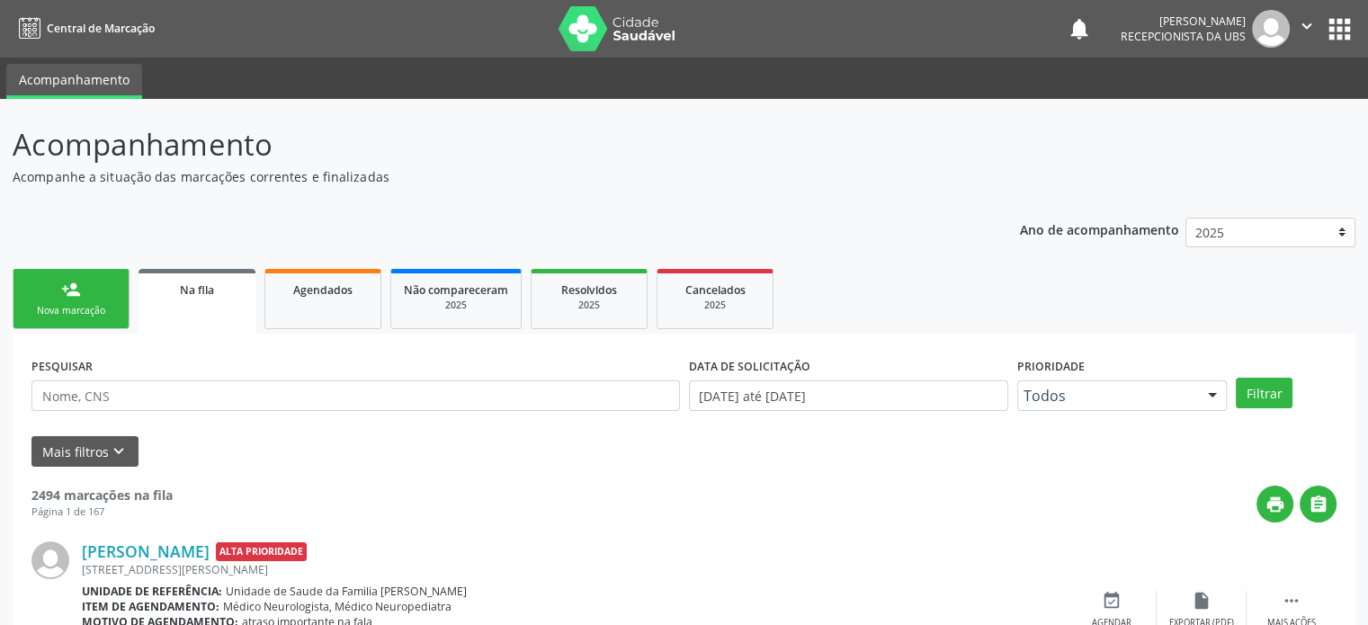
click at [67, 308] on div "Nova marcação" at bounding box center [71, 310] width 90 height 13
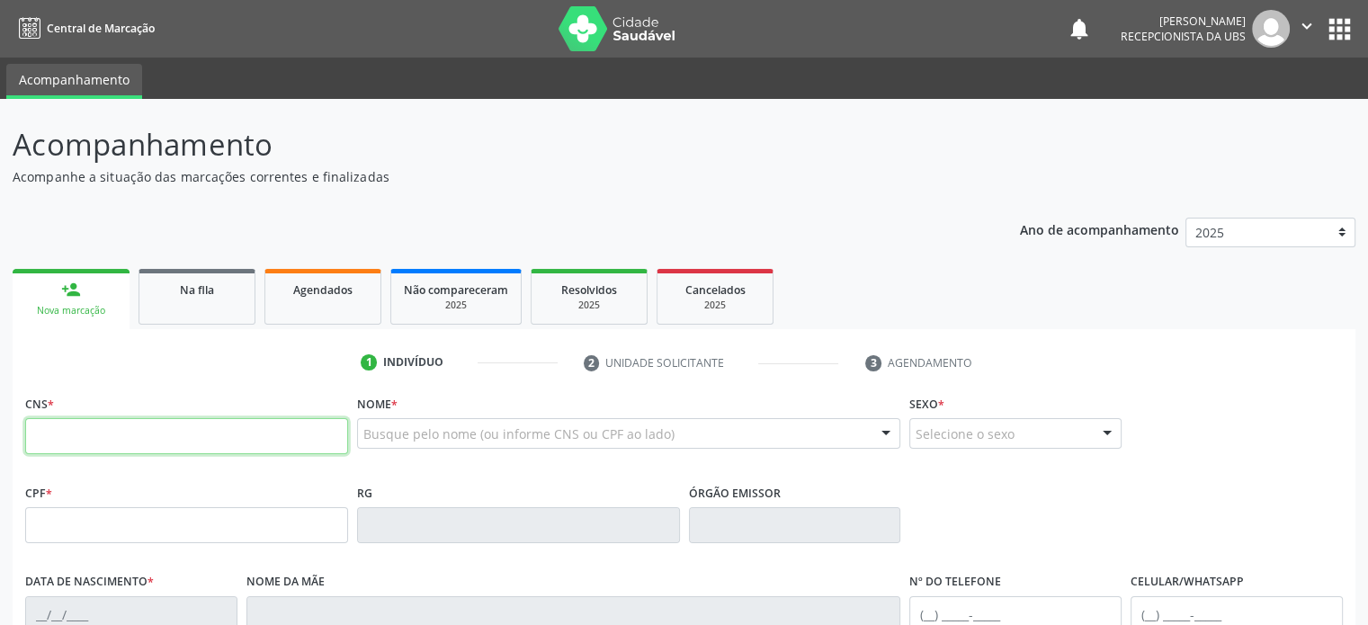
click at [232, 434] on input "text" at bounding box center [186, 436] width 323 height 36
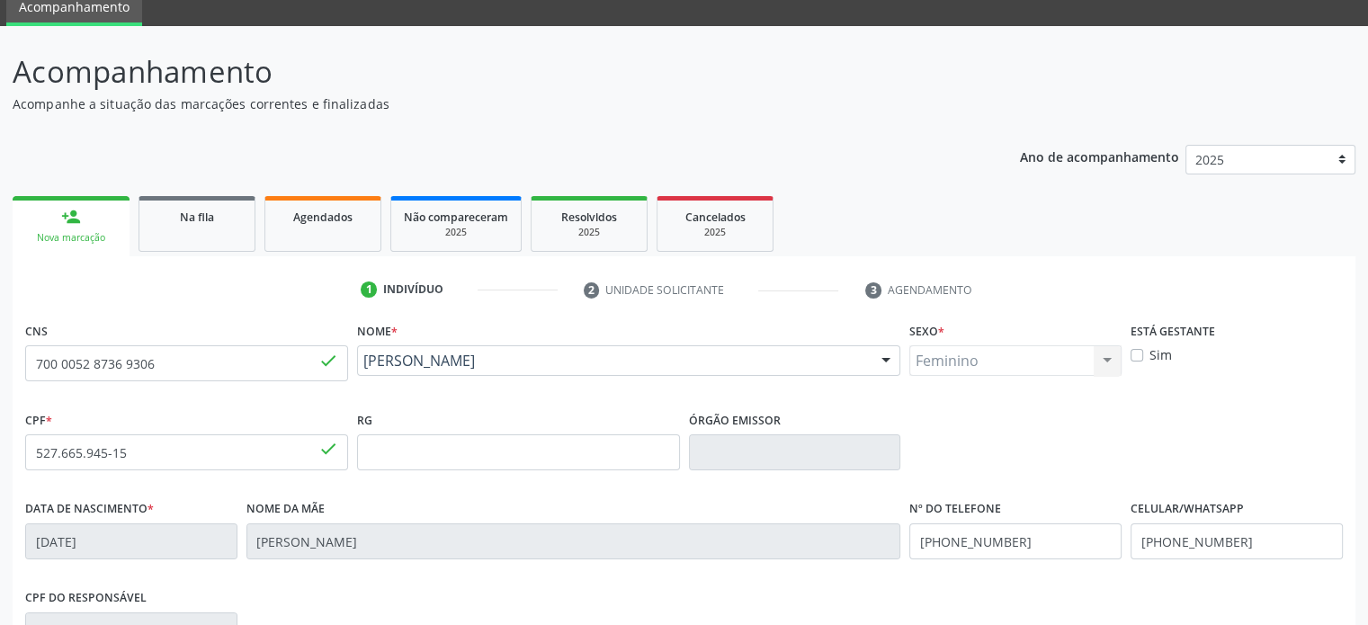
scroll to position [180, 0]
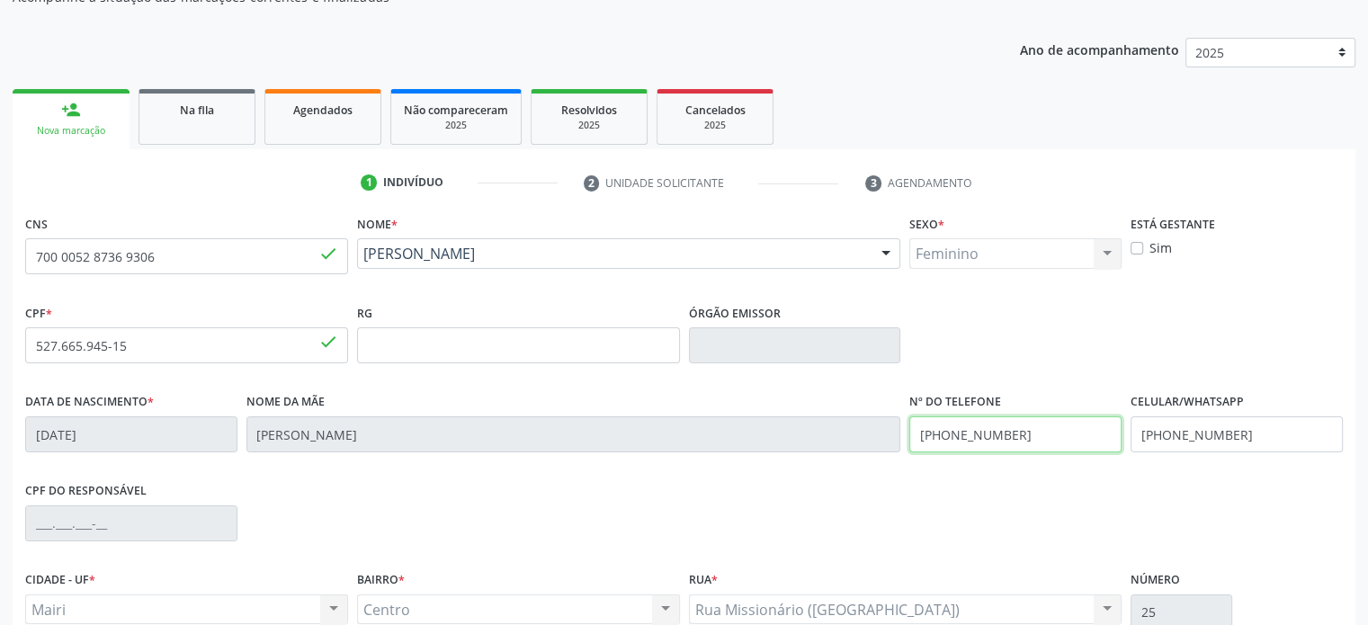
drag, startPoint x: 1031, startPoint y: 433, endPoint x: 908, endPoint y: 434, distance: 122.3
click at [909, 434] on input "[PHONE_NUMBER]" at bounding box center [1015, 434] width 212 height 36
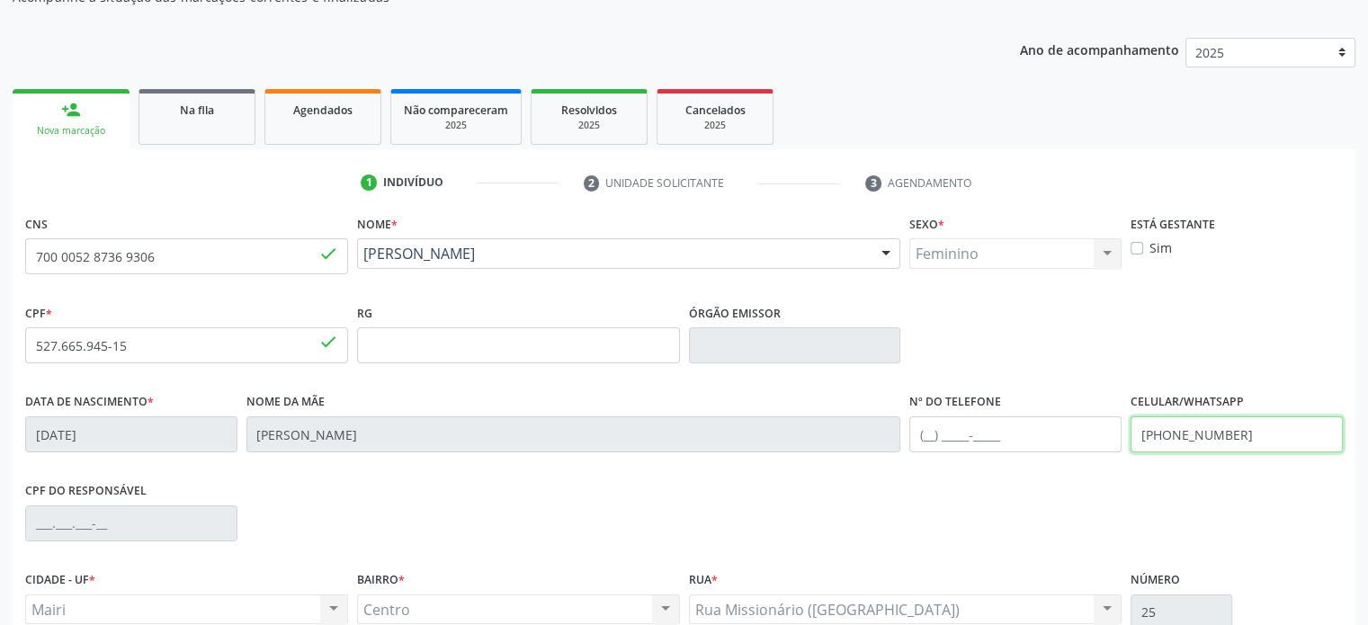
drag, startPoint x: 1260, startPoint y: 434, endPoint x: 1134, endPoint y: 434, distance: 125.9
click at [1134, 434] on input "[PHONE_NUMBER]" at bounding box center [1237, 434] width 212 height 36
click at [924, 434] on input "text" at bounding box center [1015, 434] width 212 height 36
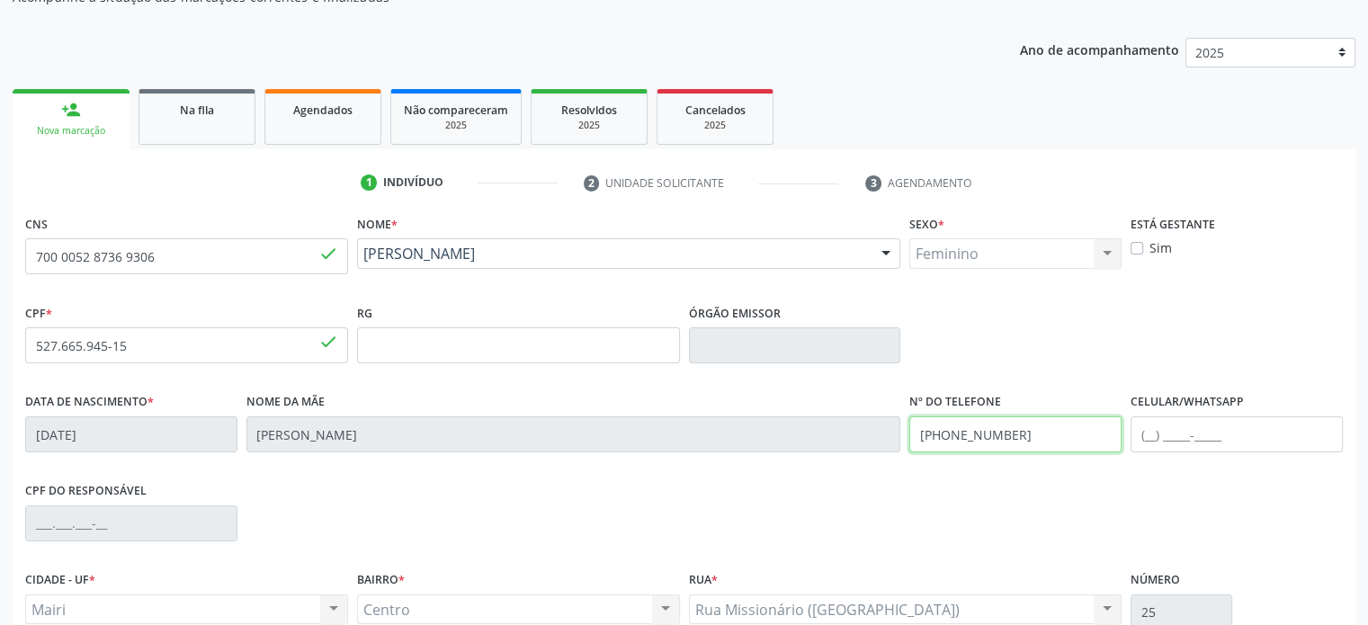
drag, startPoint x: 1039, startPoint y: 434, endPoint x: 908, endPoint y: 425, distance: 130.8
click at [909, 425] on input "[PHONE_NUMBER]" at bounding box center [1015, 434] width 212 height 36
click at [1148, 439] on input "text" at bounding box center [1237, 434] width 212 height 36
paste input "[PHONE_NUMBER]"
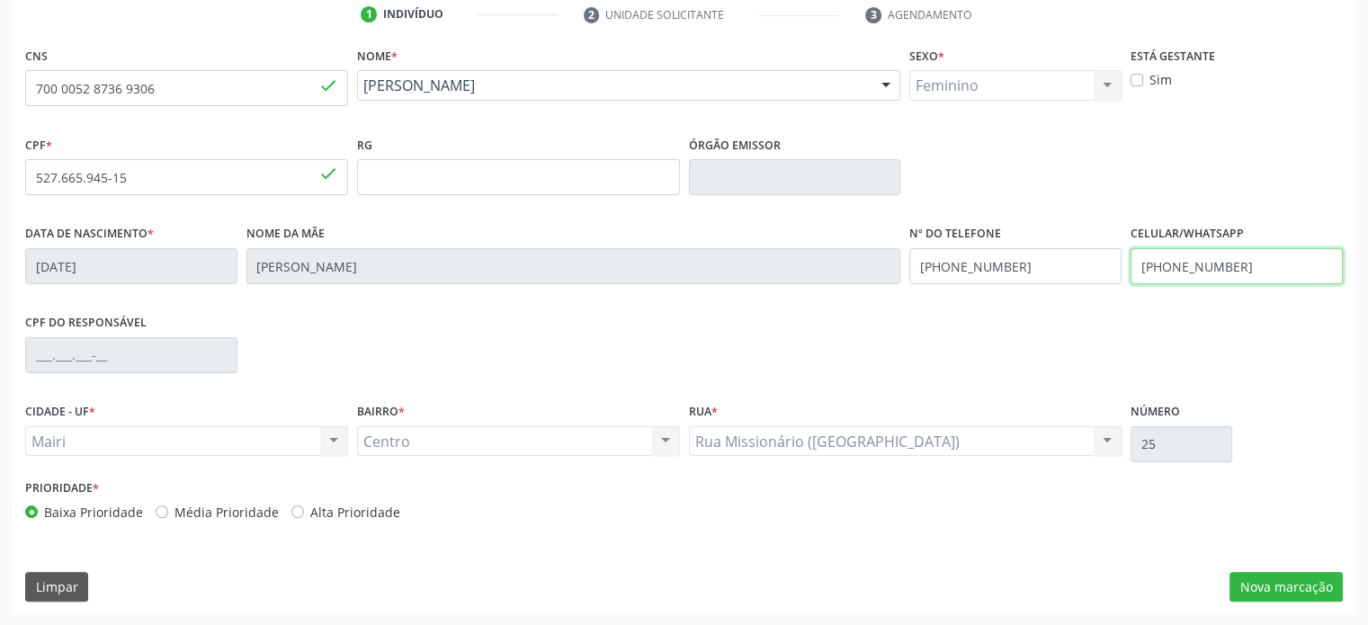
scroll to position [349, 0]
click at [237, 508] on label "Média Prioridade" at bounding box center [226, 511] width 104 height 19
click at [168, 508] on input "Média Prioridade" at bounding box center [162, 510] width 13 height 16
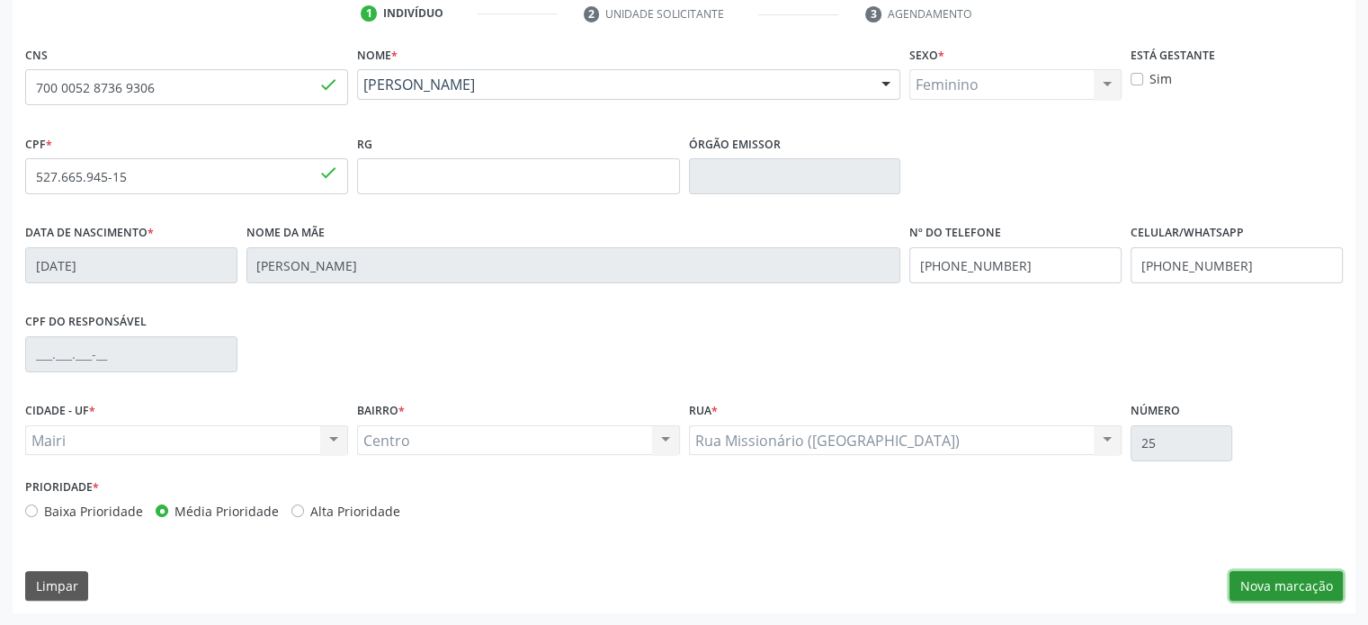
click at [1310, 579] on button "Nova marcação" at bounding box center [1285, 586] width 113 height 31
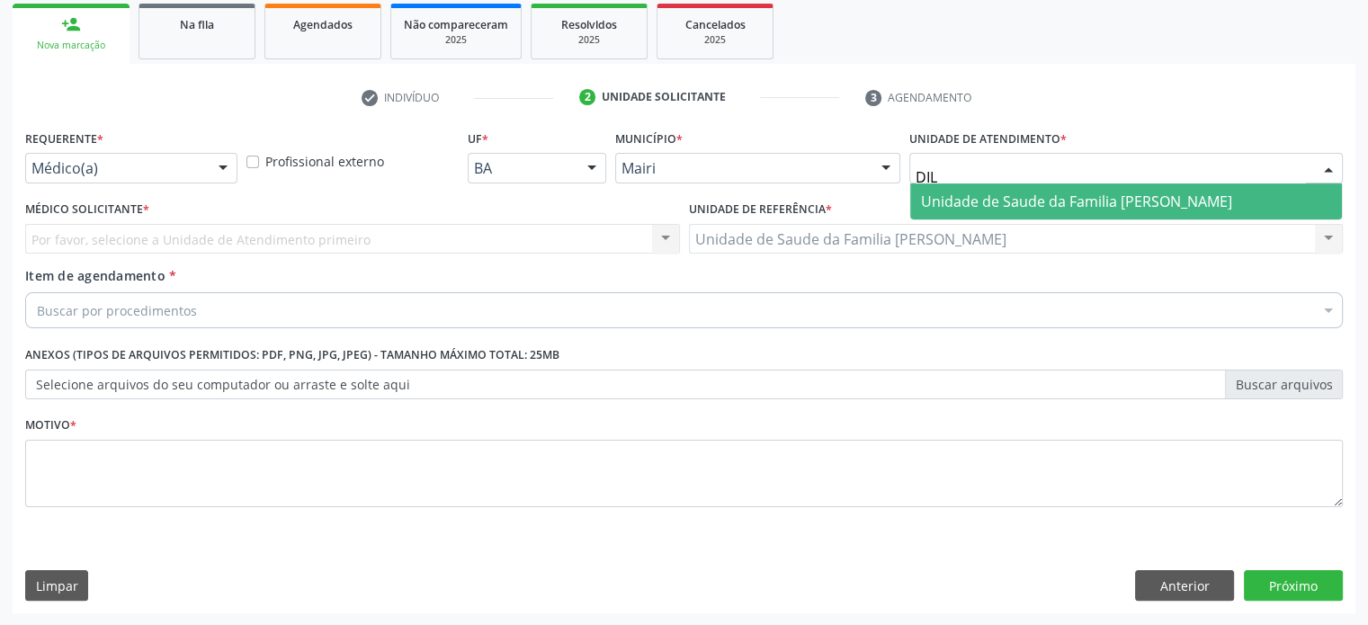
click at [1006, 205] on span "Unidade de Saude da Familia [PERSON_NAME]" at bounding box center [1076, 202] width 311 height 20
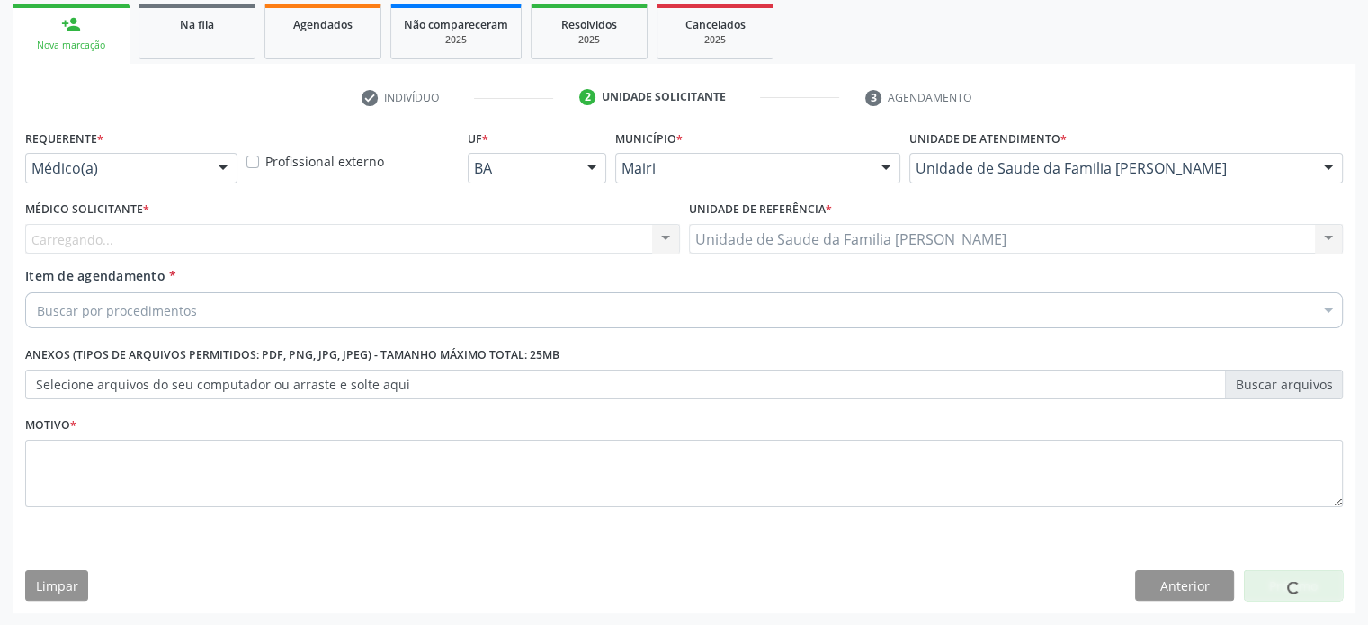
click at [94, 238] on div "Carregando... Nenhum resultado encontrado para: " " Não há nenhuma opção para s…" at bounding box center [352, 239] width 655 height 31
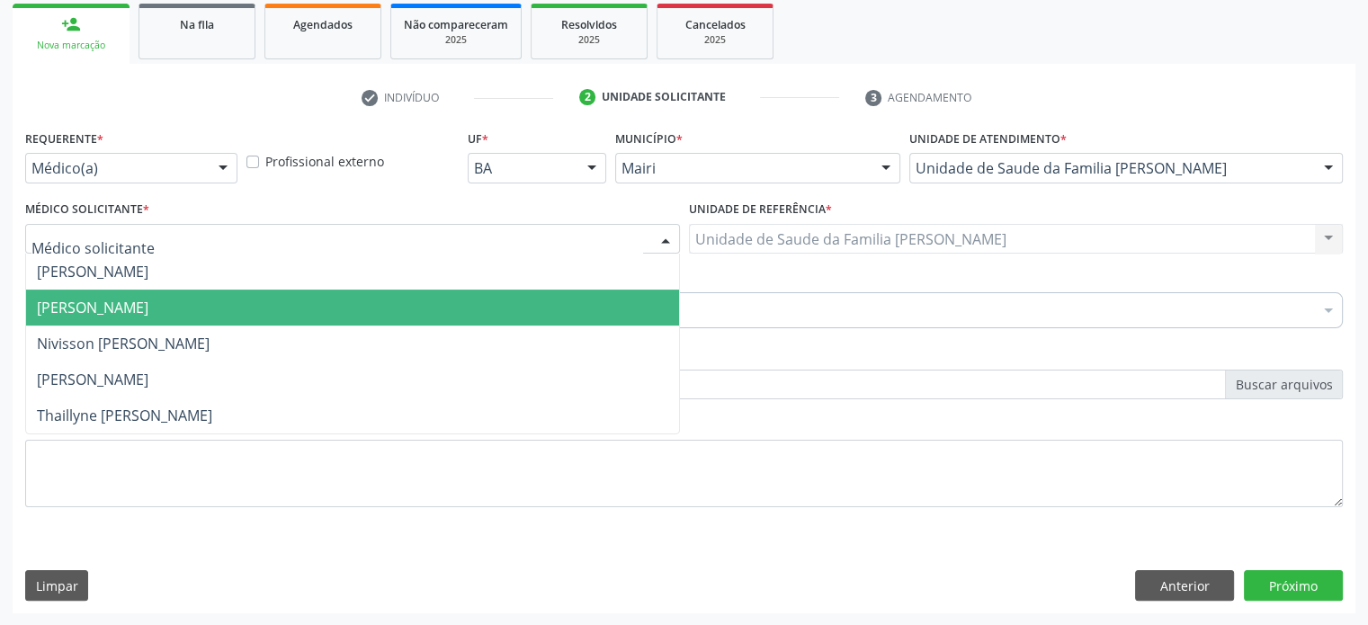
click at [85, 299] on span "[PERSON_NAME]" at bounding box center [93, 308] width 112 height 20
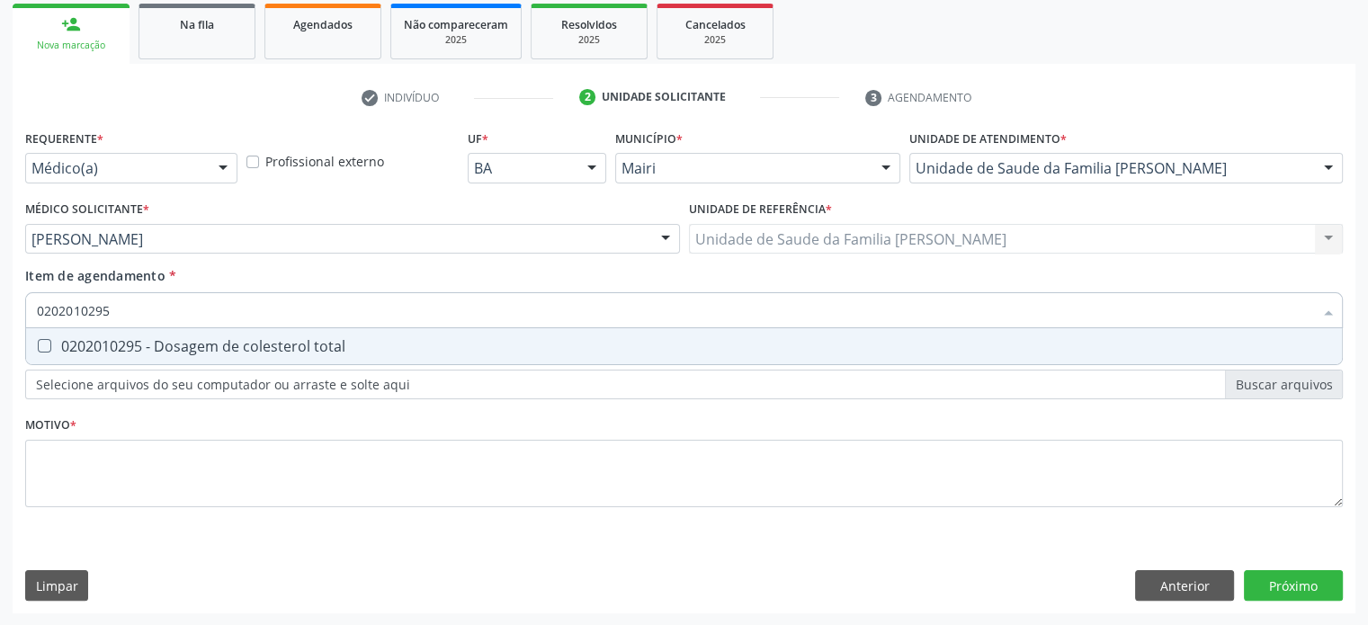
click at [47, 343] on total at bounding box center [44, 345] width 13 height 13
click at [38, 343] on total "checkbox" at bounding box center [32, 346] width 12 height 12
click at [47, 343] on creatinina at bounding box center [44, 345] width 13 height 13
click at [38, 343] on creatinina "checkbox" at bounding box center [32, 346] width 12 height 12
click at [47, 343] on dosagens\) at bounding box center [44, 345] width 13 height 13
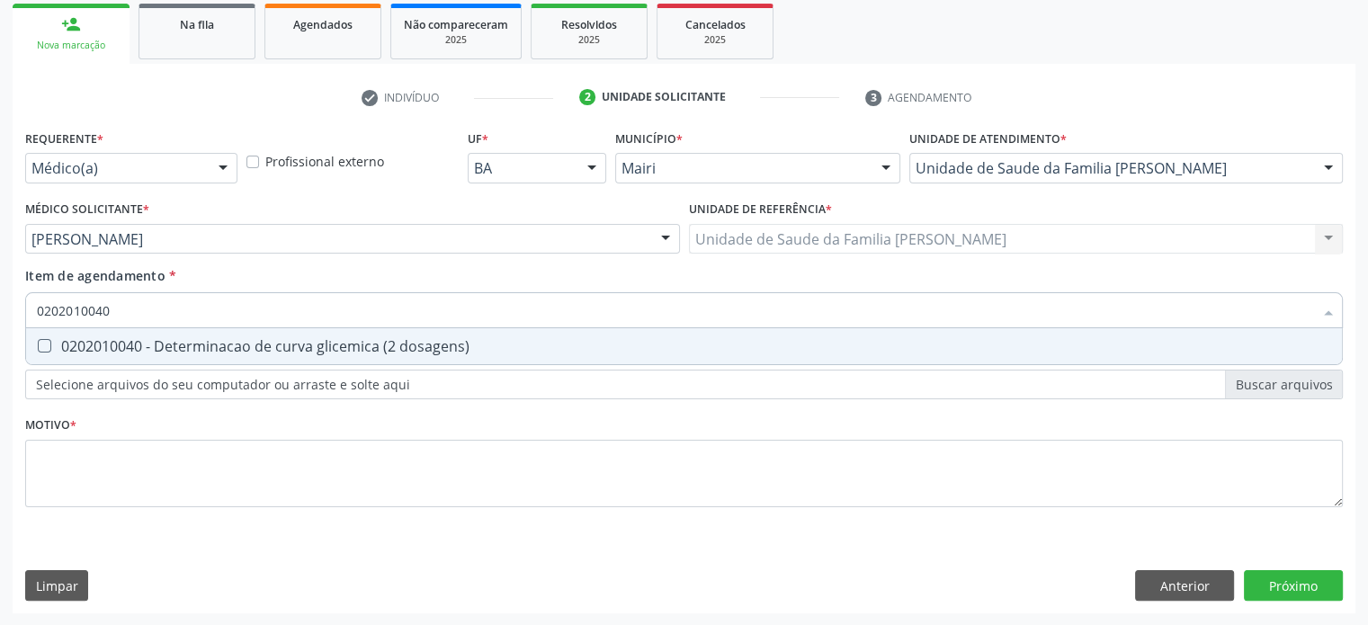
click at [38, 343] on dosagens\) "checkbox" at bounding box center [32, 346] width 12 height 12
click at [47, 343] on potassio at bounding box center [44, 345] width 13 height 13
click at [38, 343] on potassio "checkbox" at bounding box center [32, 346] width 12 height 12
click at [47, 343] on triglicerideos at bounding box center [44, 345] width 13 height 13
click at [38, 343] on triglicerideos "checkbox" at bounding box center [32, 346] width 12 height 12
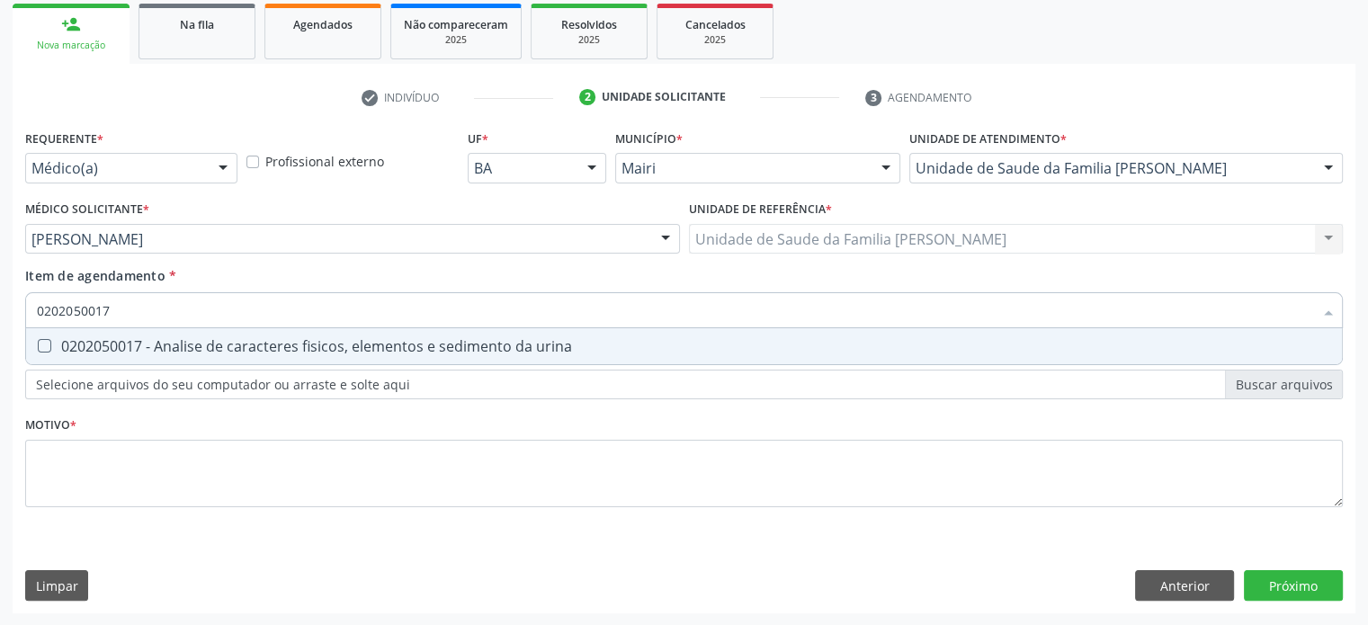
click at [47, 343] on urina at bounding box center [44, 345] width 13 height 13
click at [38, 343] on urina "checkbox" at bounding box center [32, 346] width 12 height 12
click at [47, 343] on glicose at bounding box center [44, 345] width 13 height 13
click at [38, 343] on glicose "checkbox" at bounding box center [32, 346] width 12 height 12
click at [47, 343] on hdl at bounding box center [44, 345] width 13 height 13
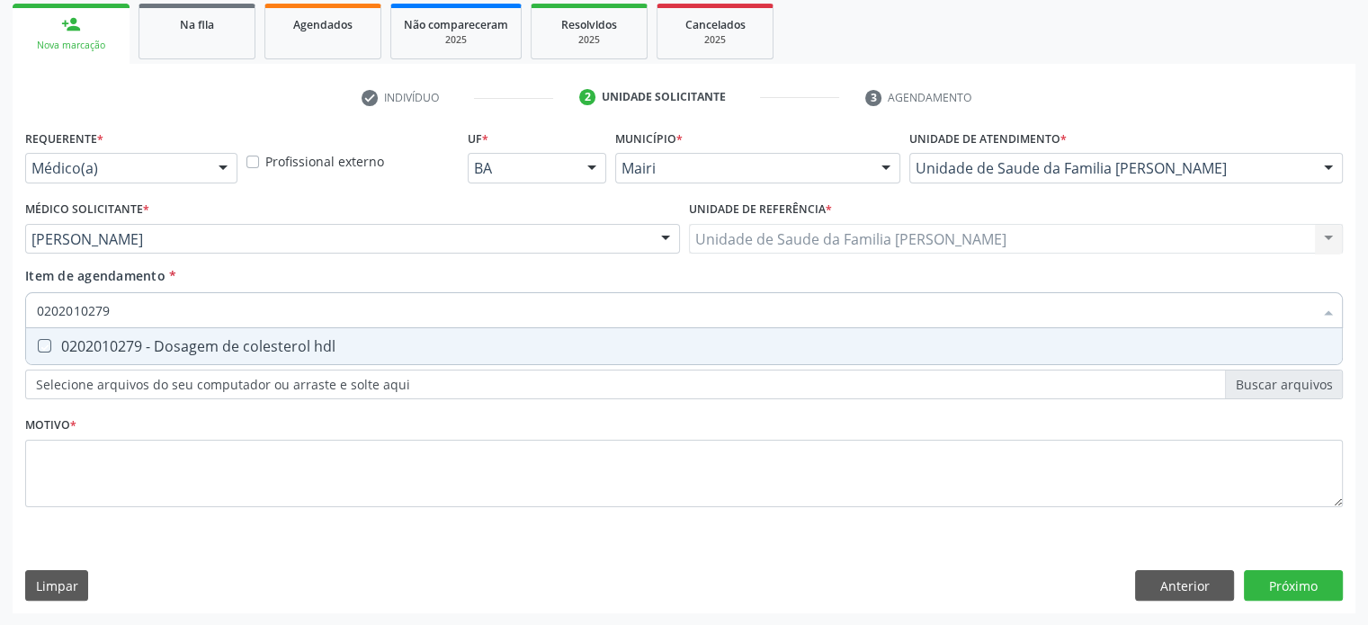
click at [38, 343] on hdl "checkbox" at bounding box center [32, 346] width 12 height 12
click at [47, 343] on glicosilada at bounding box center [44, 345] width 13 height 13
click at [38, 343] on glicosilada "checkbox" at bounding box center [32, 346] width 12 height 12
click at [47, 343] on ldl at bounding box center [44, 345] width 13 height 13
click at [38, 343] on ldl "checkbox" at bounding box center [32, 346] width 12 height 12
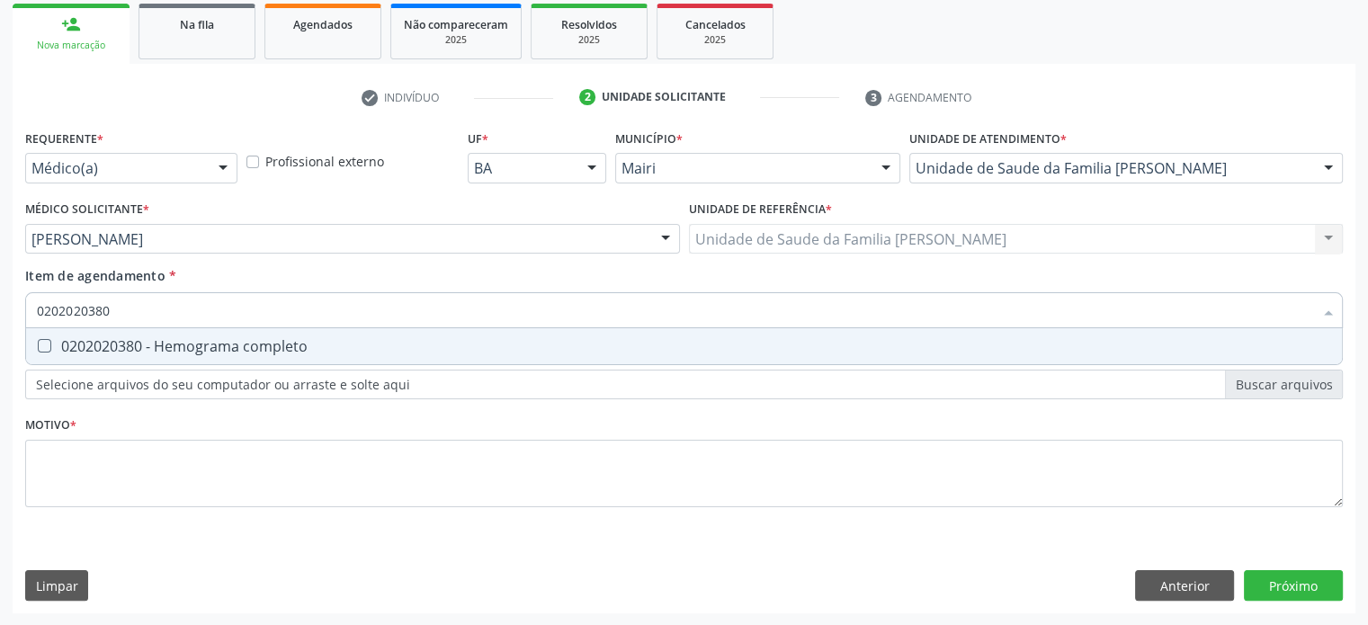
click at [47, 343] on completo at bounding box center [44, 345] width 13 height 13
click at [38, 343] on completo "checkbox" at bounding box center [32, 346] width 12 height 12
click at [47, 343] on \(tgp\) at bounding box center [44, 345] width 13 height 13
click at [38, 343] on \(tgp\) "checkbox" at bounding box center [32, 346] width 12 height 12
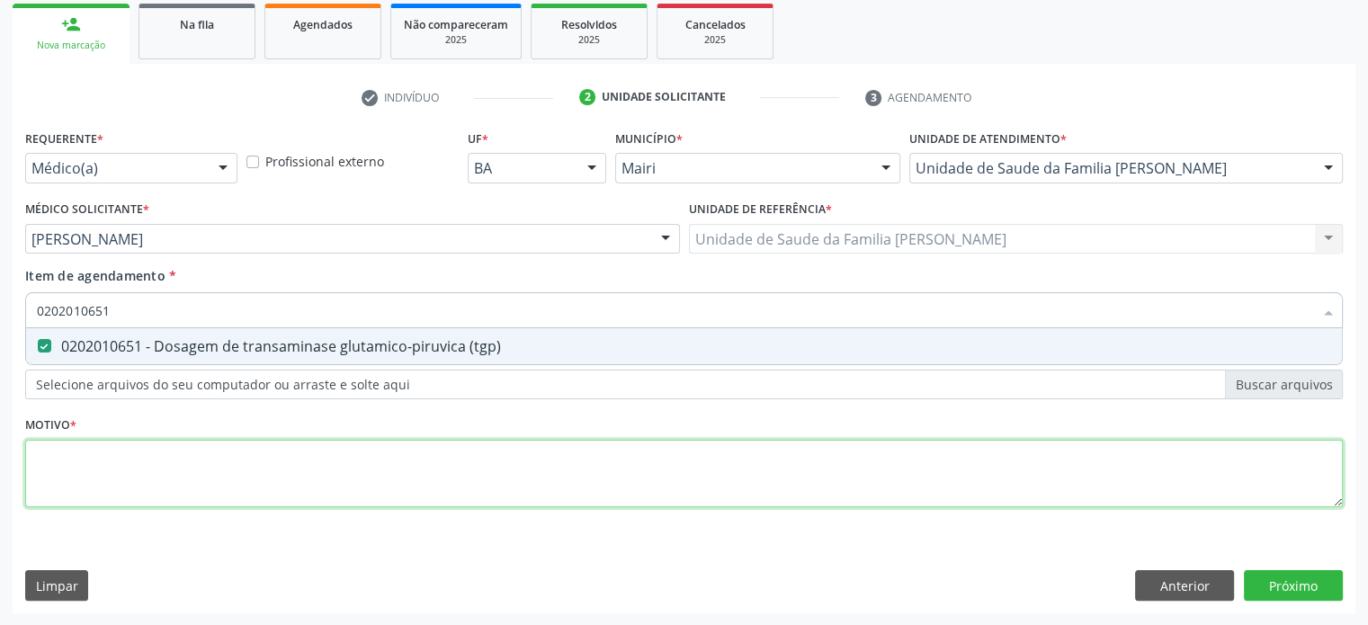
click at [59, 460] on div "Requerente * Médico(a) Médico(a) Enfermeiro(a) Paciente Nenhum resultado encont…" at bounding box center [684, 328] width 1318 height 407
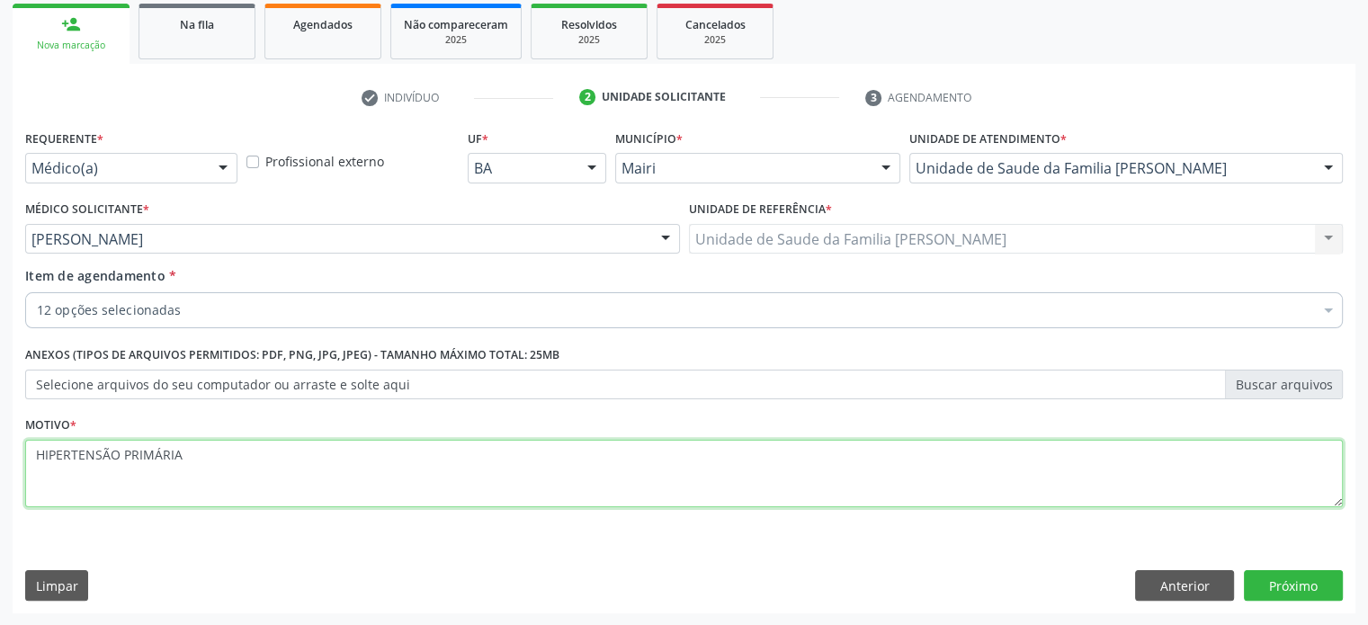
click at [122, 453] on textarea "HIPERTENSÃO PRIMÁRIA" at bounding box center [684, 474] width 1318 height 68
click at [252, 452] on textarea "HIPERTENSÃO ESSENCIAL (PRIMÁRIA" at bounding box center [684, 474] width 1318 height 68
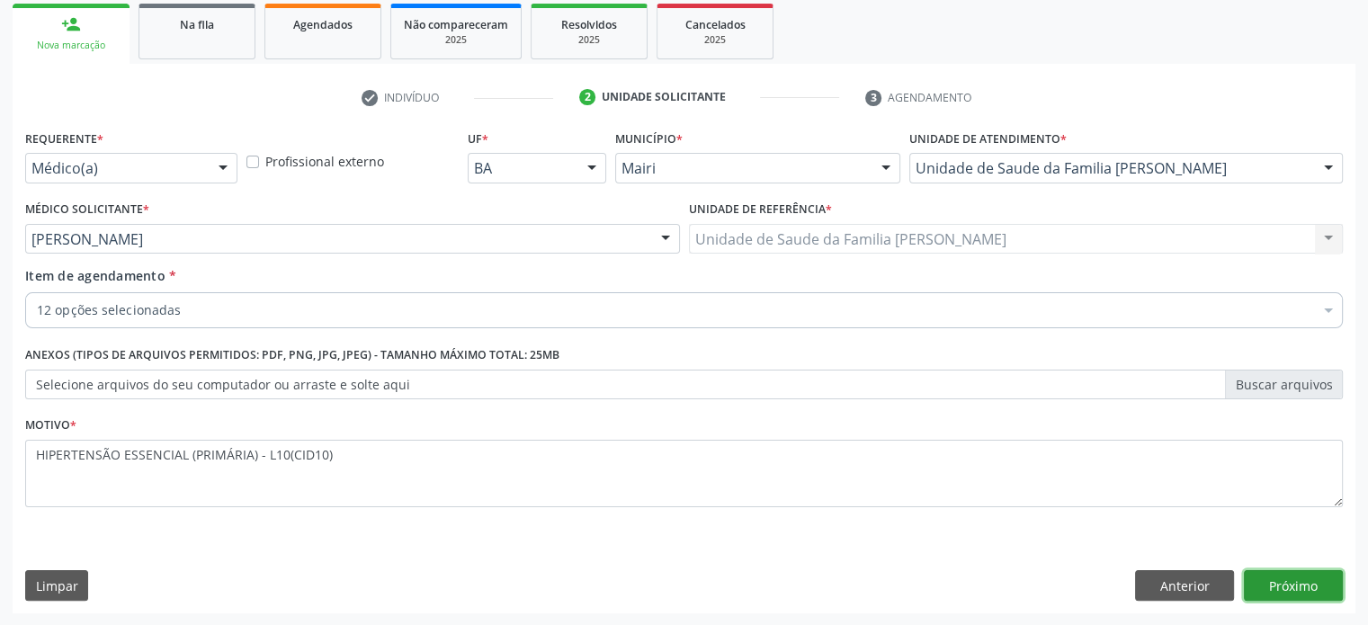
click at [1315, 586] on button "Próximo" at bounding box center [1293, 585] width 99 height 31
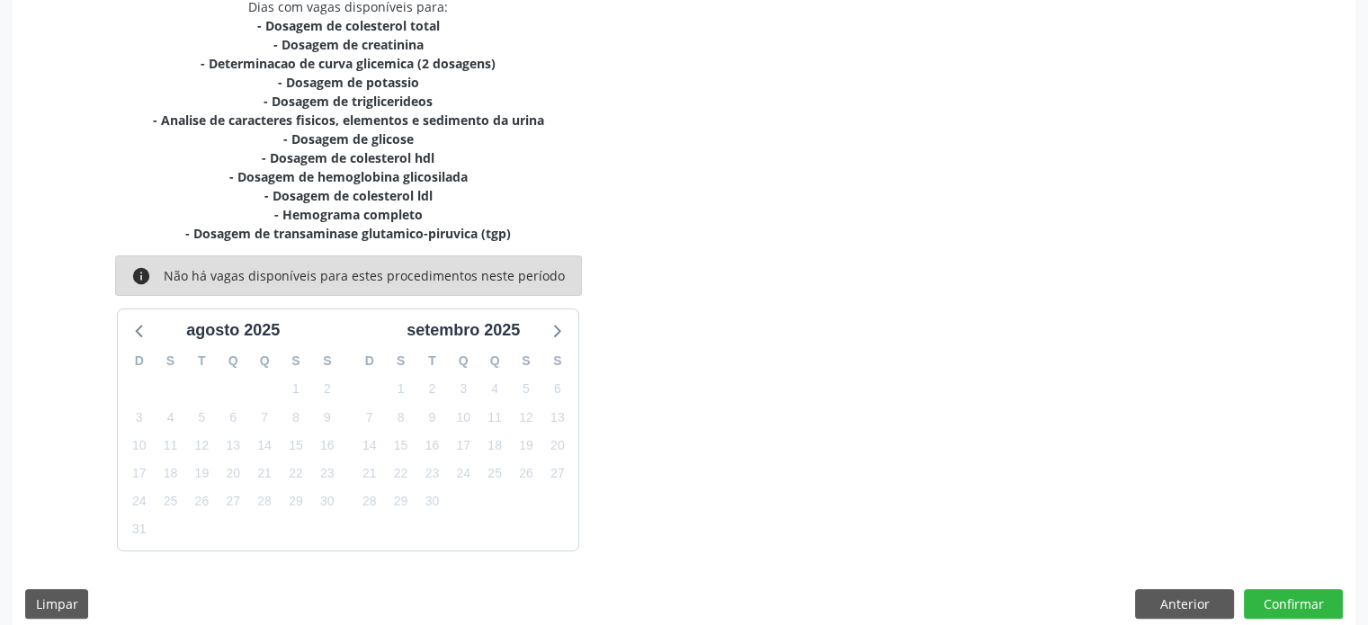
scroll to position [417, 0]
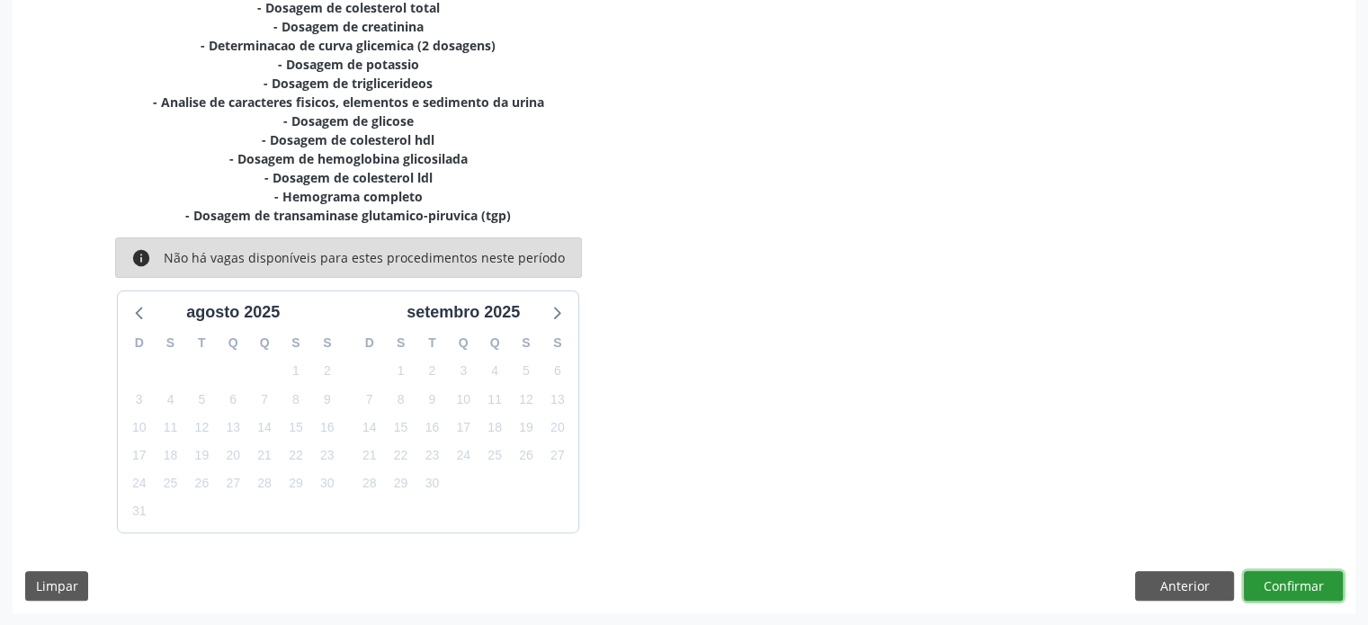
click at [1311, 582] on button "Confirmar" at bounding box center [1293, 586] width 99 height 31
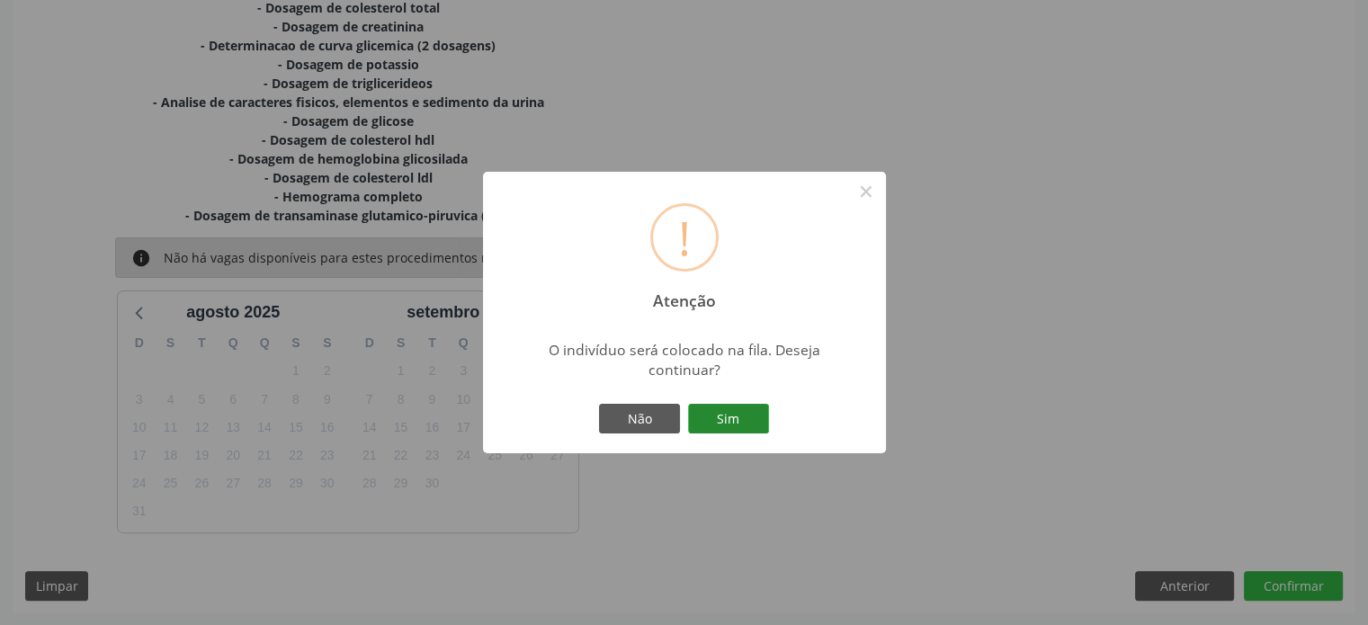
click at [723, 419] on button "Sim" at bounding box center [728, 419] width 81 height 31
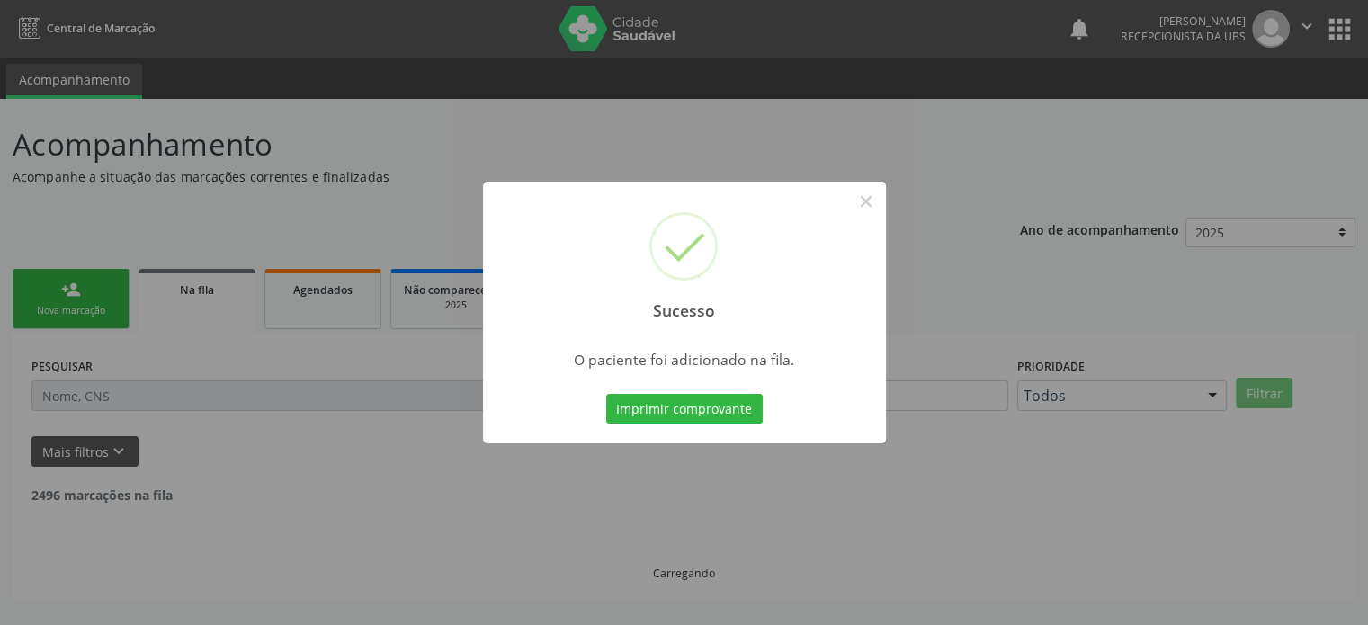
scroll to position [0, 0]
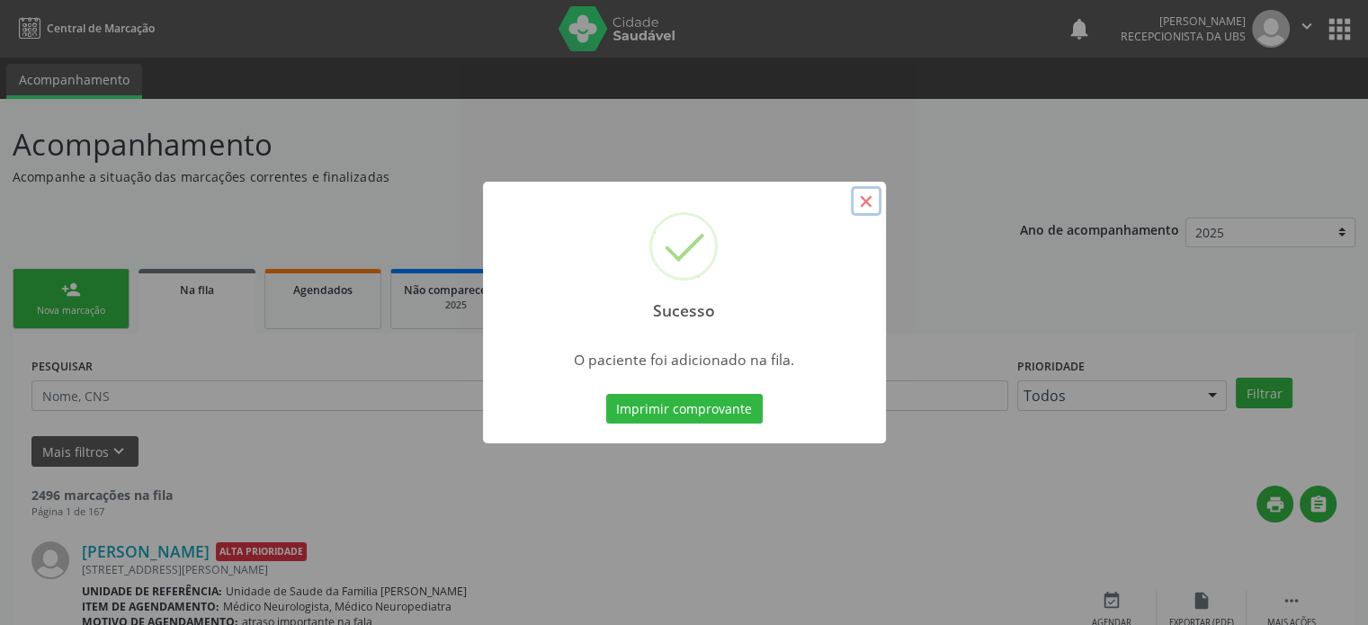
click at [865, 199] on button "×" at bounding box center [866, 201] width 31 height 31
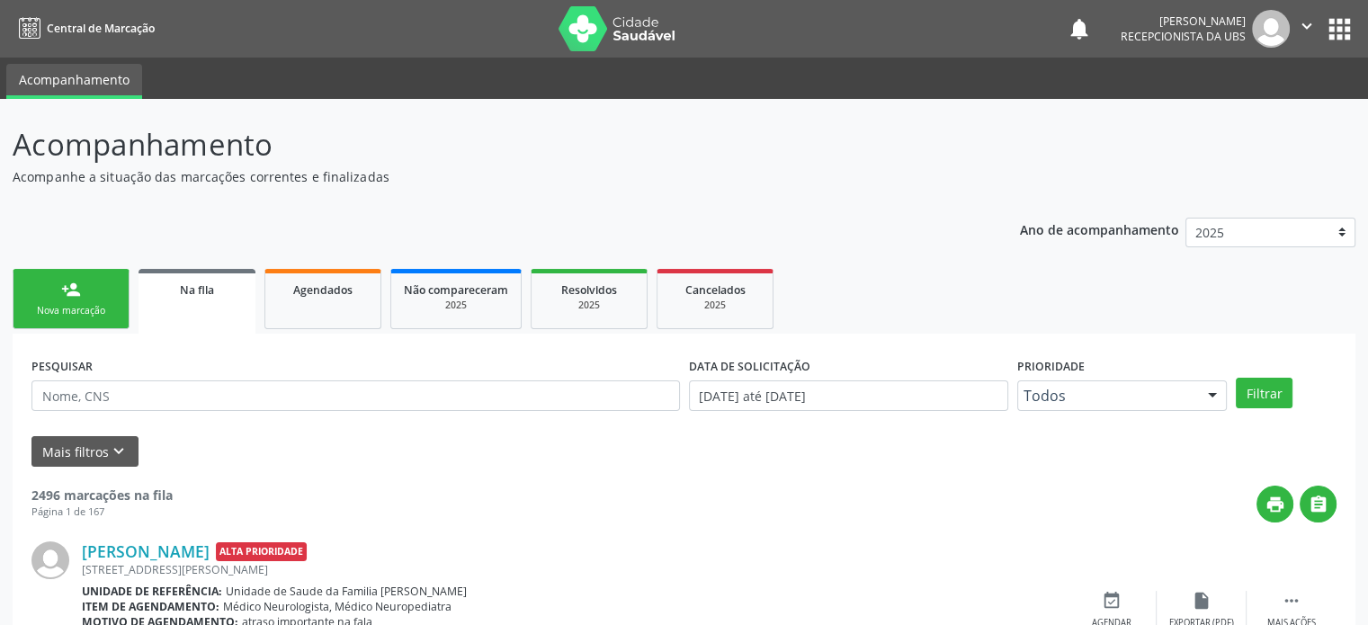
click at [66, 293] on div "person_add" at bounding box center [71, 290] width 20 height 20
